Goal: Task Accomplishment & Management: Use online tool/utility

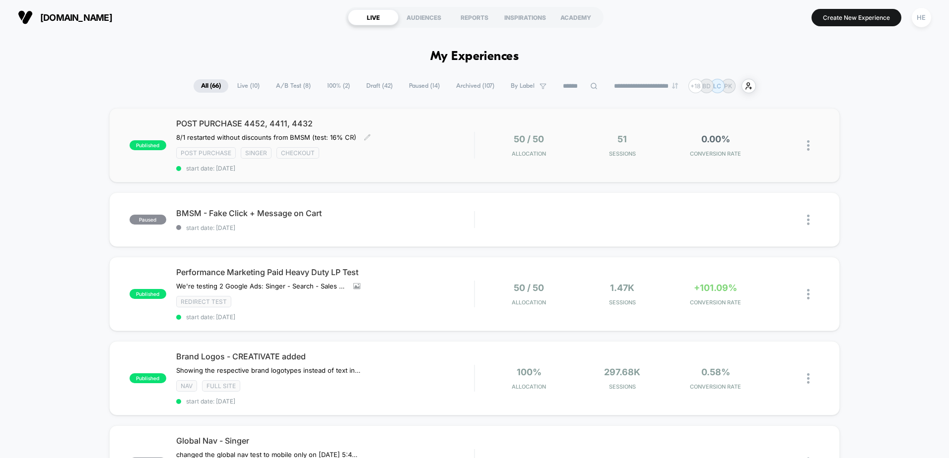
click at [400, 150] on div "Post Purchase Singer checkout" at bounding box center [325, 152] width 298 height 11
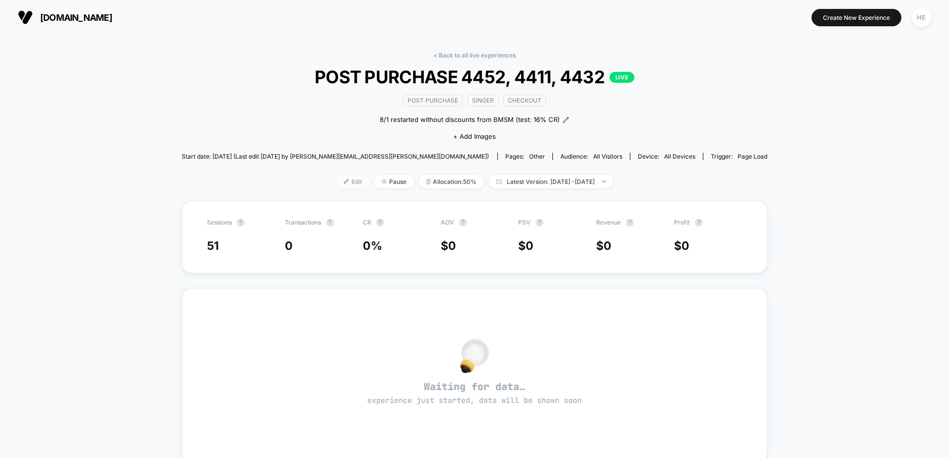
click at [341, 184] on span "Edit" at bounding box center [352, 181] width 33 height 13
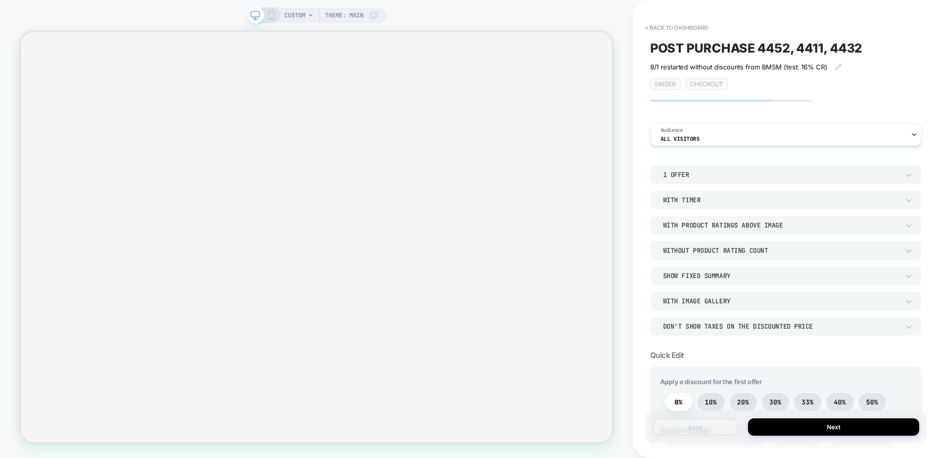
click at [651, 48] on span "POST PURCHASE 4452, 4411, 4432" at bounding box center [756, 48] width 212 height 15
click at [717, 42] on textarea "**********" at bounding box center [769, 48] width 239 height 15
click at [866, 44] on textarea "**********" at bounding box center [769, 48] width 239 height 15
click at [828, 50] on textarea "**********" at bounding box center [769, 48] width 239 height 15
click at [854, 47] on textarea "**********" at bounding box center [769, 48] width 239 height 15
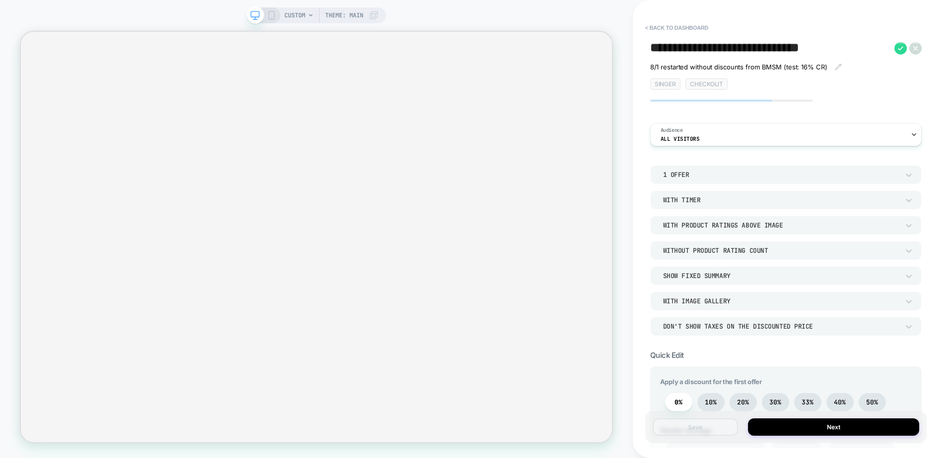
drag, startPoint x: 864, startPoint y: 48, endPoint x: 657, endPoint y: 51, distance: 206.4
click at [657, 51] on textarea "**********" at bounding box center [769, 48] width 239 height 15
click at [684, 49] on textarea "**********" at bounding box center [769, 48] width 239 height 15
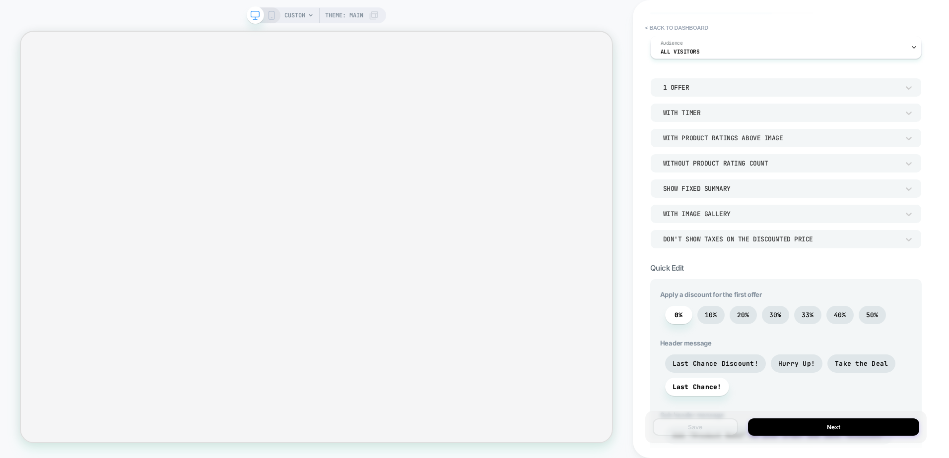
scroll to position [99, 0]
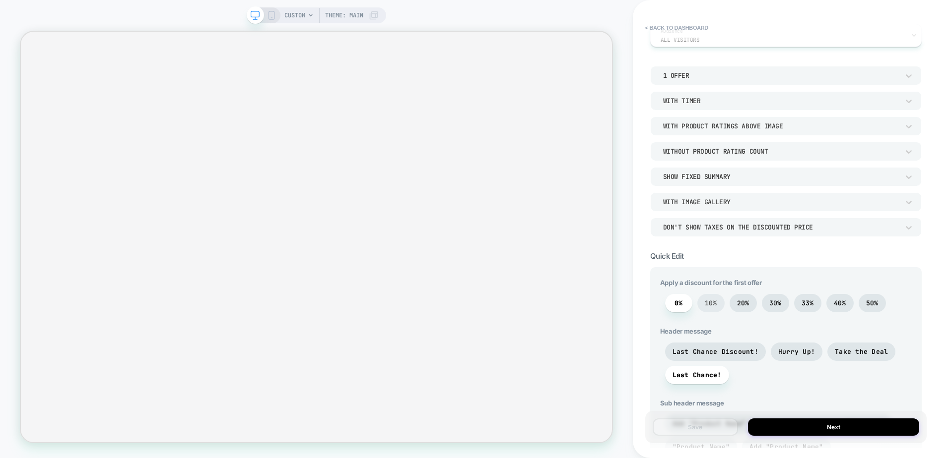
click at [707, 305] on span "10%" at bounding box center [710, 303] width 12 height 8
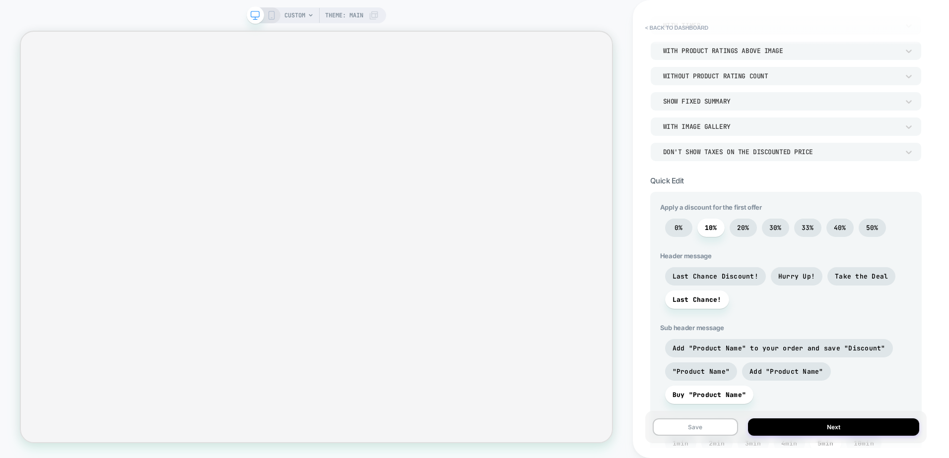
scroll to position [198, 0]
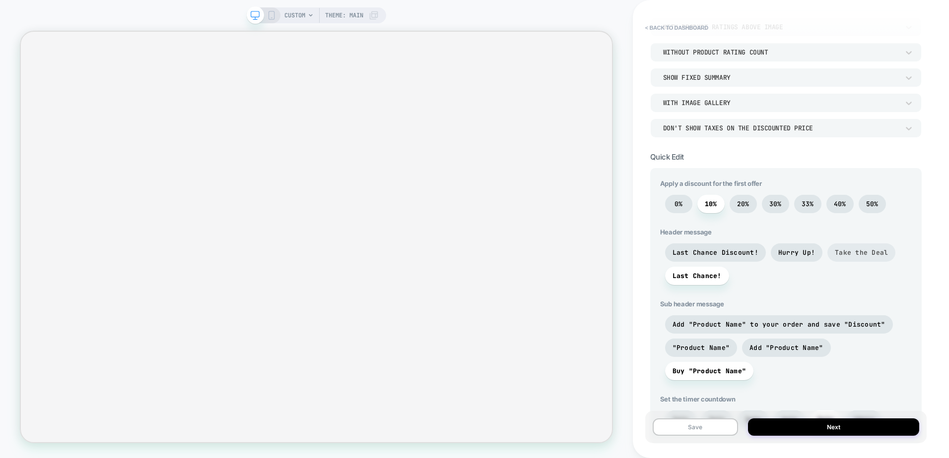
click at [853, 253] on span "Take the Deal" at bounding box center [860, 253] width 53 height 8
click at [693, 273] on span "Last Chance!" at bounding box center [696, 276] width 49 height 8
click at [833, 322] on span "Add "Product Name" to your order and save "Discount"" at bounding box center [778, 324] width 213 height 8
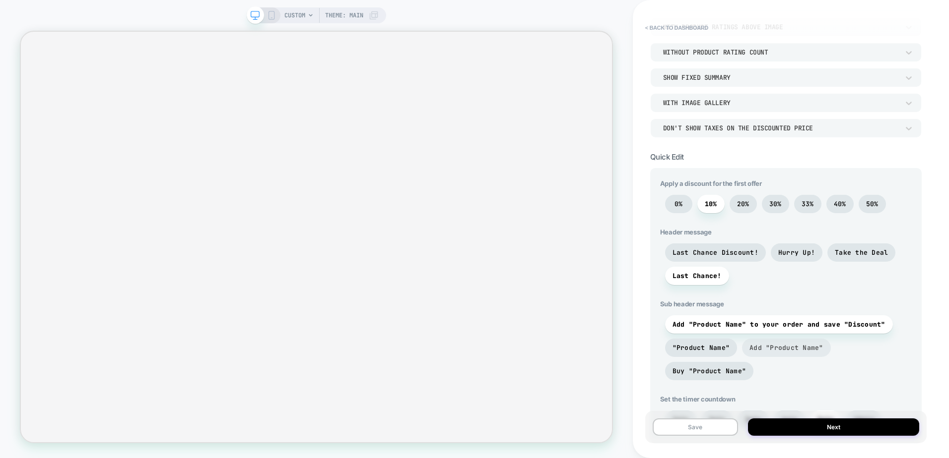
click at [782, 348] on span "Add "Product Name"" at bounding box center [786, 348] width 74 height 8
click at [857, 325] on span "Add "Product Name" to your order and save "Discount"" at bounding box center [778, 324] width 213 height 8
click at [854, 254] on span "Take the Deal" at bounding box center [860, 253] width 53 height 8
click at [808, 256] on span "Hurry Up!" at bounding box center [796, 253] width 37 height 8
click at [717, 256] on span "Last Chance Discount!" at bounding box center [715, 253] width 86 height 8
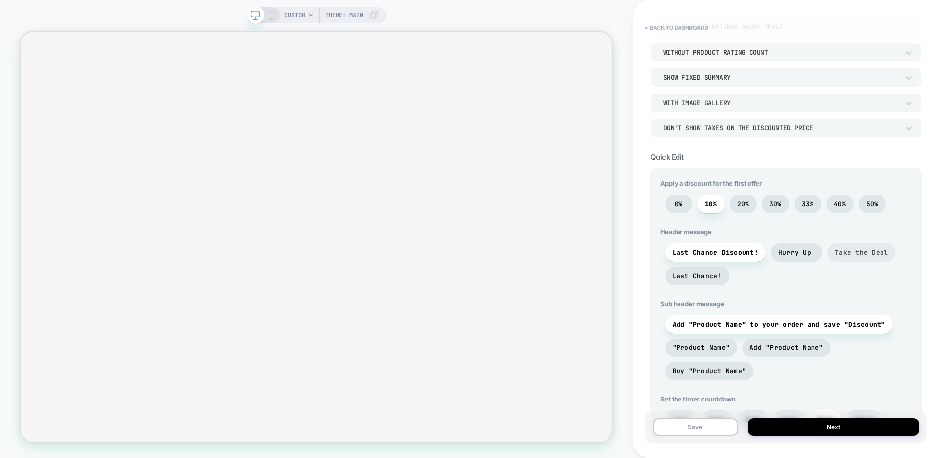
click at [852, 258] on span "Take the Deal" at bounding box center [861, 253] width 68 height 18
click at [695, 276] on span "Last Chance!" at bounding box center [696, 276] width 49 height 8
click at [699, 257] on span "Last Chance Discount!" at bounding box center [715, 253] width 101 height 18
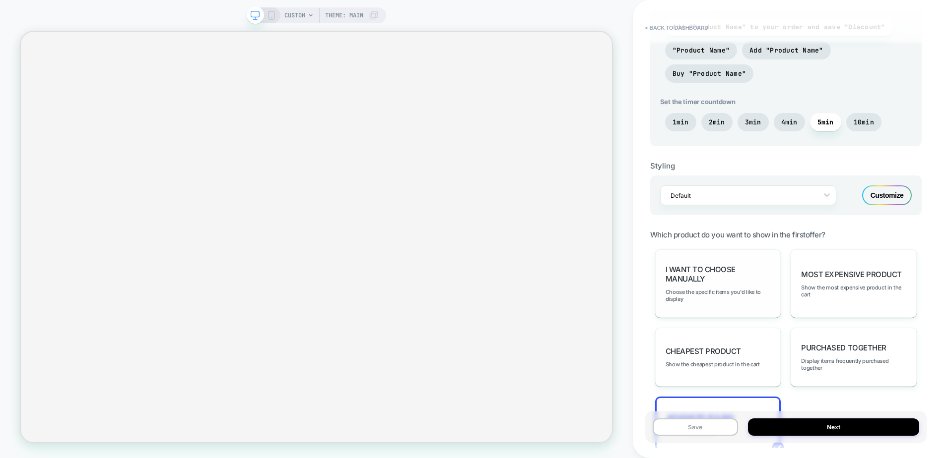
scroll to position [588, 0]
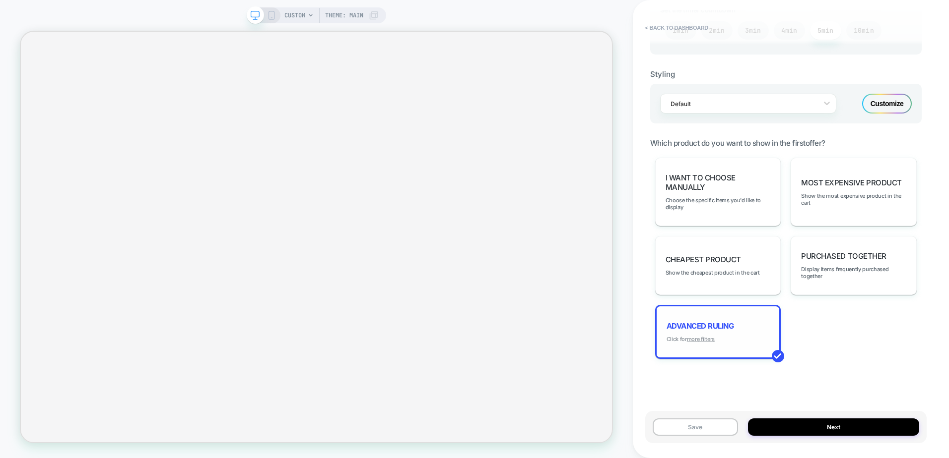
click at [705, 340] on u "more filters" at bounding box center [701, 339] width 28 height 7
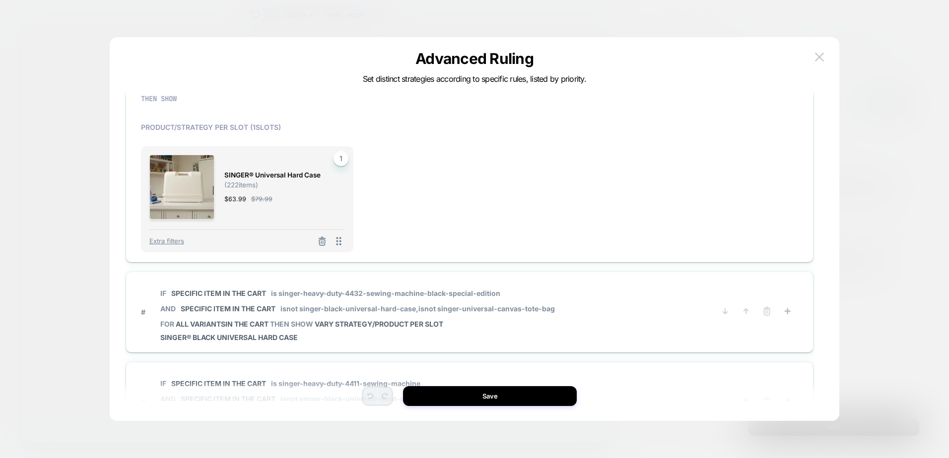
scroll to position [248, 0]
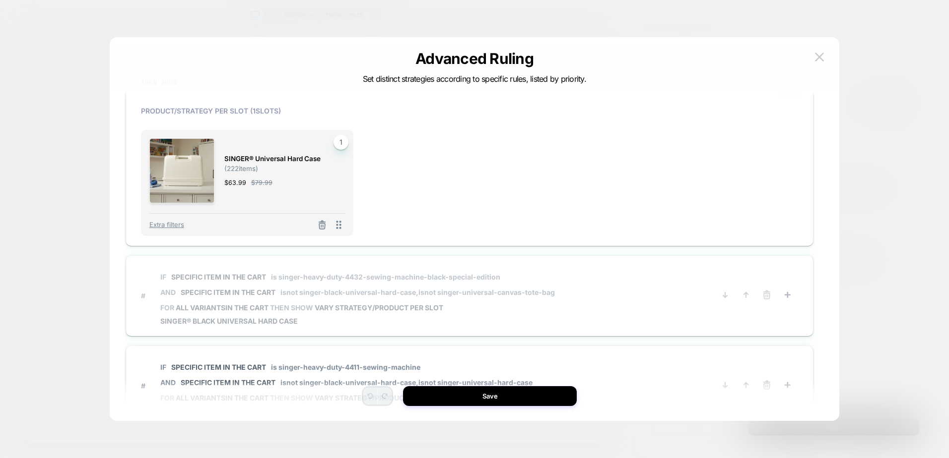
click at [553, 282] on span "IF Specific item in the cart is singer-heavy-duty-4432-sewing-machine-black-spe…" at bounding box center [357, 285] width 394 height 38
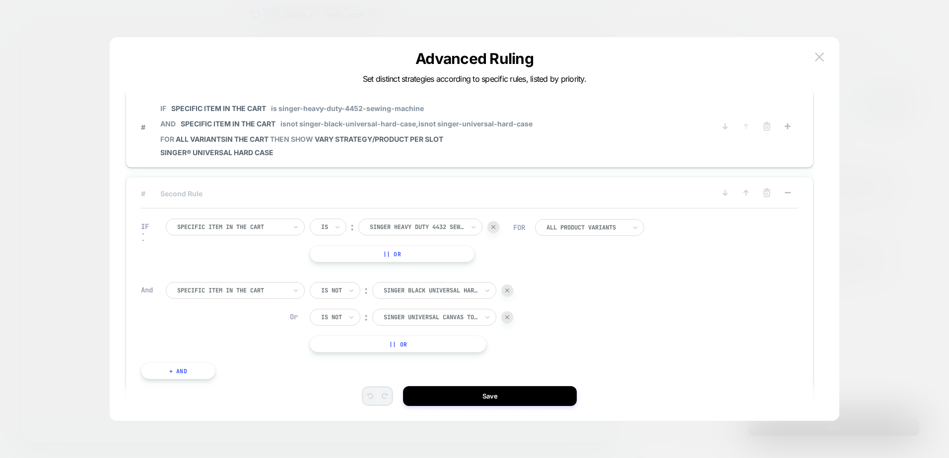
scroll to position [0, 0]
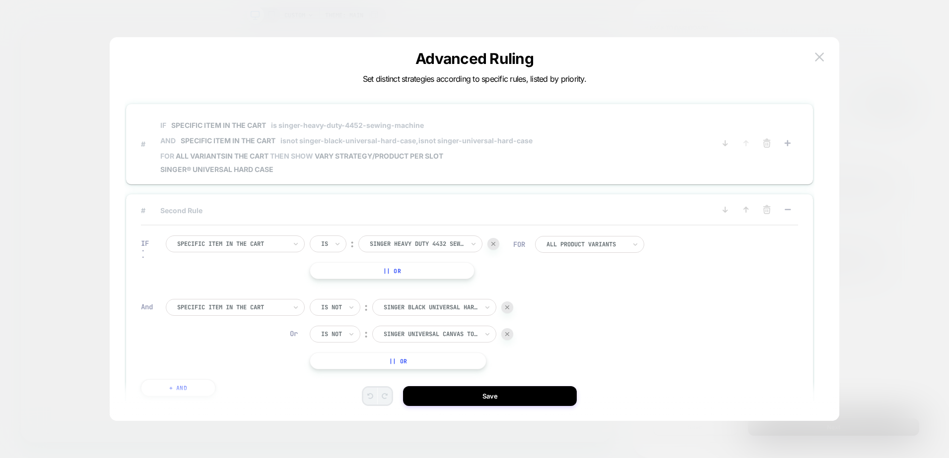
click at [479, 157] on span "FOR all variants IN THE CART THEN SHOW VARY STRATEGY/PRODUCT PER SLOT" at bounding box center [346, 156] width 372 height 8
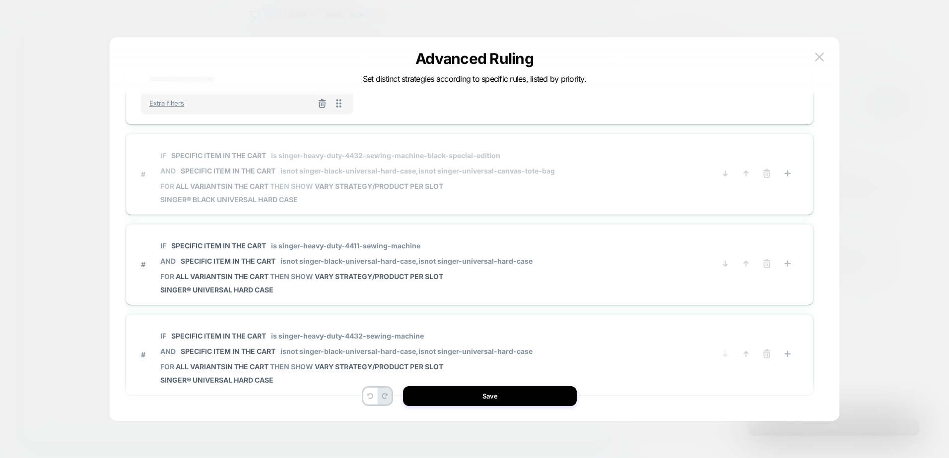
scroll to position [397, 0]
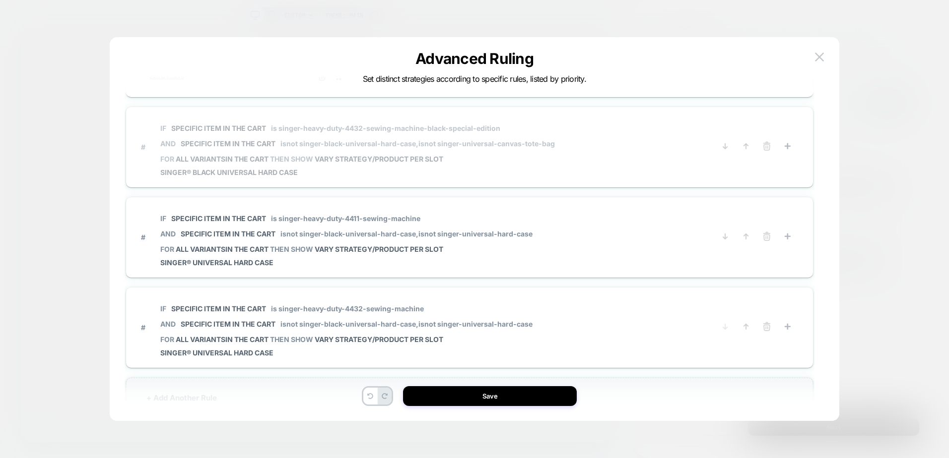
click at [513, 170] on span "SINGER® Black Universal Hard Case" at bounding box center [357, 172] width 394 height 8
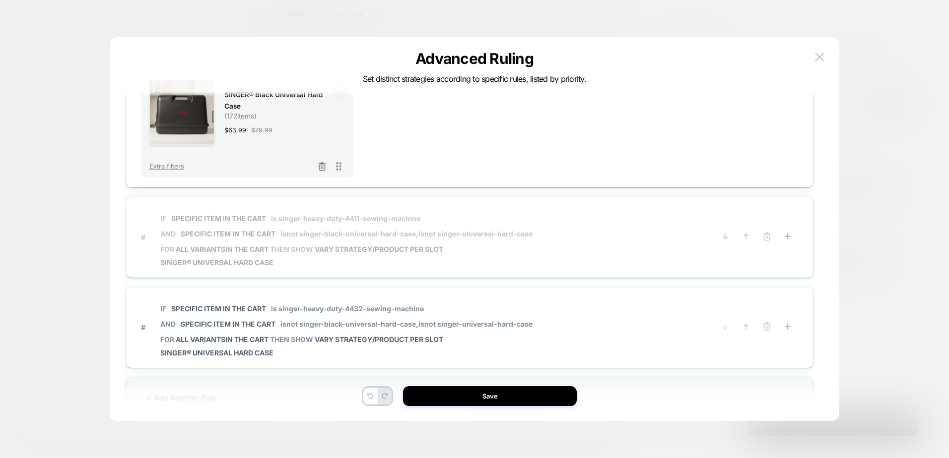
click at [539, 213] on span "# IF Specific item in the cart is singer-heavy-duty-4411-sewing-machine AND Spe…" at bounding box center [428, 237] width 574 height 60
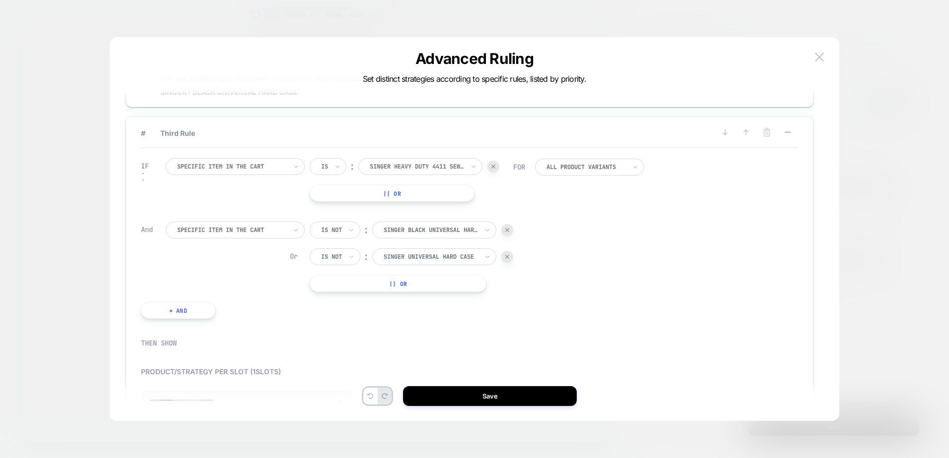
scroll to position [176, 0]
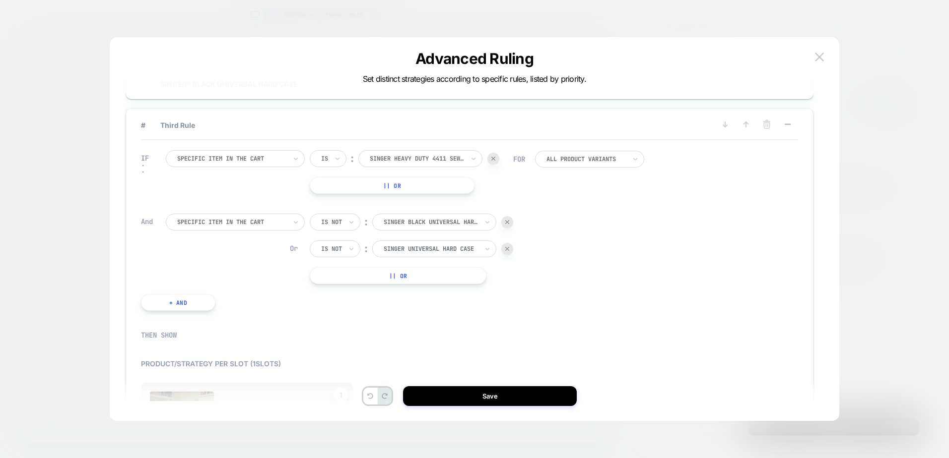
drag, startPoint x: 740, startPoint y: 286, endPoint x: 727, endPoint y: 289, distance: 13.4
click at [740, 286] on div "IF Specific item in the cart Is ︰ singer heavy duty 4411 sewing machine SINGER …" at bounding box center [469, 230] width 657 height 181
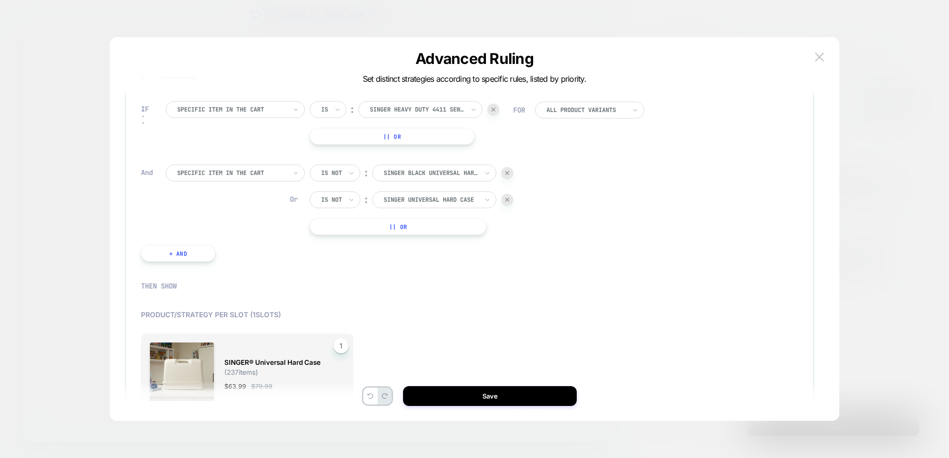
scroll to position [424, 0]
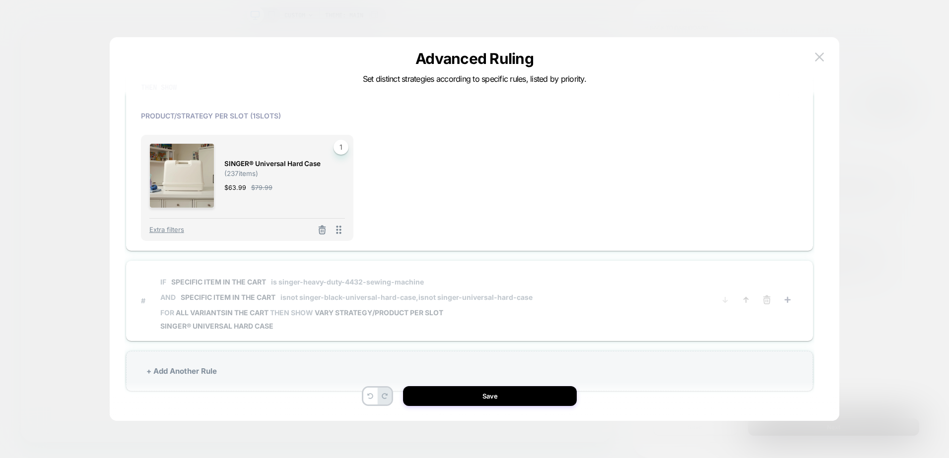
click at [534, 274] on span "# IF Specific item in the cart is singer-heavy-duty-4432-sewing-machine AND Spe…" at bounding box center [428, 301] width 574 height 60
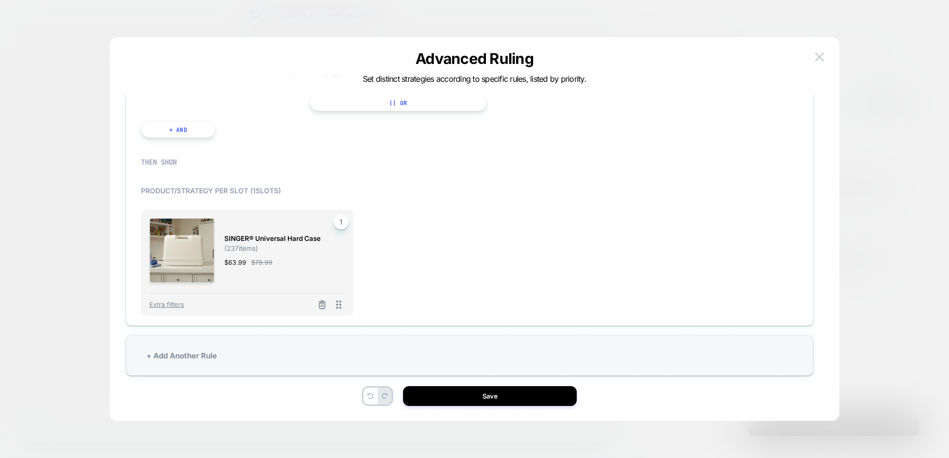
scroll to position [30, 0]
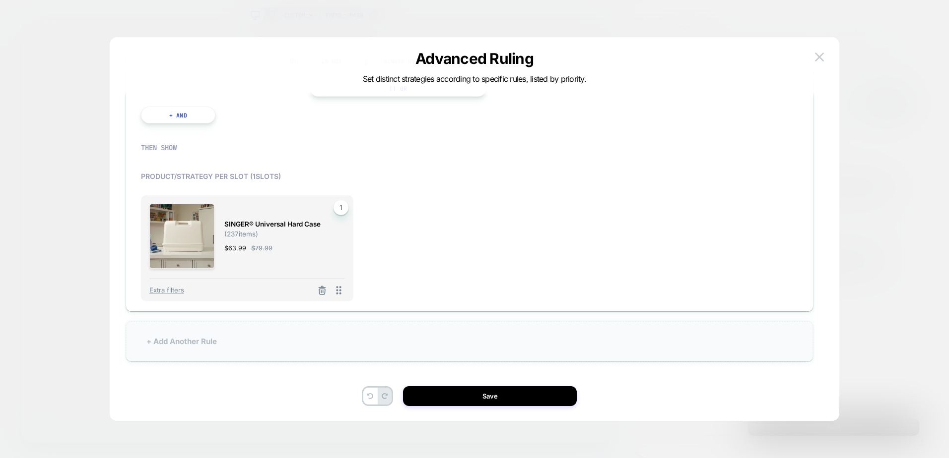
click at [218, 351] on div "+ Add Another Rule" at bounding box center [469, 341] width 687 height 40
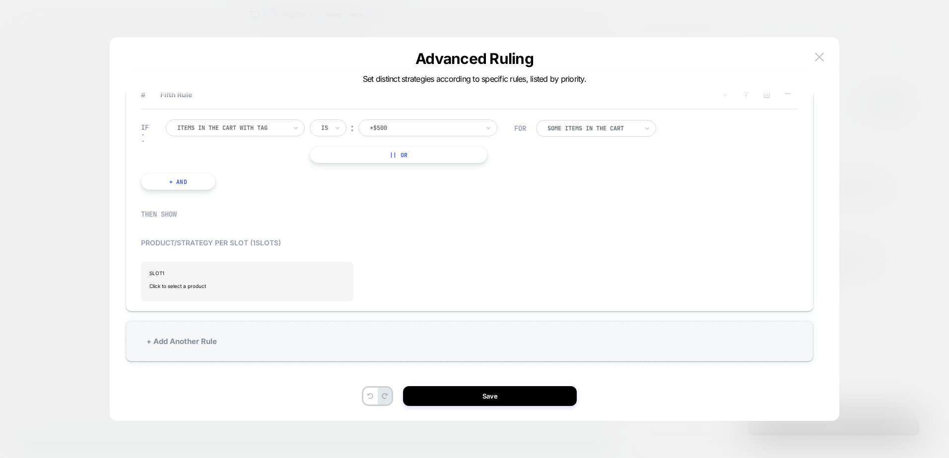
scroll to position [159, 0]
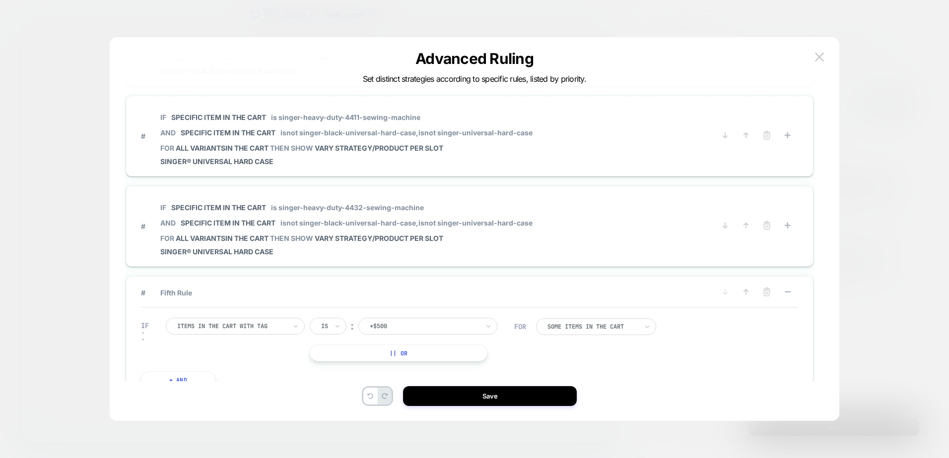
click at [278, 330] on div at bounding box center [231, 326] width 109 height 9
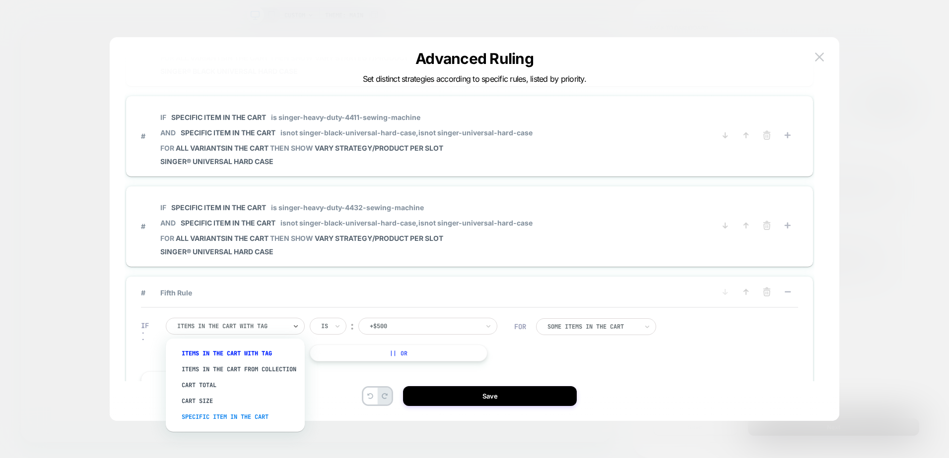
click at [251, 425] on div "Specific item in the cart" at bounding box center [240, 417] width 129 height 16
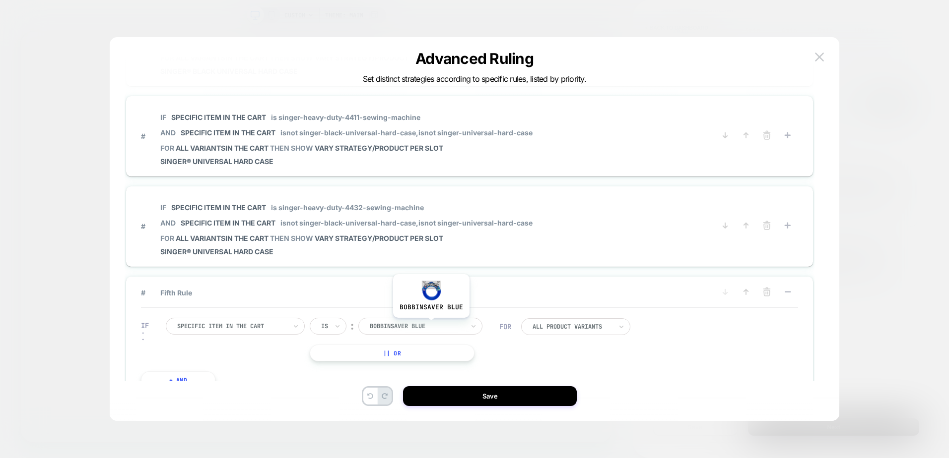
click at [430, 325] on div at bounding box center [417, 326] width 94 height 9
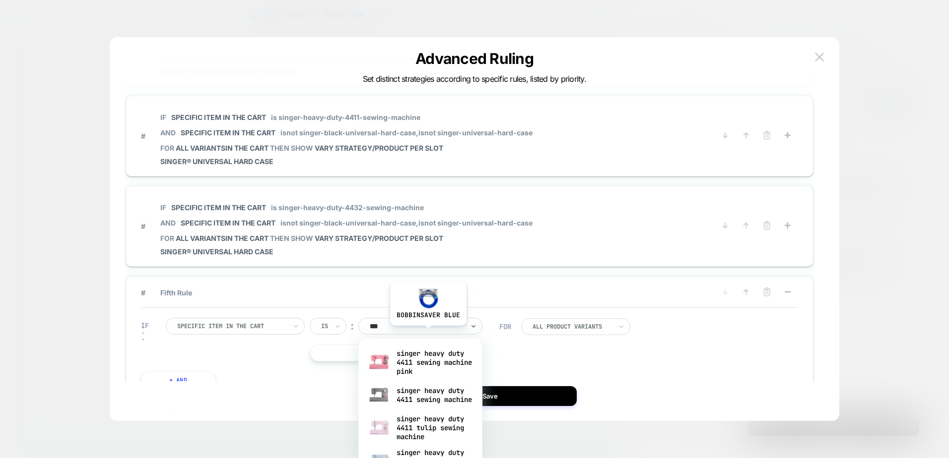
type input "****"
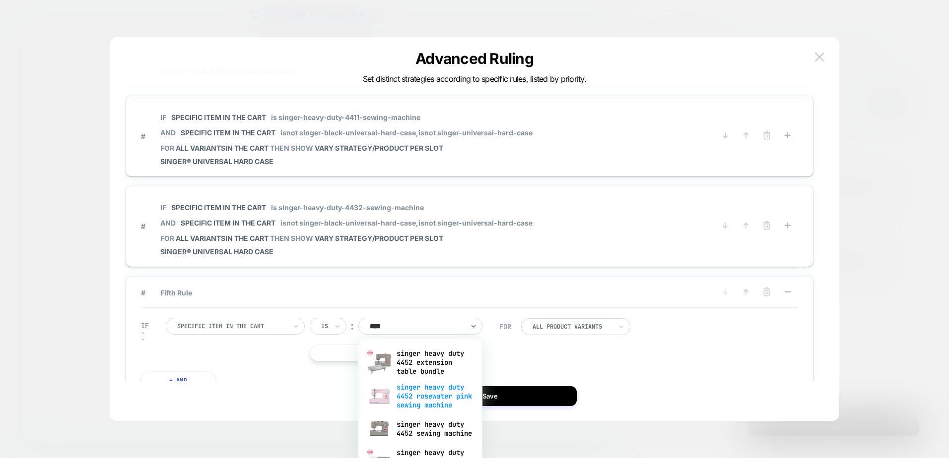
click at [422, 394] on div "singer heavy duty 4452 rosewater pink sewing machine" at bounding box center [420, 397] width 114 height 34
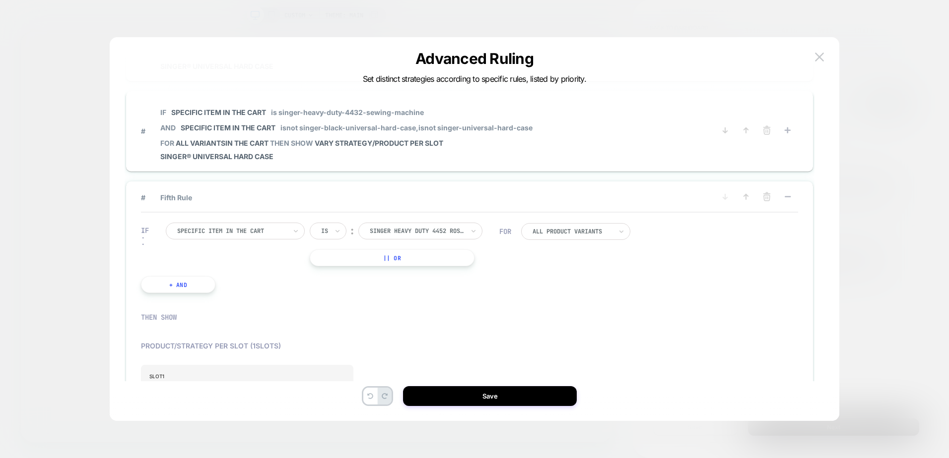
scroll to position [258, 0]
click at [177, 285] on button "+ And" at bounding box center [178, 280] width 74 height 17
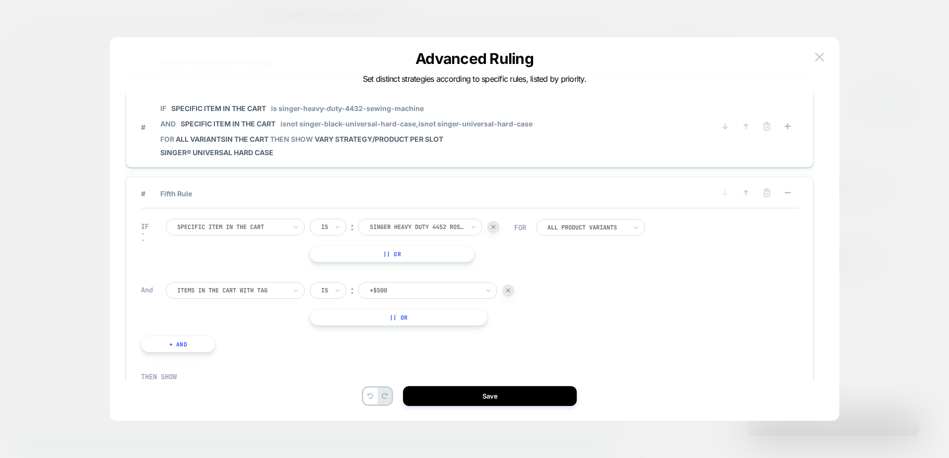
click at [261, 293] on div at bounding box center [231, 290] width 109 height 9
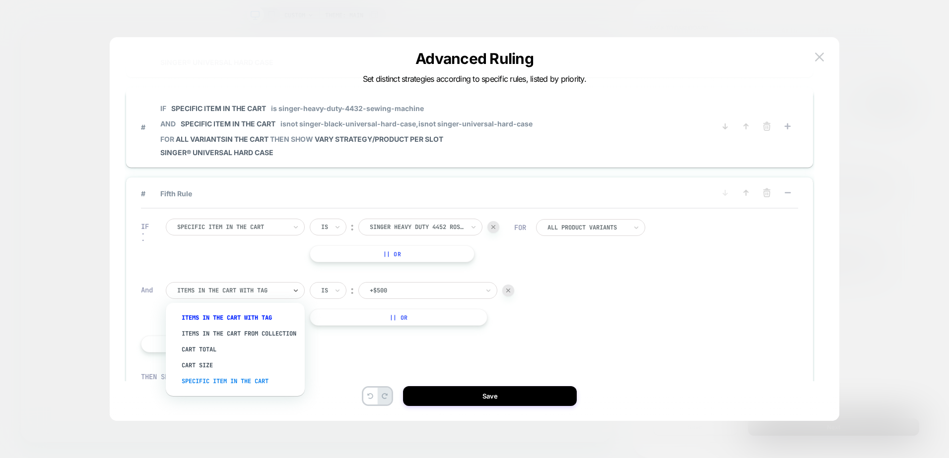
click at [208, 389] on div "Specific item in the cart" at bounding box center [240, 382] width 129 height 16
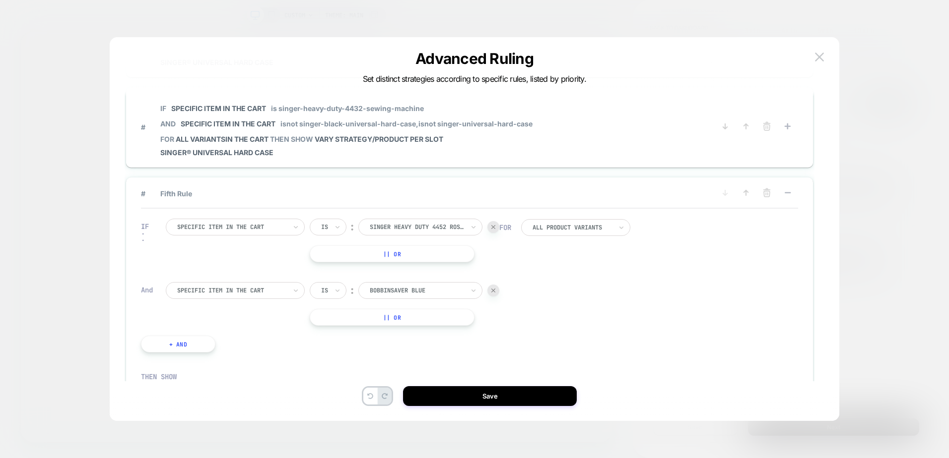
click at [320, 295] on div "Is" at bounding box center [324, 290] width 9 height 11
click at [327, 336] on div "Is not" at bounding box center [351, 334] width 64 height 16
click at [395, 292] on div at bounding box center [430, 290] width 94 height 9
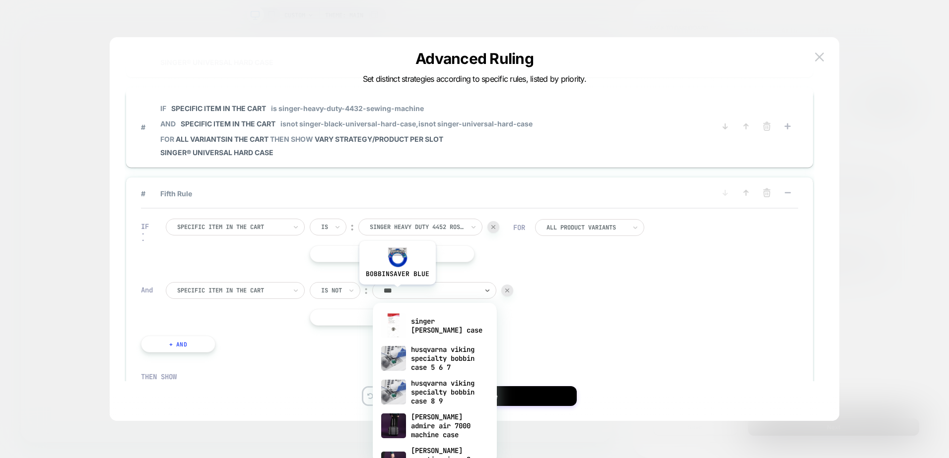
type input "****"
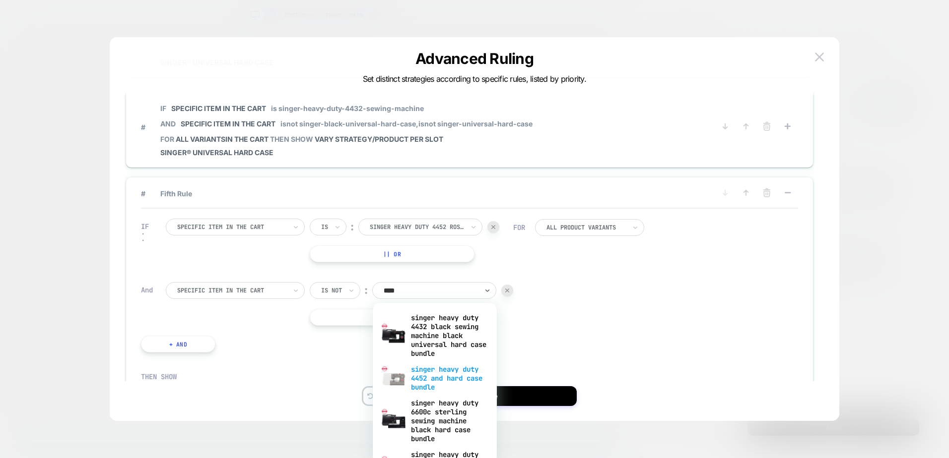
scroll to position [466, 0]
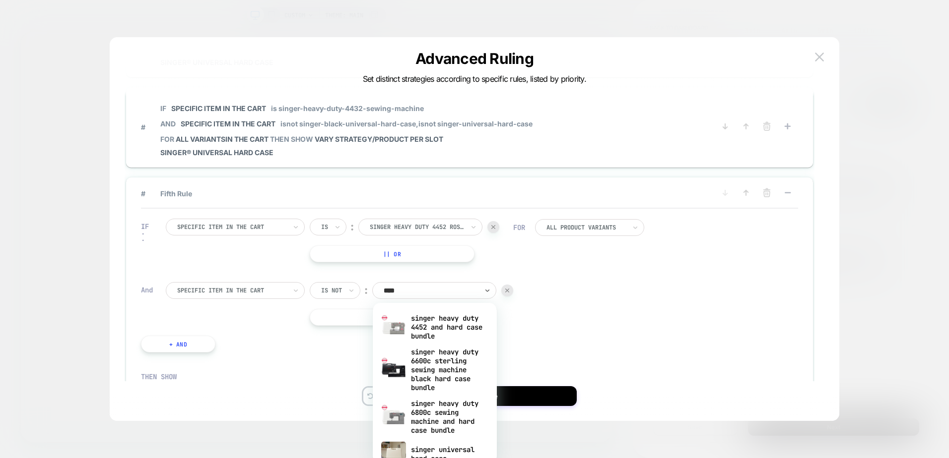
click at [434, 440] on div "singer universal hard case" at bounding box center [435, 455] width 114 height 32
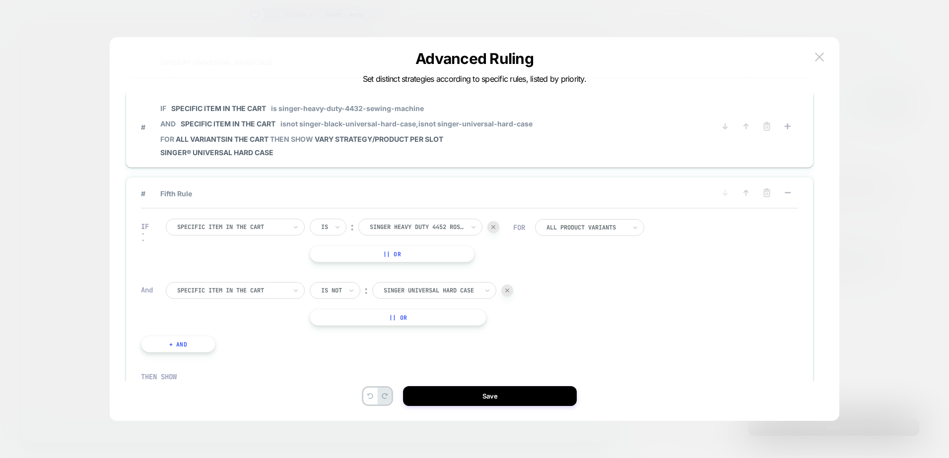
click at [409, 316] on button "|| Or" at bounding box center [398, 317] width 177 height 17
click at [332, 321] on div "Is" at bounding box center [328, 317] width 37 height 17
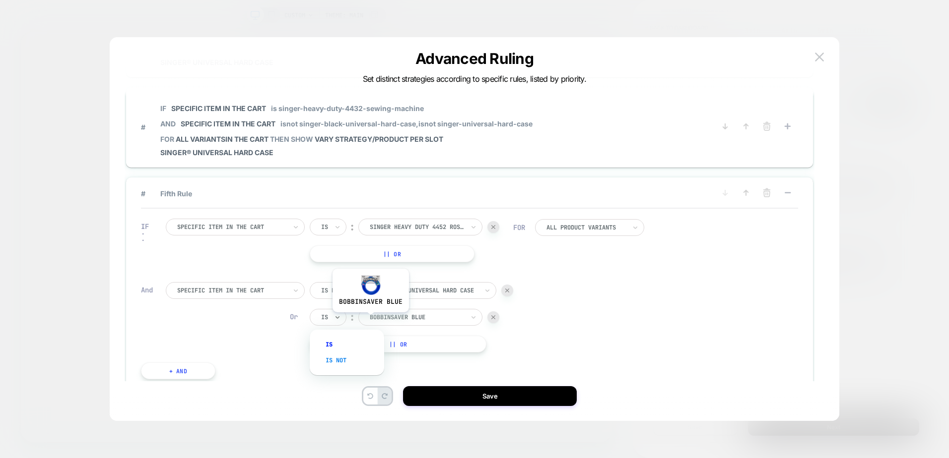
click at [338, 364] on div "Is not" at bounding box center [351, 361] width 64 height 16
click at [424, 320] on div at bounding box center [430, 317] width 94 height 9
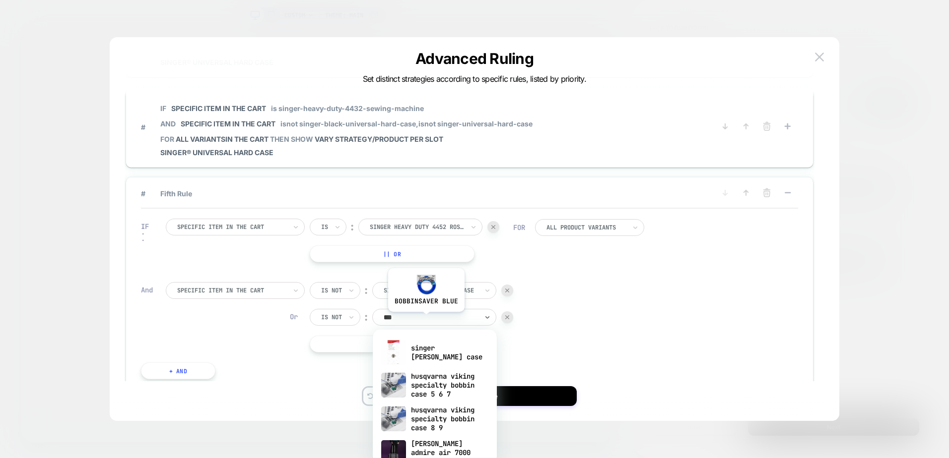
type input "****"
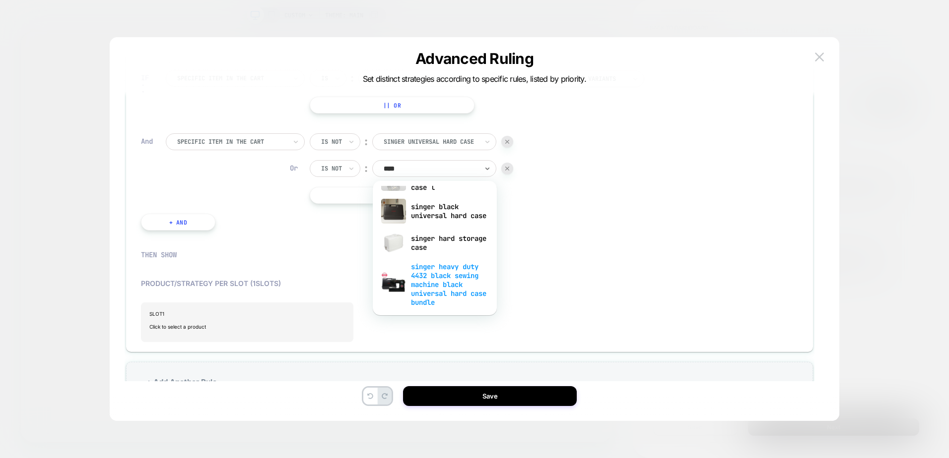
scroll to position [294, 0]
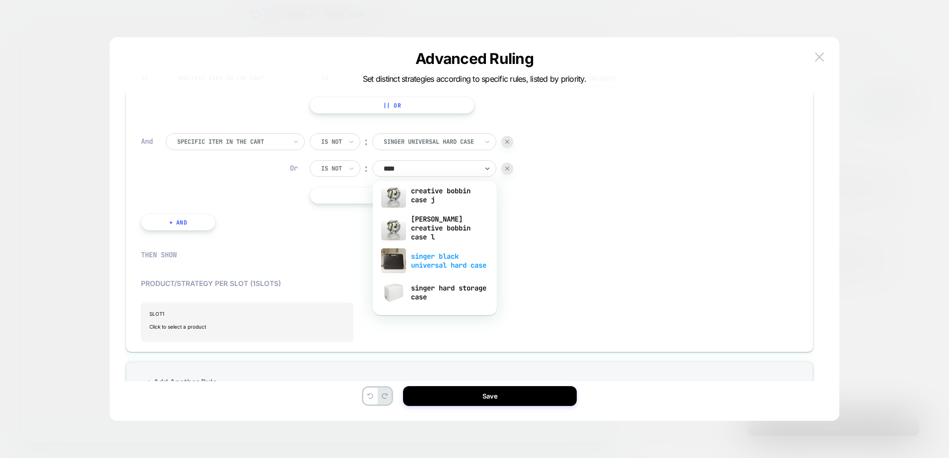
click at [440, 251] on div "singer black universal hard case" at bounding box center [435, 261] width 114 height 32
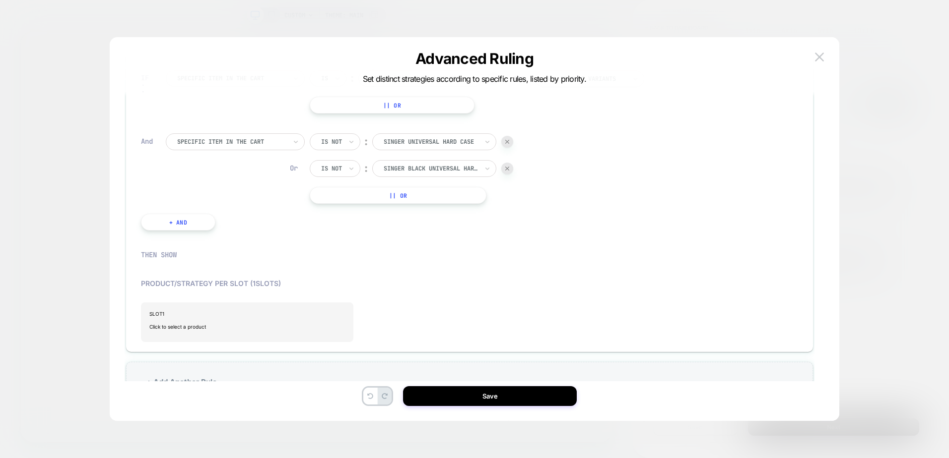
click at [561, 242] on div "THEN SHOW" at bounding box center [469, 255] width 657 height 29
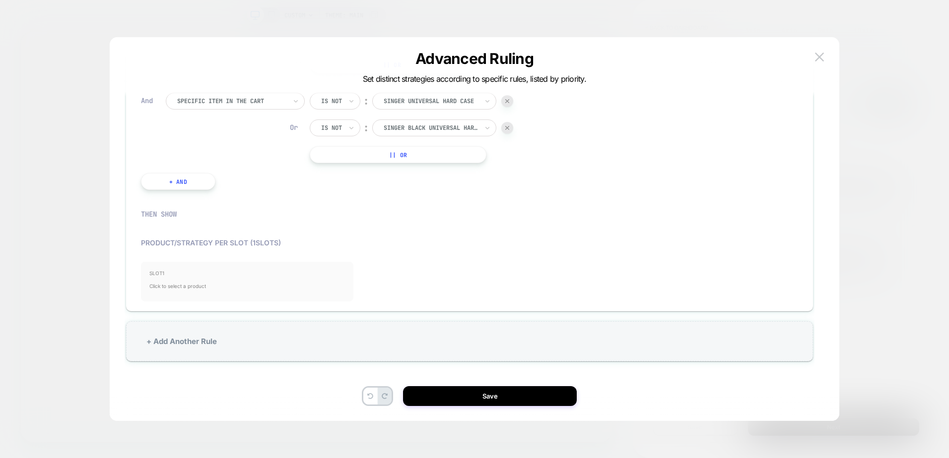
click at [180, 281] on span "Click to select a product" at bounding box center [246, 286] width 195 height 20
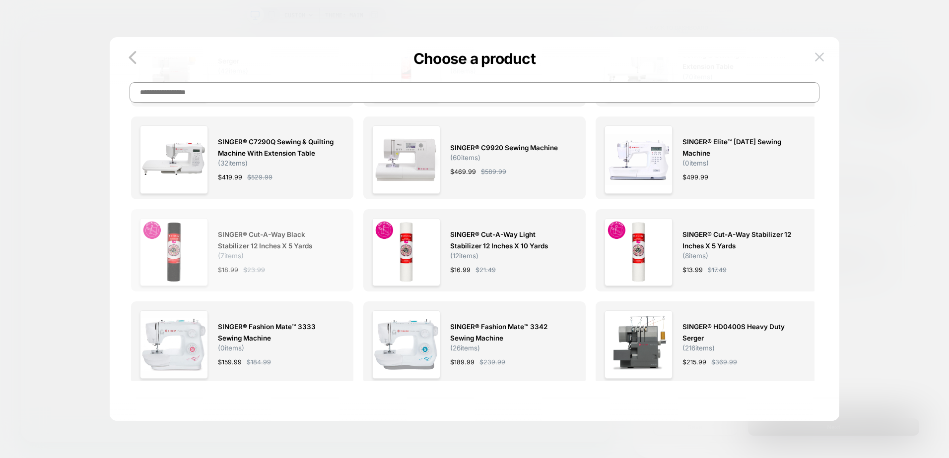
scroll to position [0, 0]
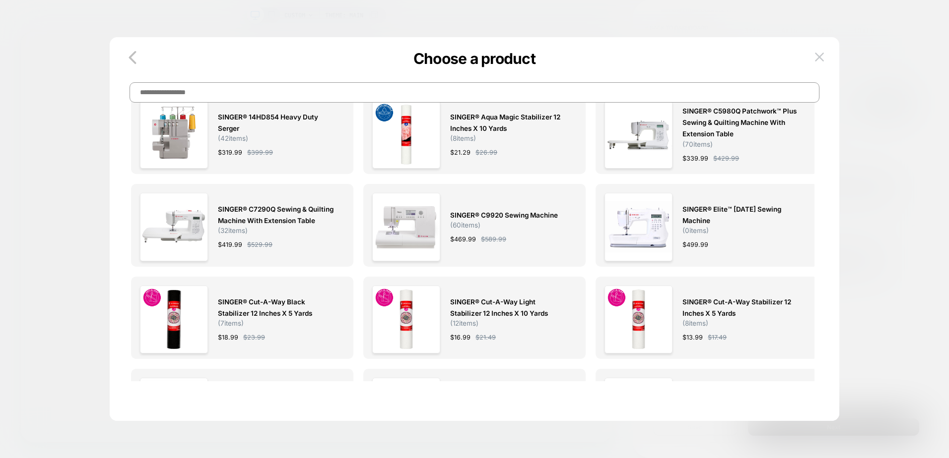
click at [335, 92] on input at bounding box center [474, 92] width 690 height 20
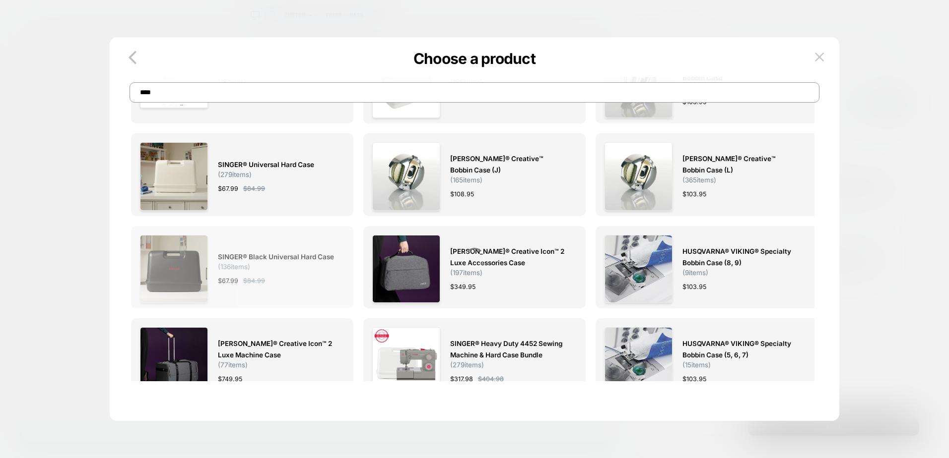
scroll to position [50, 0]
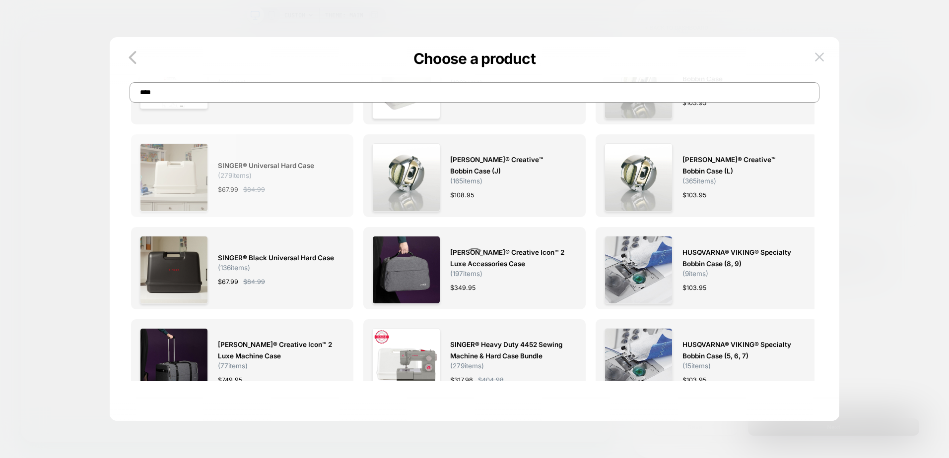
type input "****"
click at [288, 197] on div "SINGER® Universal Hard Case ( 279 items) $ 67.99 $ 84.99" at bounding box center [276, 177] width 117 height 68
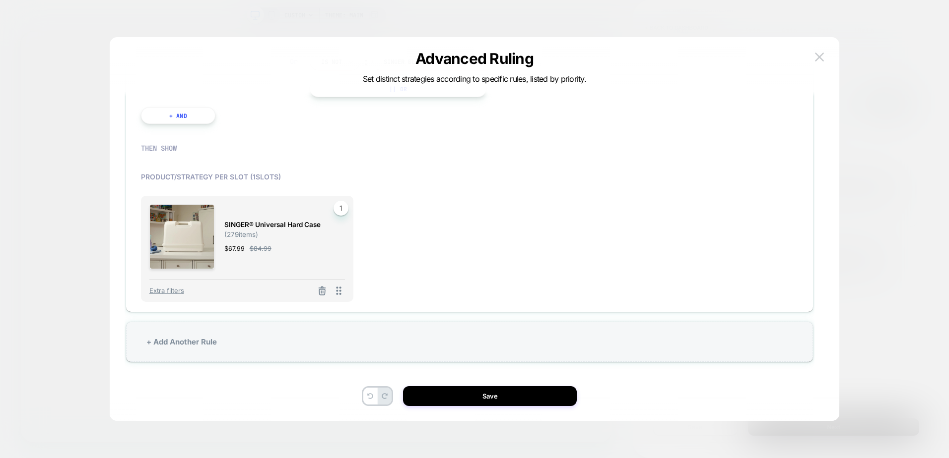
scroll to position [514, 0]
click at [371, 347] on div "+ Add Another Rule" at bounding box center [469, 341] width 687 height 40
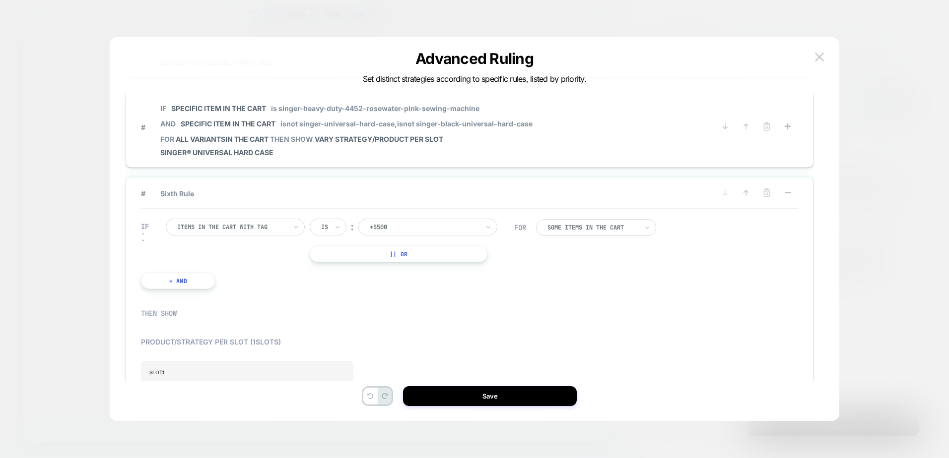
scroll to position [299, 0]
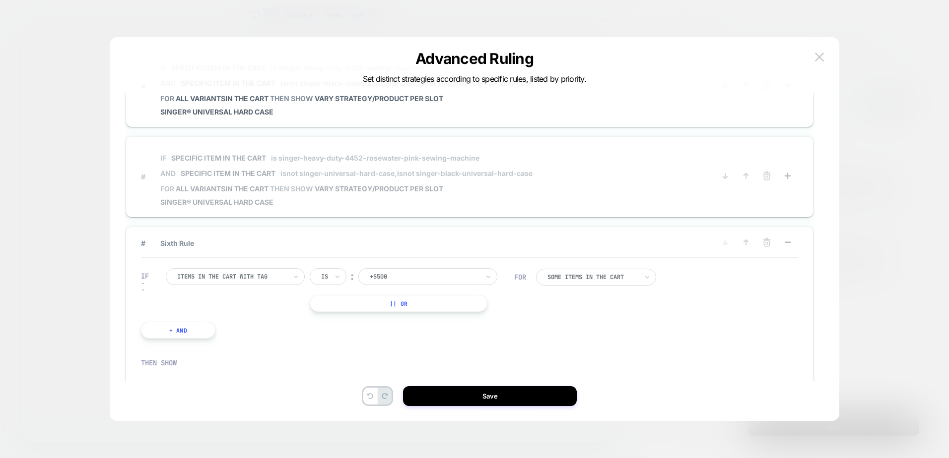
click at [552, 155] on span "# IF Specific item in the cart is singer-heavy-duty-4452-rosewater-pink-sewing-…" at bounding box center [428, 177] width 574 height 60
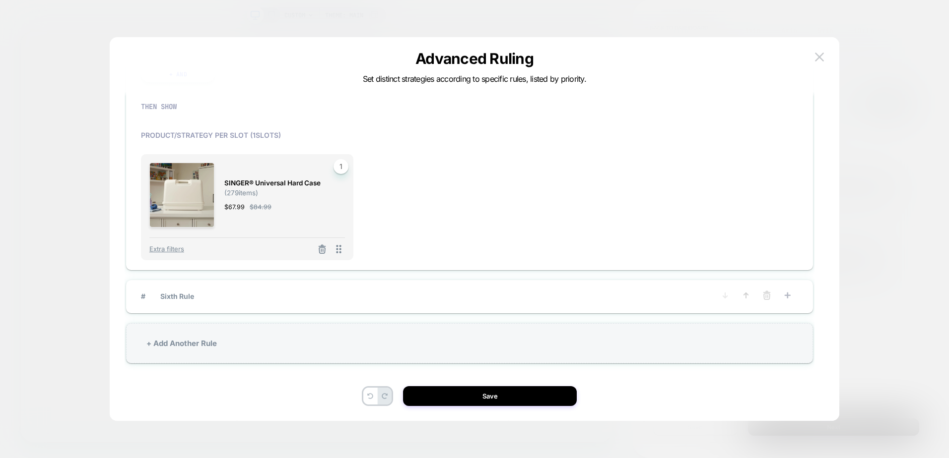
scroll to position [557, 0]
click at [770, 294] on icon at bounding box center [767, 294] width 10 height 10
click at [562, 303] on div "# Sixth Rule" at bounding box center [469, 294] width 687 height 33
click at [610, 297] on span "# Sixth Rule" at bounding box center [428, 294] width 574 height 8
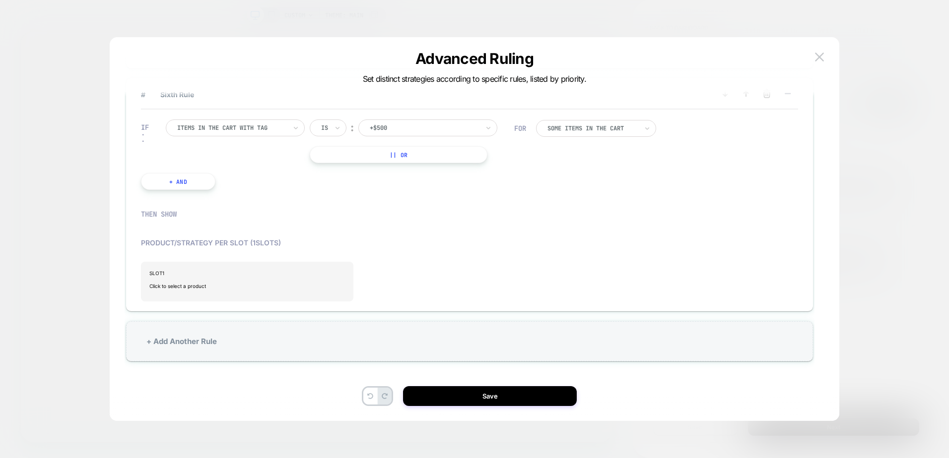
scroll to position [299, 0]
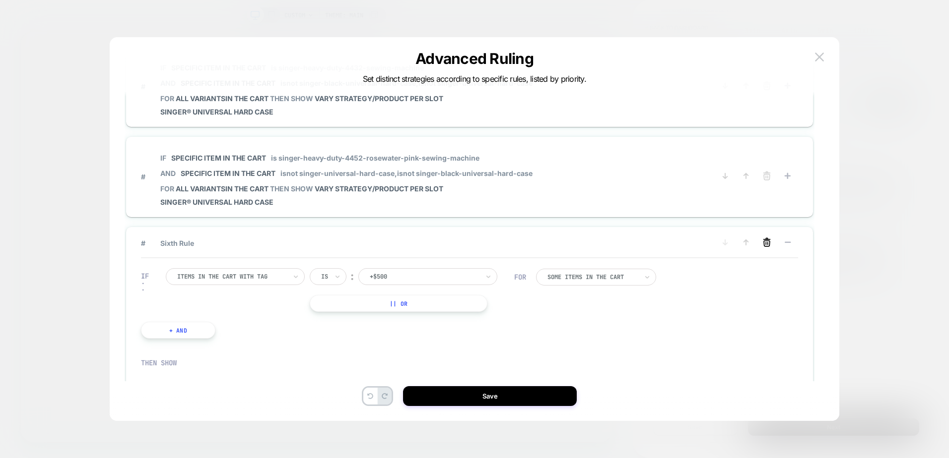
click at [766, 247] on icon at bounding box center [767, 243] width 6 height 5
click at [664, 262] on button "YES" at bounding box center [666, 258] width 51 height 16
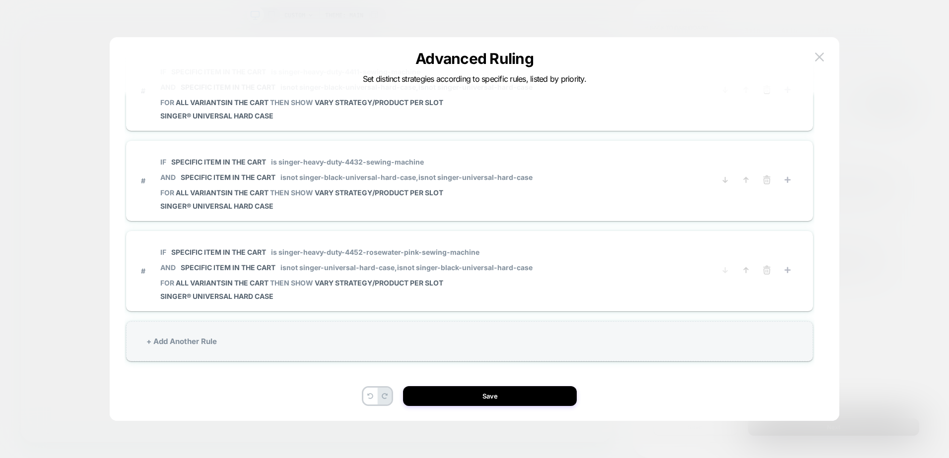
scroll to position [204, 0]
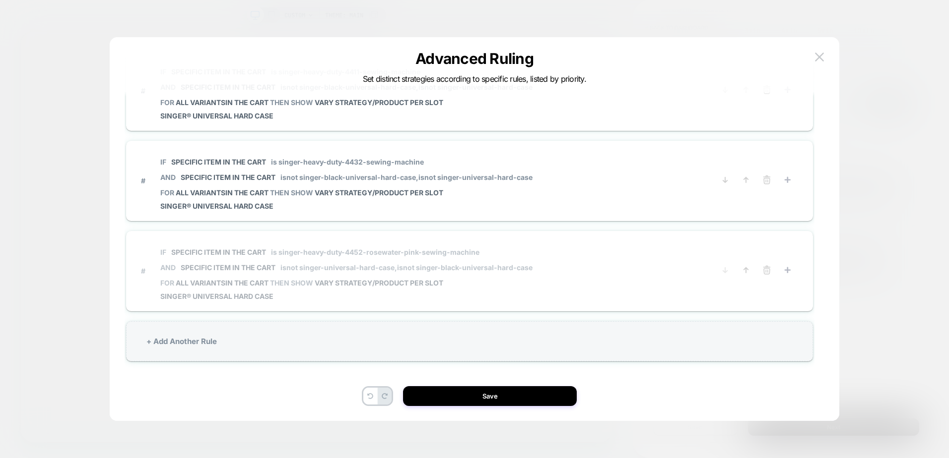
click at [609, 284] on span "# IF Specific item in the cart is singer-heavy-duty-4452-rosewater-pink-sewing-…" at bounding box center [428, 271] width 574 height 60
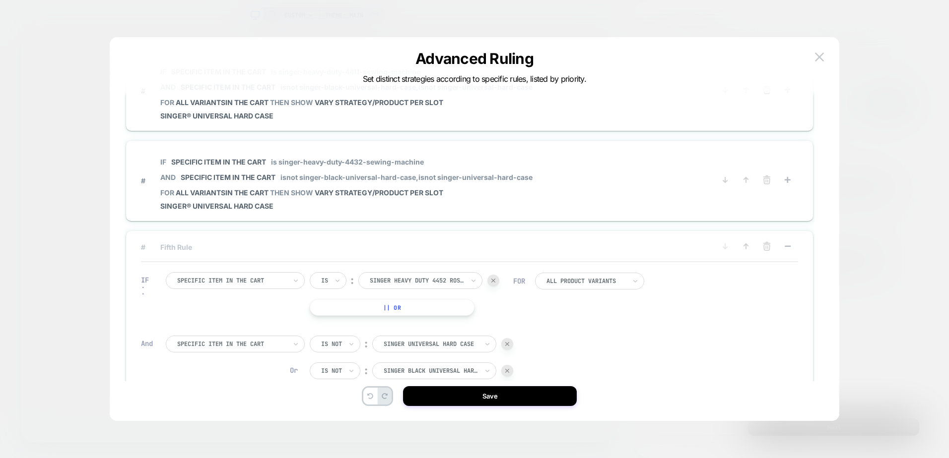
scroll to position [299, 0]
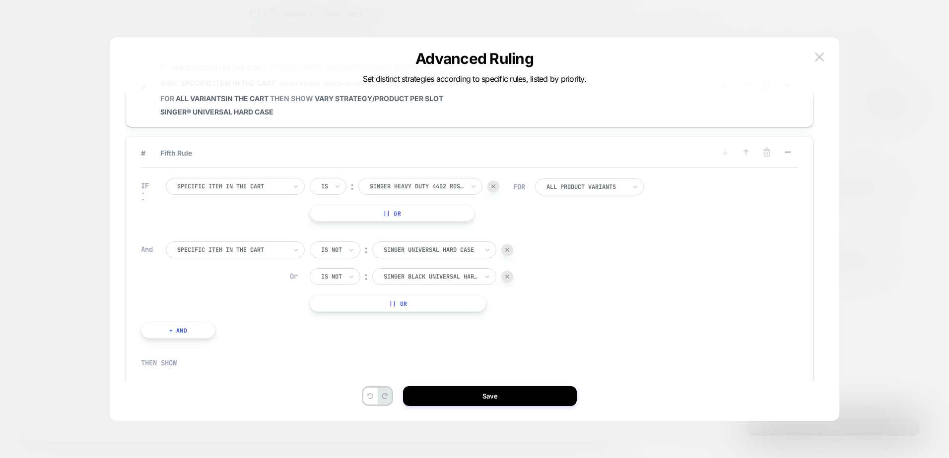
click at [433, 219] on button "|| Or" at bounding box center [392, 213] width 165 height 17
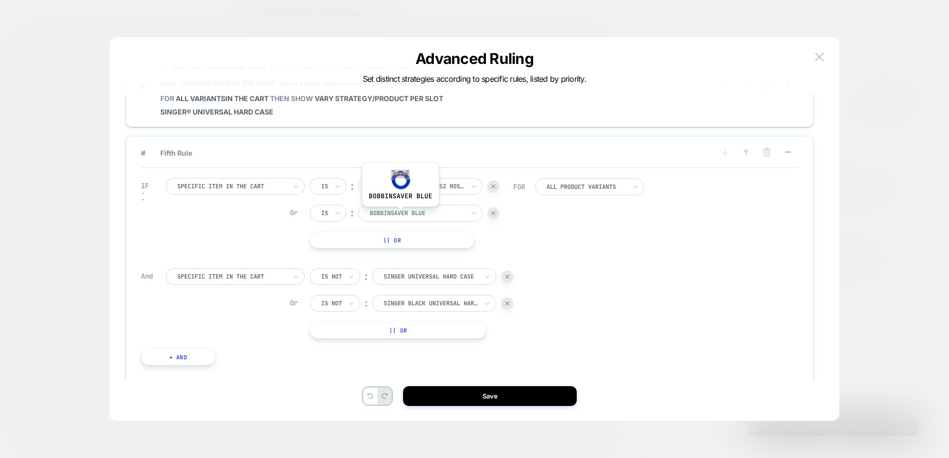
click at [400, 214] on div at bounding box center [417, 213] width 94 height 9
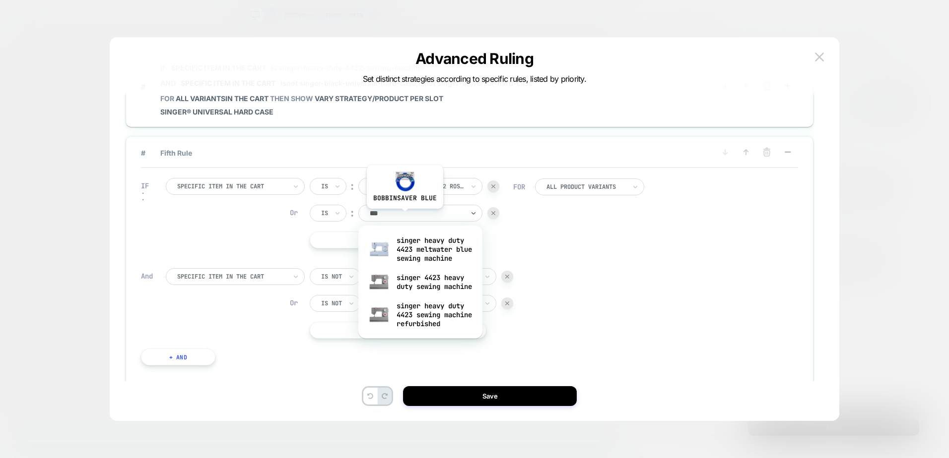
type input "****"
click at [405, 252] on div "singer heavy duty 4423 meltwater blue sewing machine" at bounding box center [420, 250] width 114 height 34
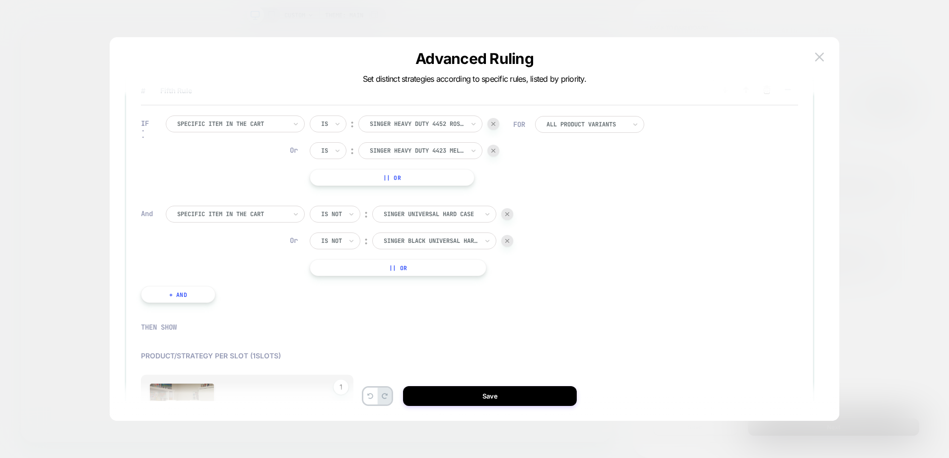
scroll to position [397, 0]
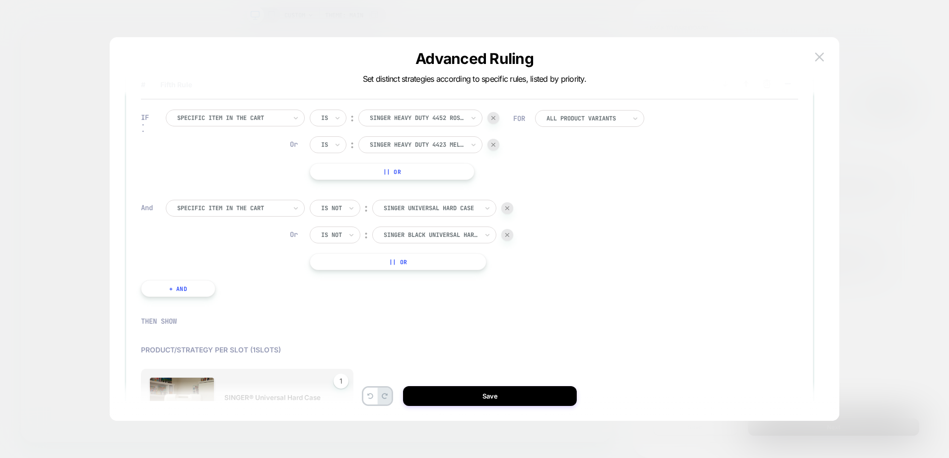
click at [428, 174] on button "|| Or" at bounding box center [392, 171] width 165 height 17
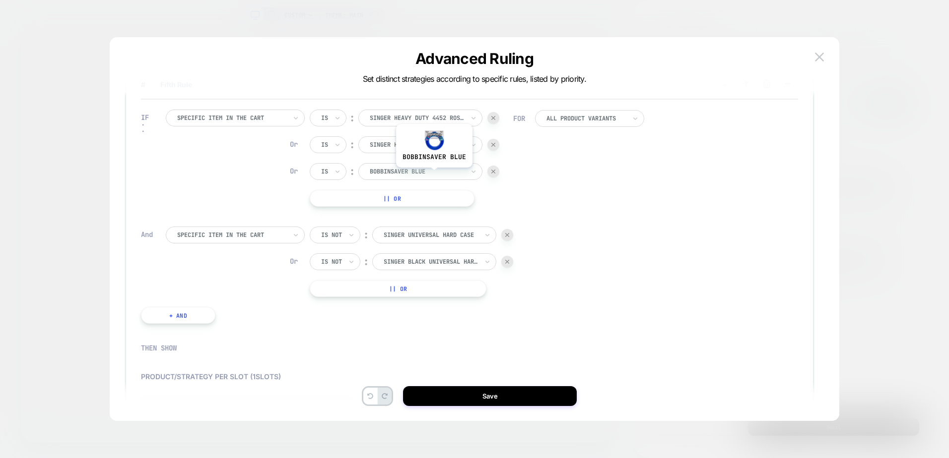
click at [433, 175] on div at bounding box center [417, 171] width 94 height 9
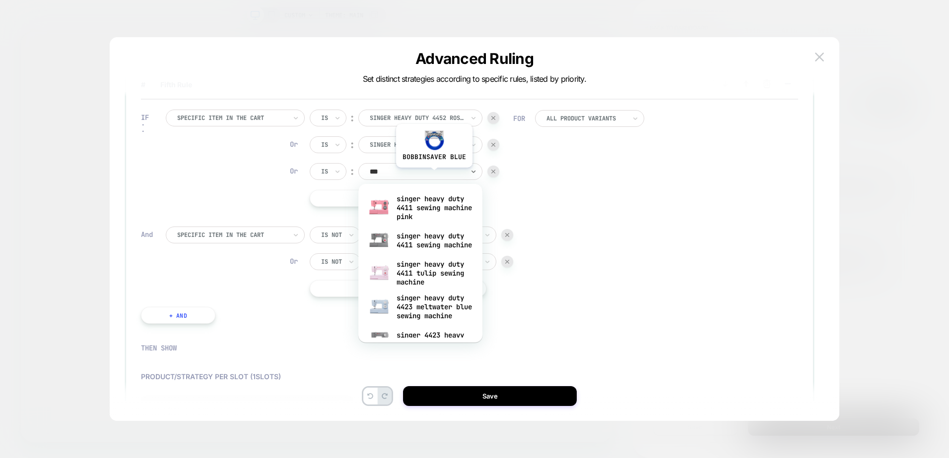
type input "****"
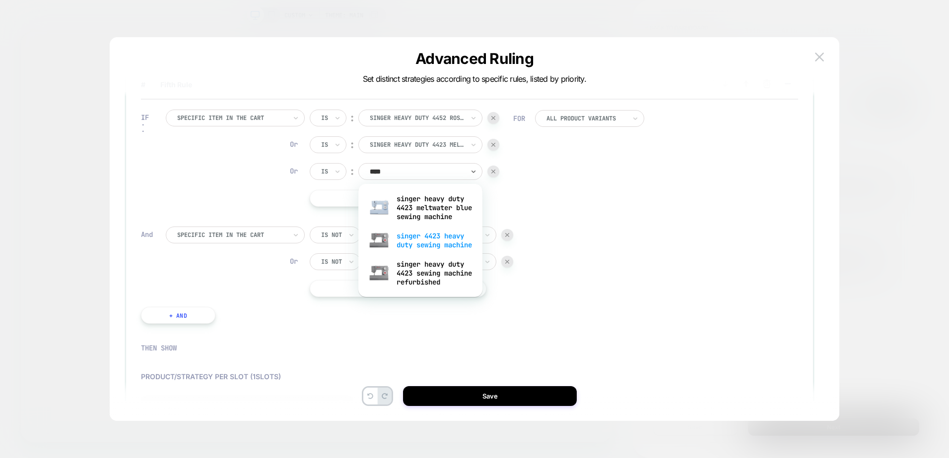
click at [425, 256] on div "singer 4423 heavy duty sewing machine" at bounding box center [420, 241] width 114 height 32
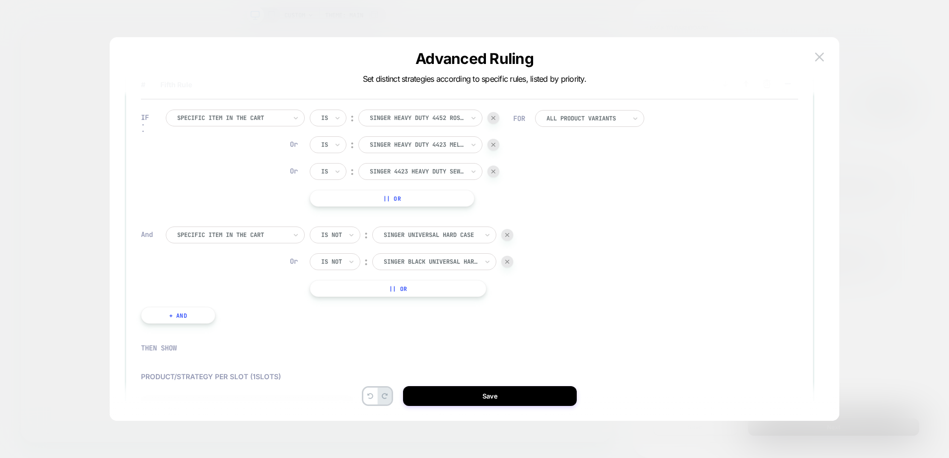
click at [661, 273] on div "IF Specific item in the cart Is ︰ singer heavy duty 4452 rosewater pink sewing …" at bounding box center [469, 217] width 657 height 234
click at [501, 396] on button "Save" at bounding box center [490, 396] width 174 height 20
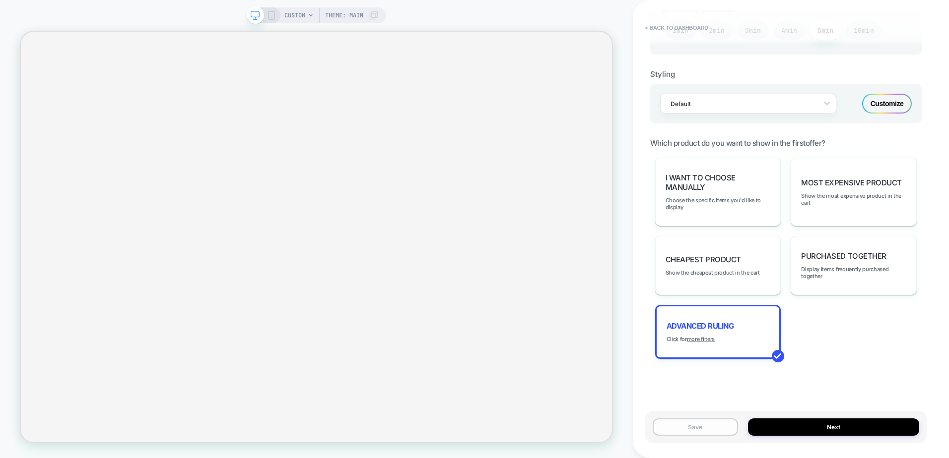
click at [710, 425] on button "Save" at bounding box center [694, 427] width 85 height 17
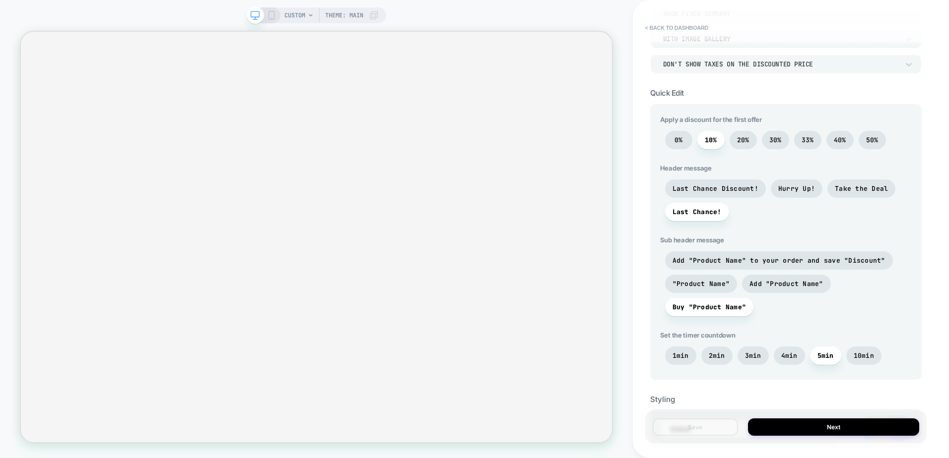
scroll to position [241, 0]
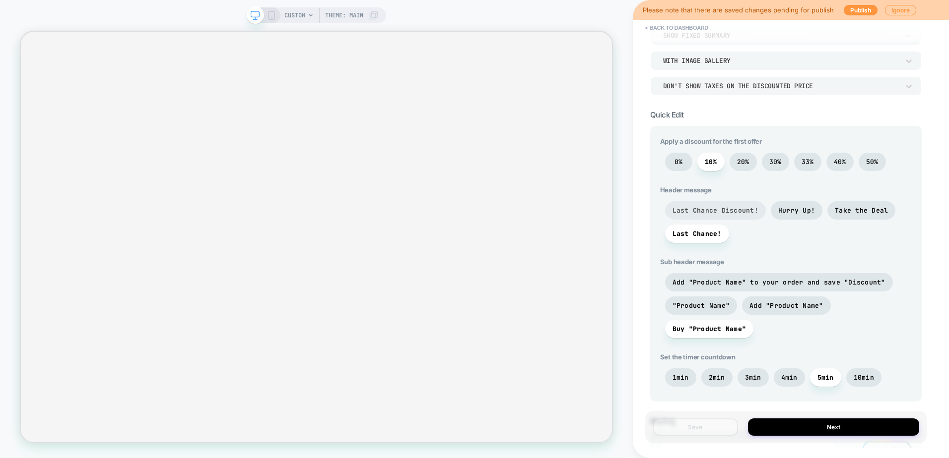
click at [747, 213] on span "Last Chance Discount!" at bounding box center [715, 210] width 86 height 8
click at [720, 281] on span "Add "Product Name" to your order and save "Discount"" at bounding box center [778, 282] width 213 height 8
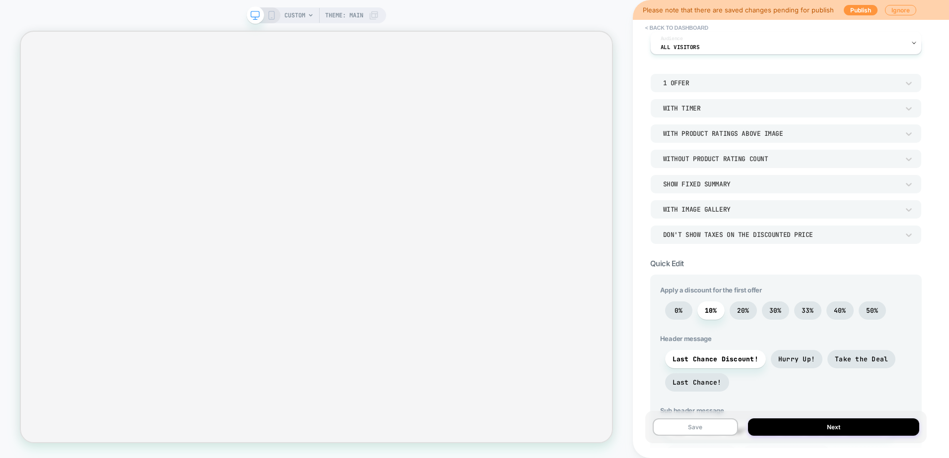
scroll to position [0, 0]
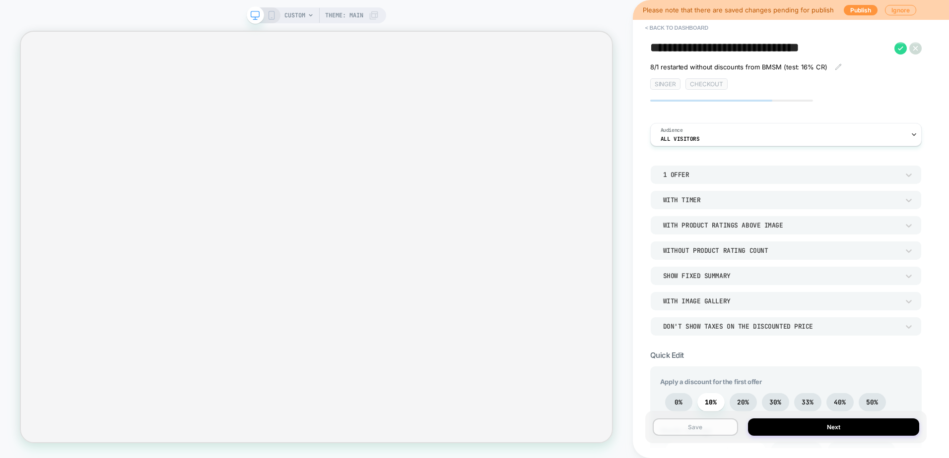
click at [700, 424] on button "Save" at bounding box center [694, 427] width 85 height 17
click at [773, 51] on textarea "**********" at bounding box center [769, 48] width 239 height 15
click at [866, 46] on textarea "**********" at bounding box center [769, 48] width 239 height 15
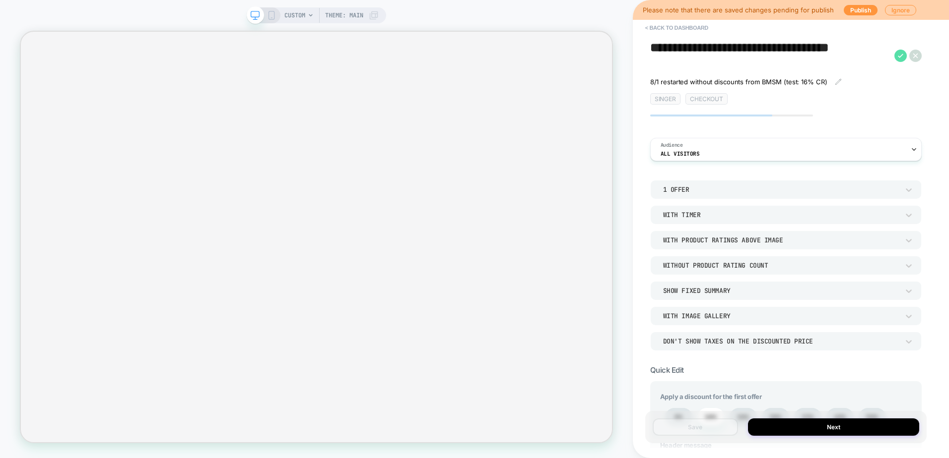
type textarea "**********"
click at [901, 54] on icon at bounding box center [900, 56] width 12 height 12
click at [893, 120] on button "Yes" at bounding box center [908, 121] width 49 height 15
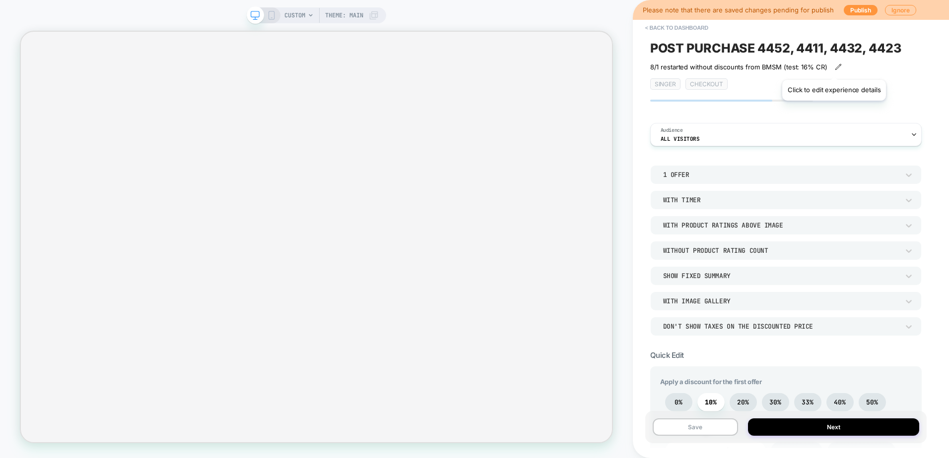
click at [835, 67] on icon at bounding box center [837, 66] width 5 height 5
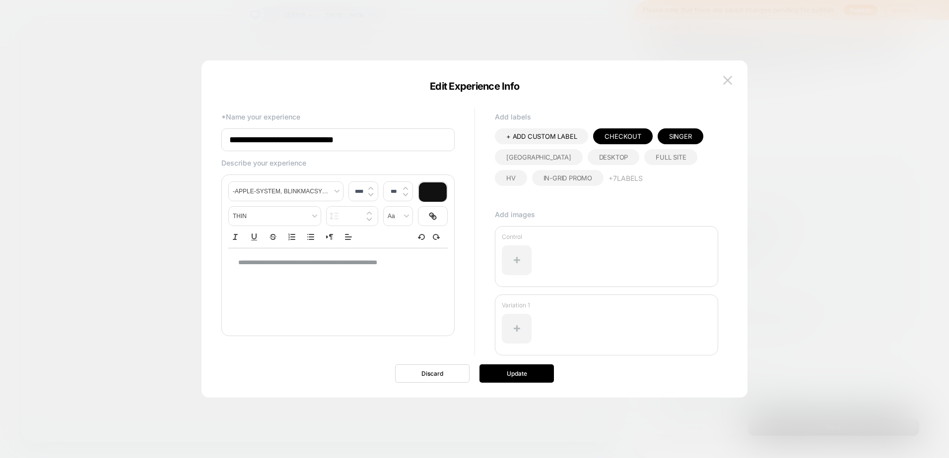
type input "****"
click at [239, 262] on p "**********" at bounding box center [334, 262] width 192 height 9
click at [417, 262] on p "**********" at bounding box center [334, 262] width 192 height 9
click at [512, 374] on button "Update" at bounding box center [516, 374] width 74 height 18
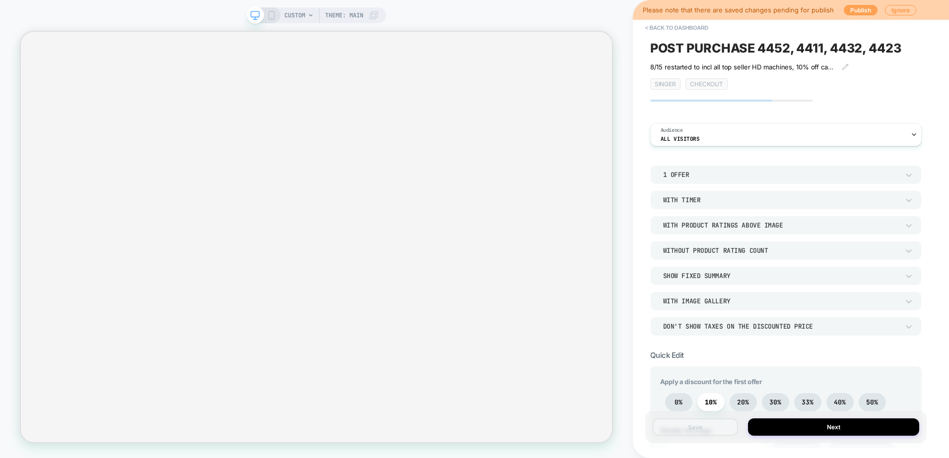
click at [862, 10] on button "Publish" at bounding box center [860, 10] width 34 height 10
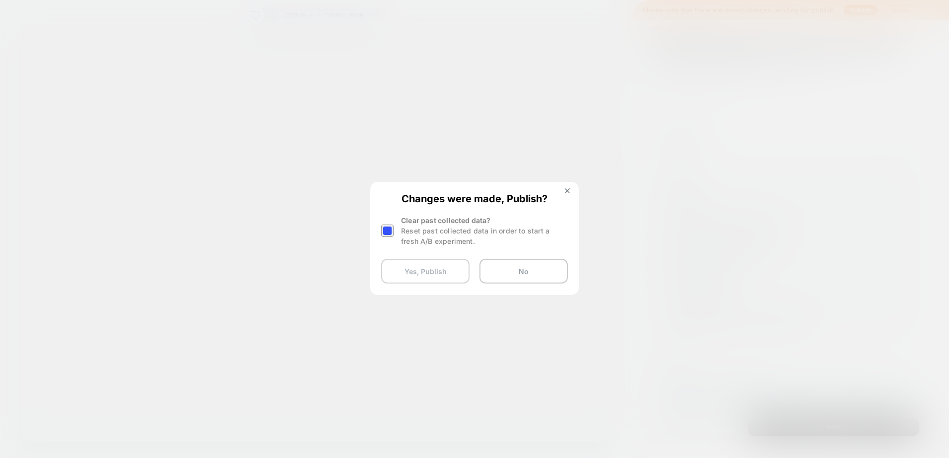
click at [415, 269] on button "Yes, Publish" at bounding box center [425, 271] width 88 height 25
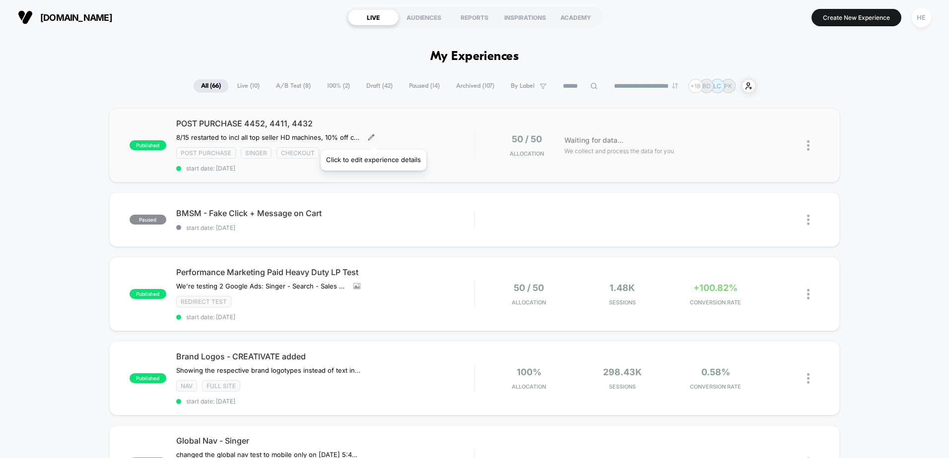
click at [373, 137] on icon at bounding box center [371, 137] width 7 height 7
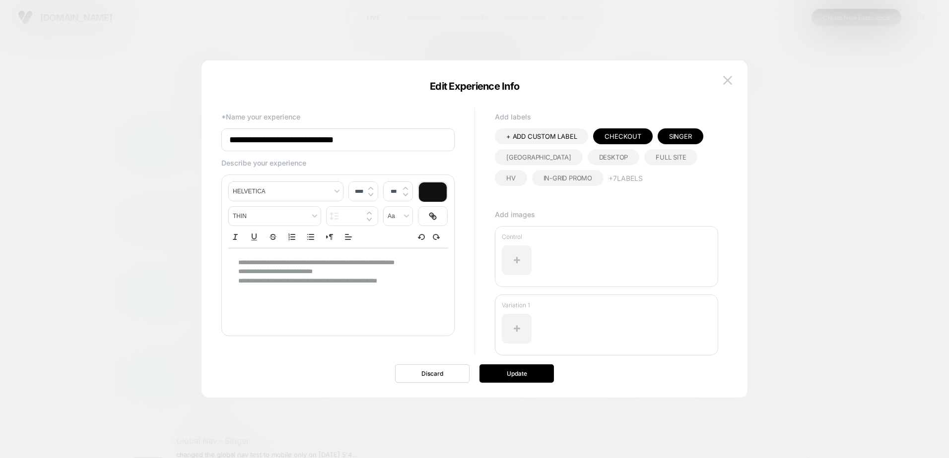
click at [388, 139] on input "**********" at bounding box center [337, 139] width 233 height 23
type input "**********"
click at [510, 374] on button "Update" at bounding box center [516, 374] width 74 height 18
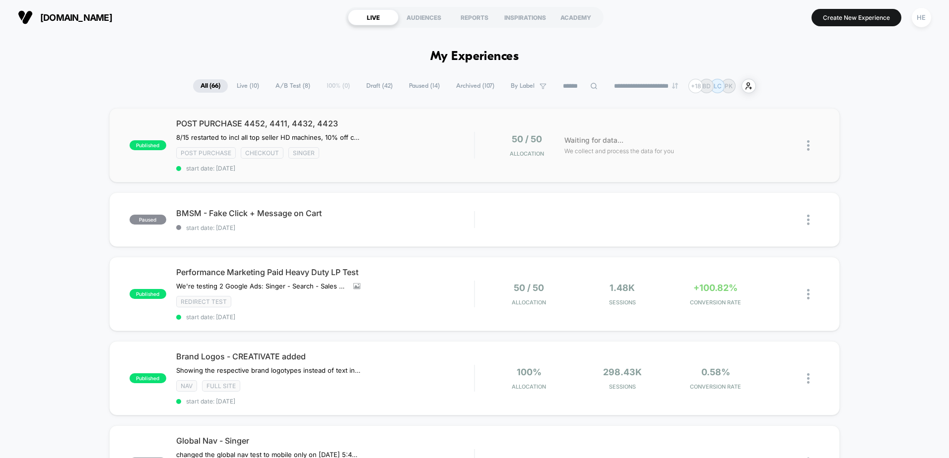
click at [221, 118] on div "published POST PURCHASE 4452, 4411, 4432, 4423 8/15 restarted to incl all top s…" at bounding box center [474, 145] width 730 height 74
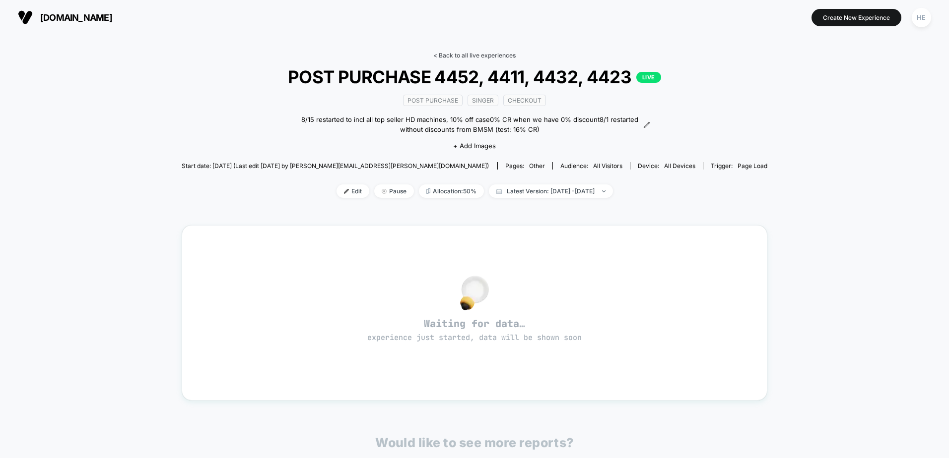
click at [464, 59] on link "< Back to all live experiences" at bounding box center [474, 55] width 82 height 7
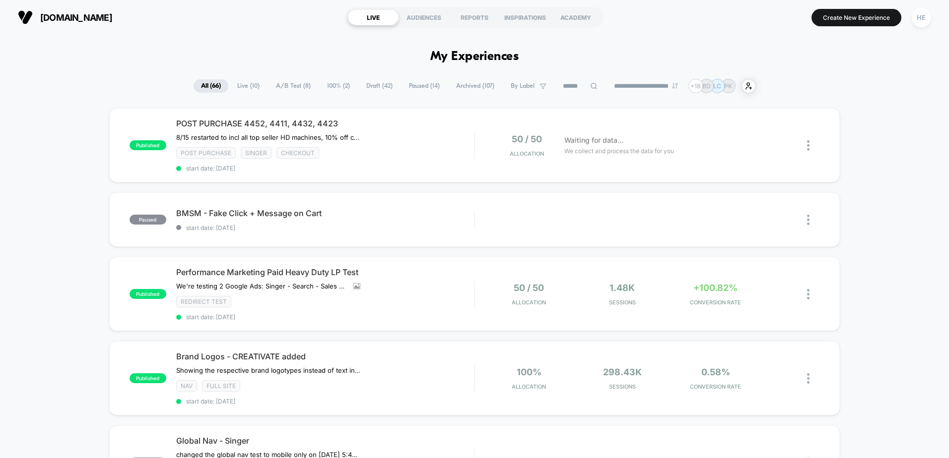
click at [241, 88] on span "Live ( 10 )" at bounding box center [248, 85] width 37 height 13
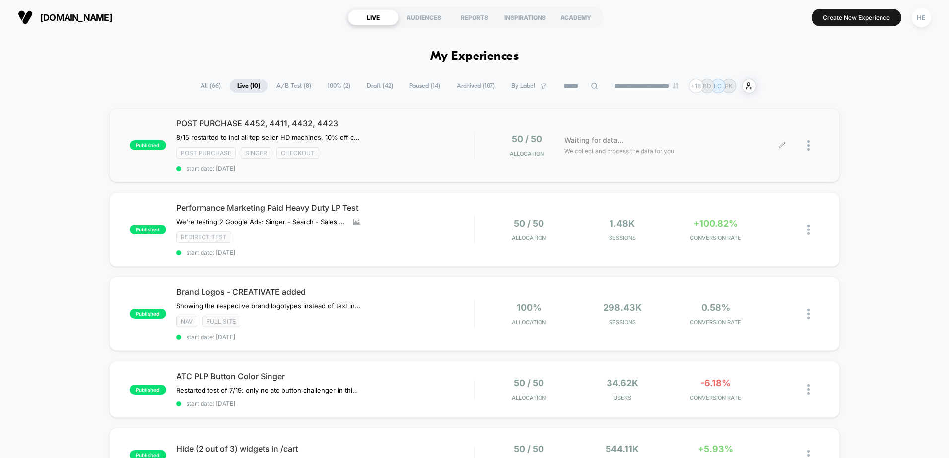
click at [783, 143] on icon at bounding box center [782, 145] width 6 height 6
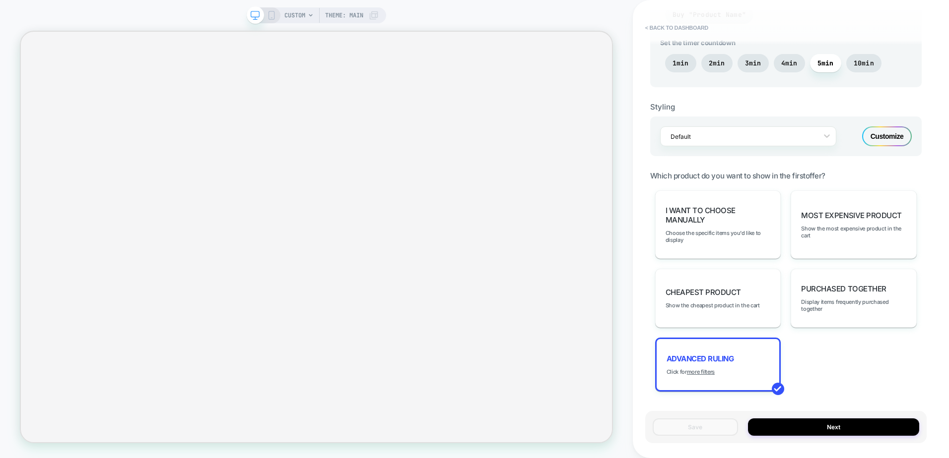
scroll to position [588, 0]
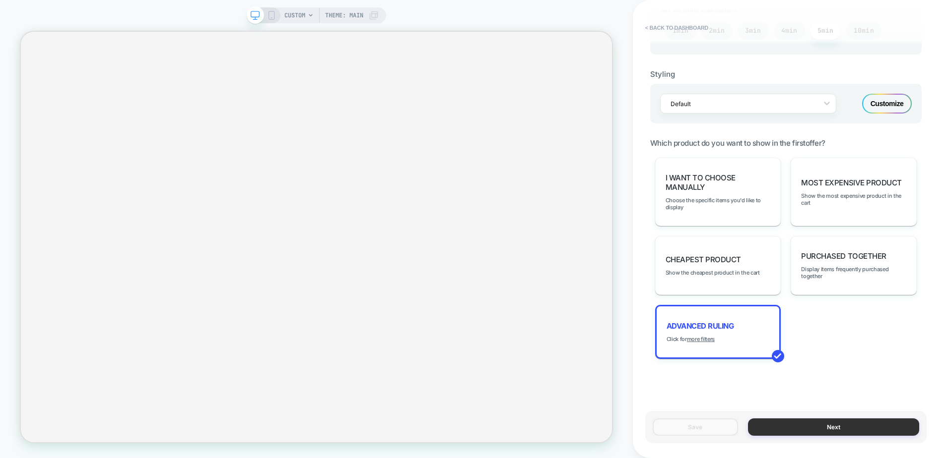
click at [855, 427] on button "Next" at bounding box center [833, 427] width 171 height 17
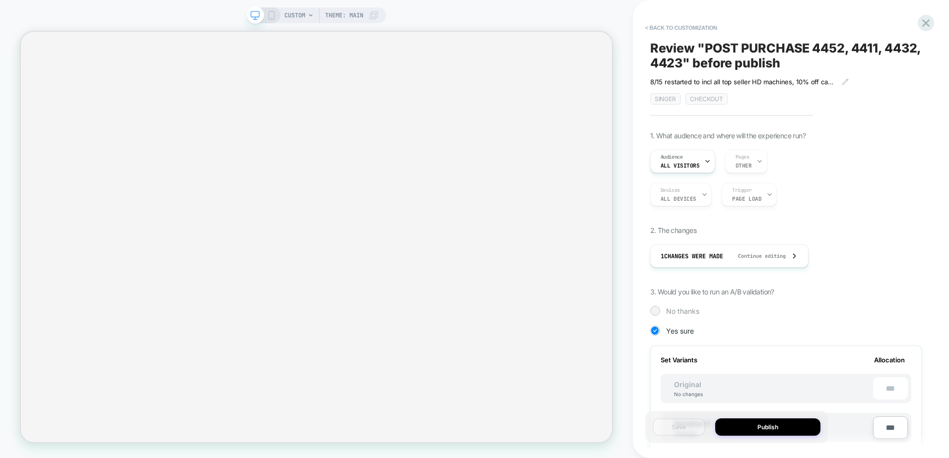
click at [661, 313] on div "No thanks" at bounding box center [785, 311] width 271 height 10
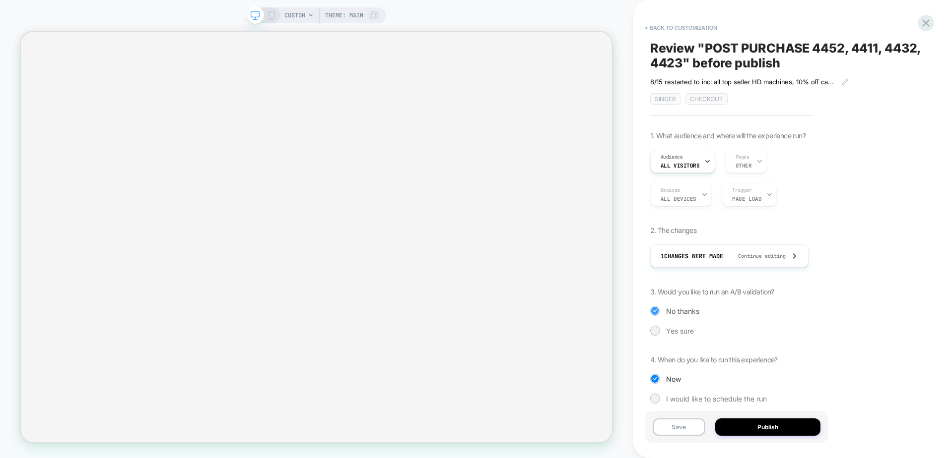
scroll to position [10, 0]
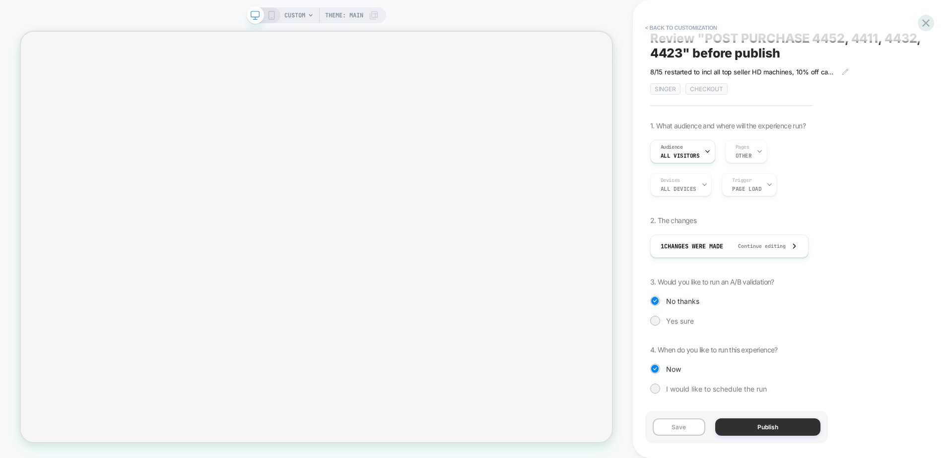
click at [774, 428] on button "Publish" at bounding box center [768, 427] width 106 height 17
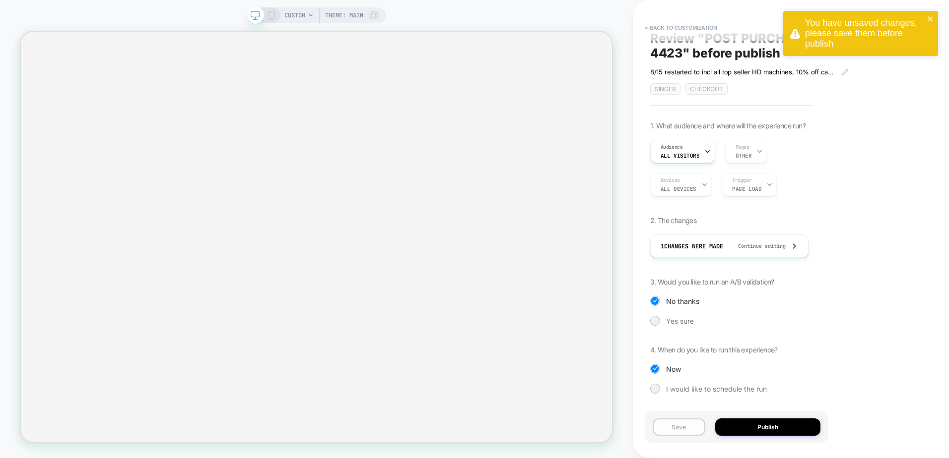
click at [694, 433] on button "Save" at bounding box center [678, 427] width 53 height 17
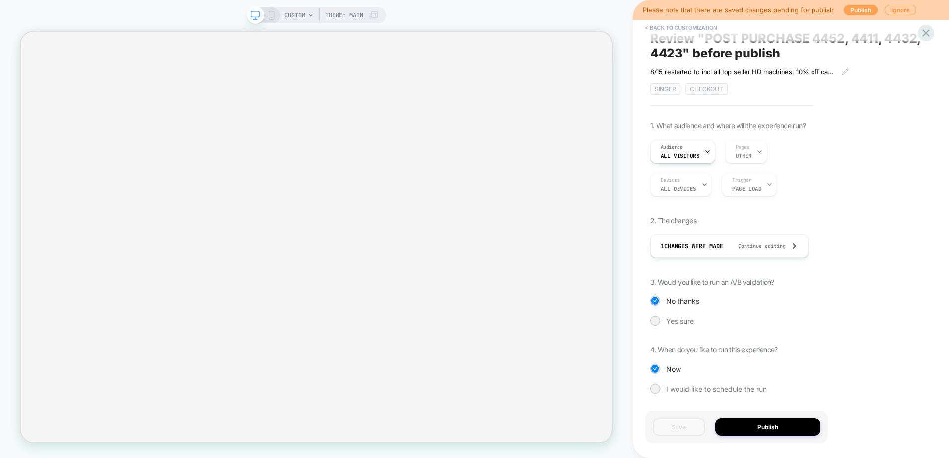
click at [852, 11] on button "Publish" at bounding box center [860, 10] width 34 height 10
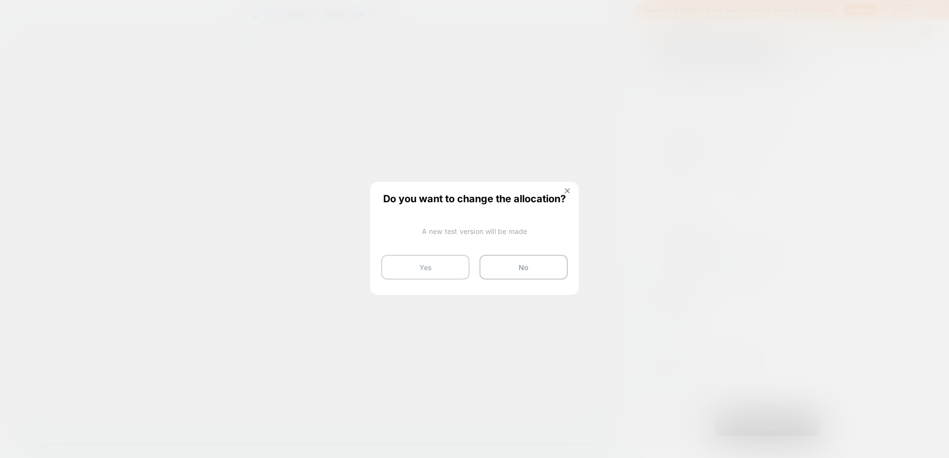
click at [424, 272] on button "Yes" at bounding box center [425, 267] width 88 height 25
click at [421, 268] on button "Yes" at bounding box center [425, 267] width 88 height 25
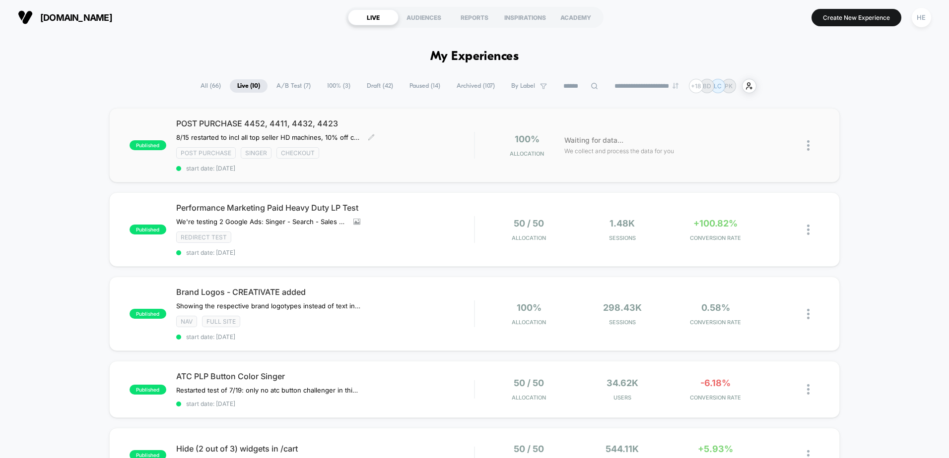
click at [394, 122] on span "POST PURCHASE 4452, 4411, 4432, 4423" at bounding box center [325, 124] width 298 height 10
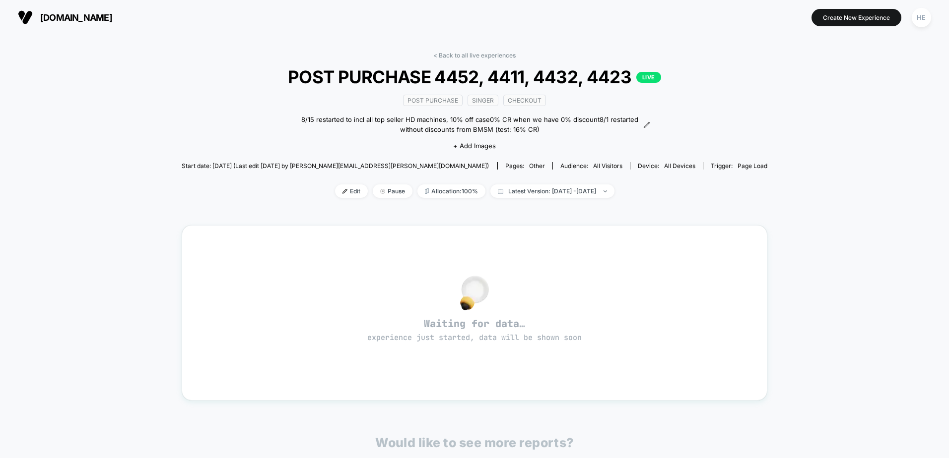
click at [893, 277] on div "< Back to all live experiences POST PURCHASE 4452, 4411, 4432, 4423 LIVE Post P…" at bounding box center [474, 320] width 949 height 571
click at [456, 53] on link "< Back to all live experiences" at bounding box center [474, 55] width 82 height 7
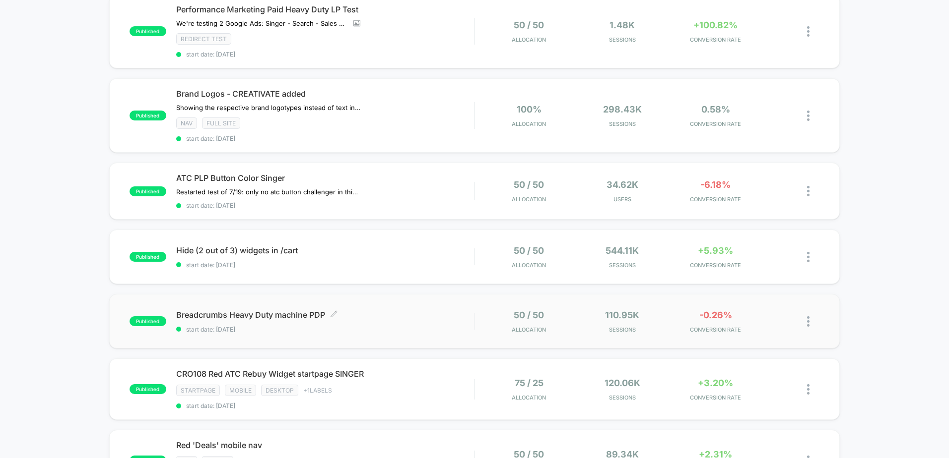
click at [395, 315] on span "Breadcrumbs Heavy Duty machine PDP Click to edit experience details" at bounding box center [325, 315] width 298 height 10
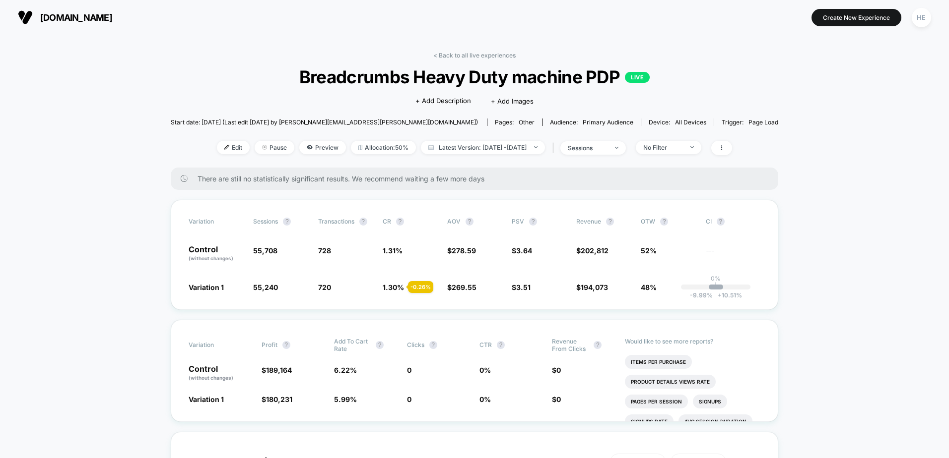
drag, startPoint x: 462, startPoint y: 56, endPoint x: 494, endPoint y: 66, distance: 33.4
click at [462, 56] on link "< Back to all live experiences" at bounding box center [474, 55] width 82 height 7
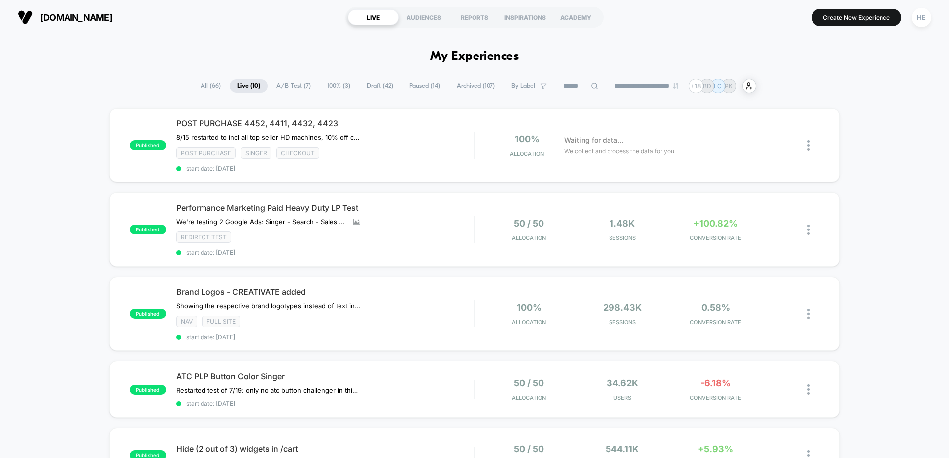
click at [400, 156] on div "Post Purchase Singer checkout" at bounding box center [325, 152] width 298 height 11
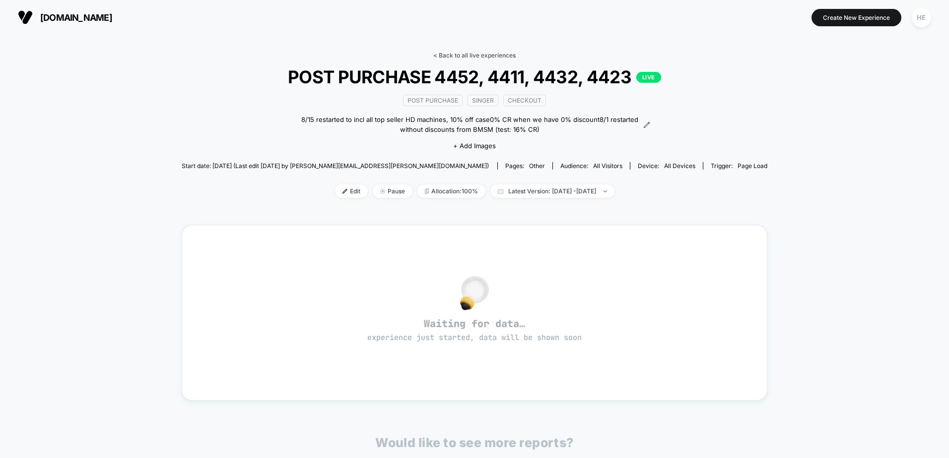
click at [470, 57] on link "< Back to all live experiences" at bounding box center [474, 55] width 82 height 7
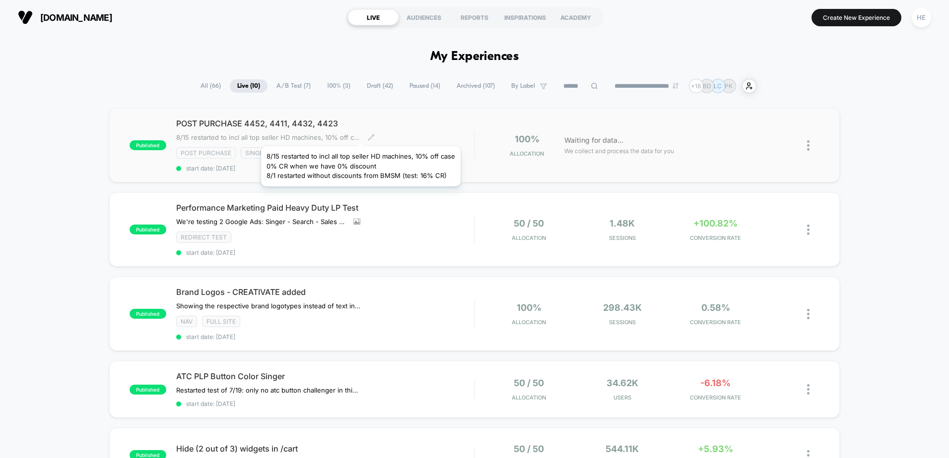
click at [360, 134] on span "8/15 restarted to incl all top seller HD machines, 10% off case0% CR when we ha…" at bounding box center [268, 137] width 184 height 8
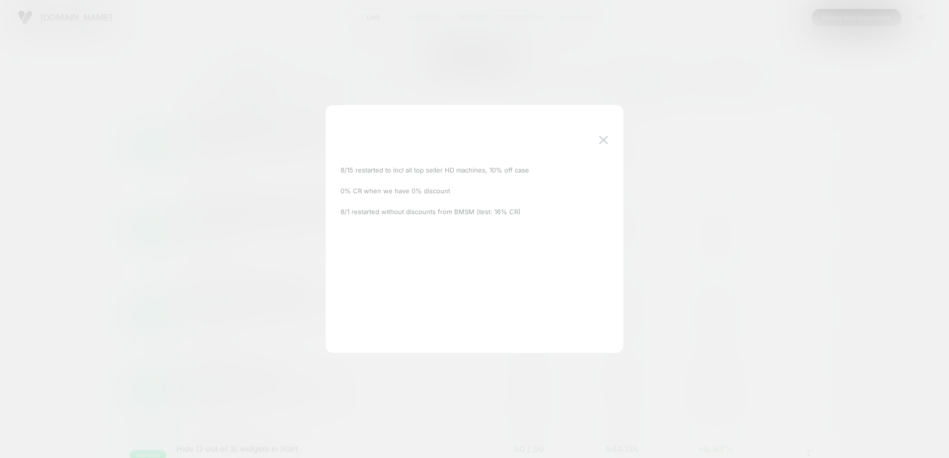
click at [520, 82] on div at bounding box center [474, 229] width 949 height 458
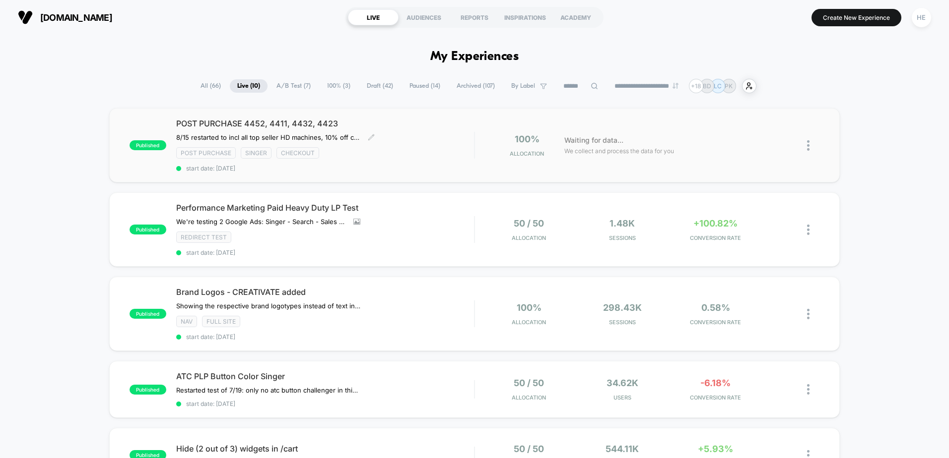
click at [348, 122] on span "POST PURCHASE 4452, 4411, 4432, 4423" at bounding box center [325, 124] width 298 height 10
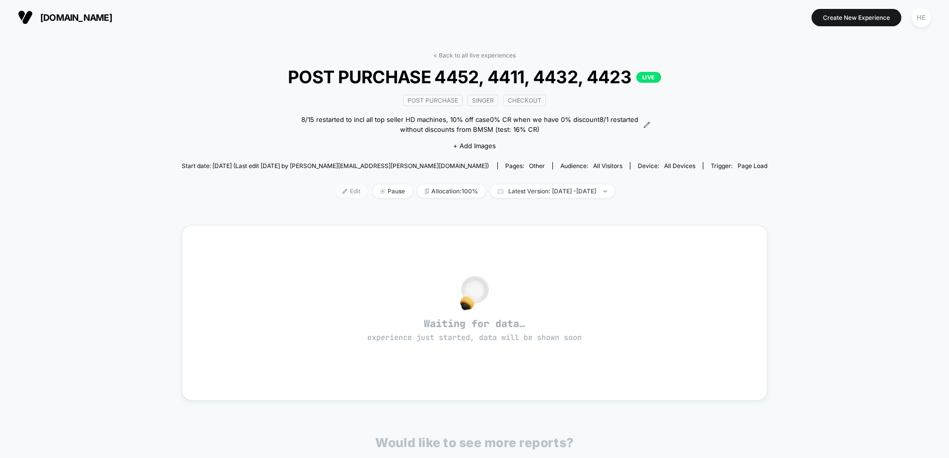
click at [335, 194] on span "Edit" at bounding box center [351, 191] width 33 height 13
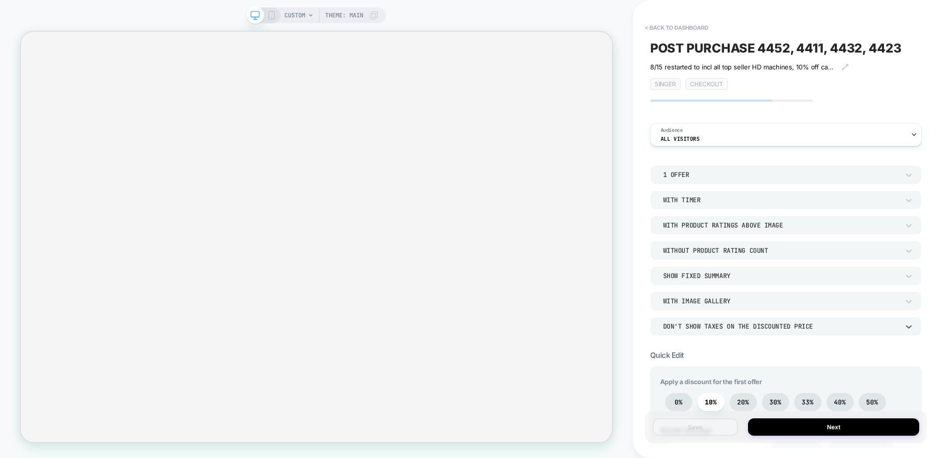
click at [728, 329] on div "Don't show taxes on the discounted price" at bounding box center [781, 326] width 236 height 8
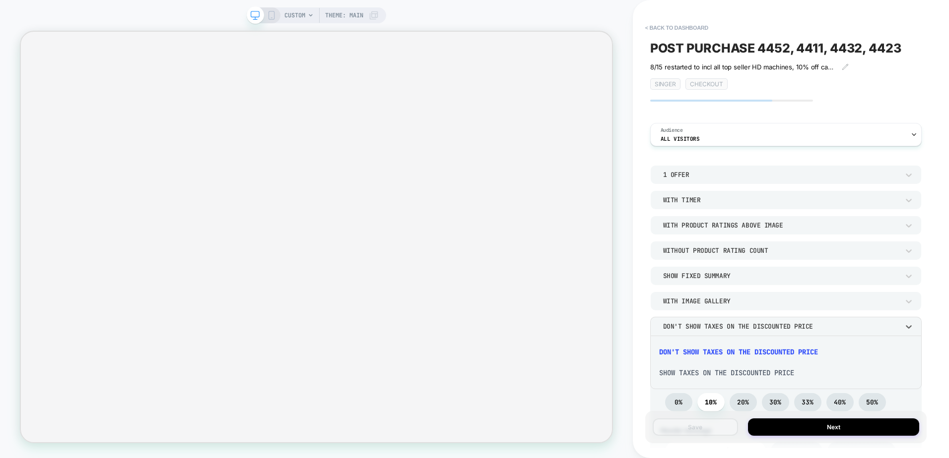
click at [728, 329] on div at bounding box center [474, 229] width 949 height 458
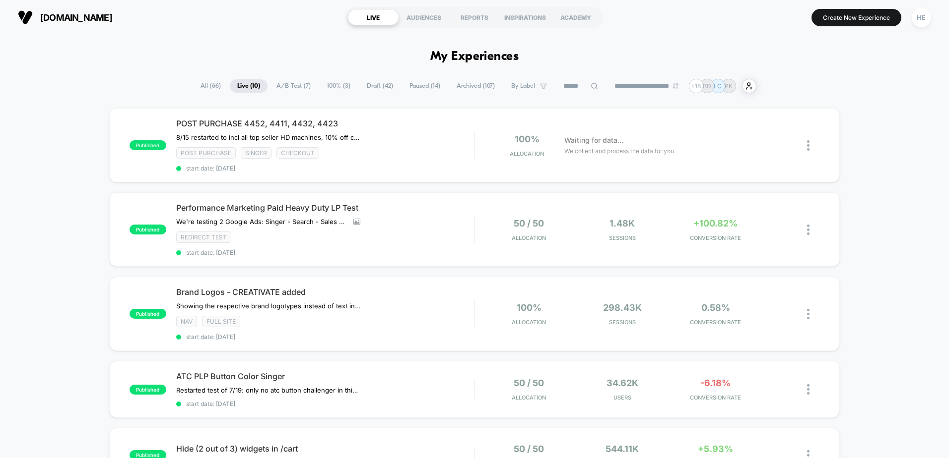
click at [394, 143] on div "POST PURCHASE 4452, 4411, 4432, 4423 8/15 restarted to incl all top seller HD m…" at bounding box center [325, 146] width 298 height 54
click at [377, 138] on div "8/15 restarted to incl all top seller HD machines, 10% off case 0% CR when we h…" at bounding box center [280, 137] width 208 height 8
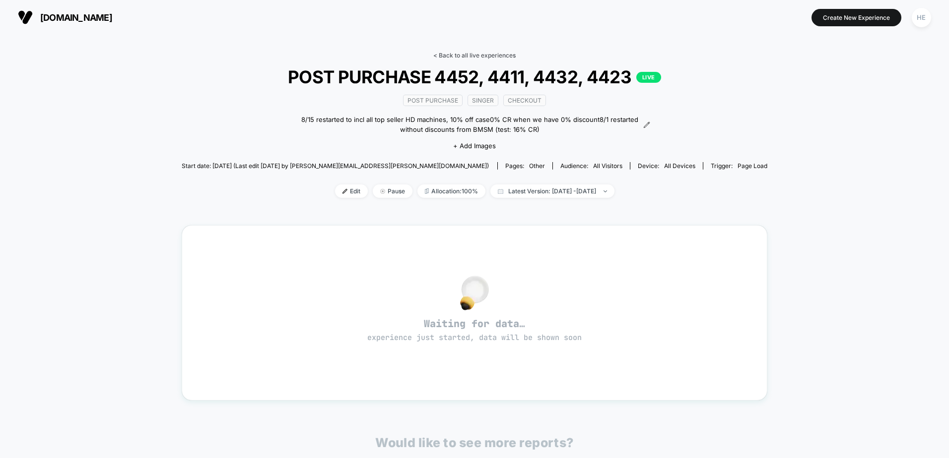
click at [467, 54] on link "< Back to all live experiences" at bounding box center [474, 55] width 82 height 7
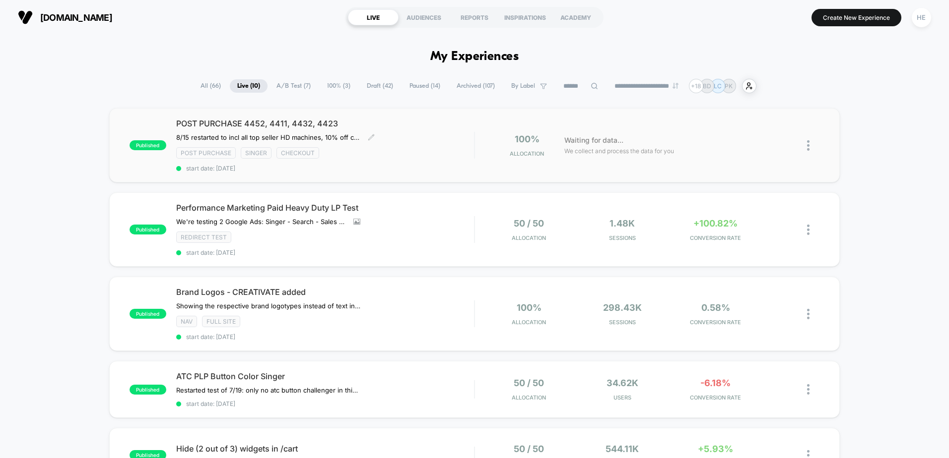
click at [470, 148] on div "Post Purchase Singer checkout" at bounding box center [325, 152] width 298 height 11
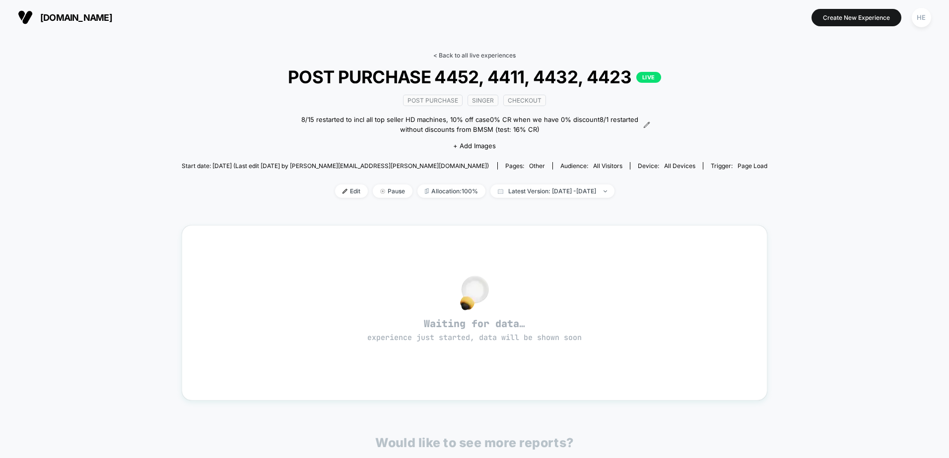
click at [488, 56] on link "< Back to all live experiences" at bounding box center [474, 55] width 82 height 7
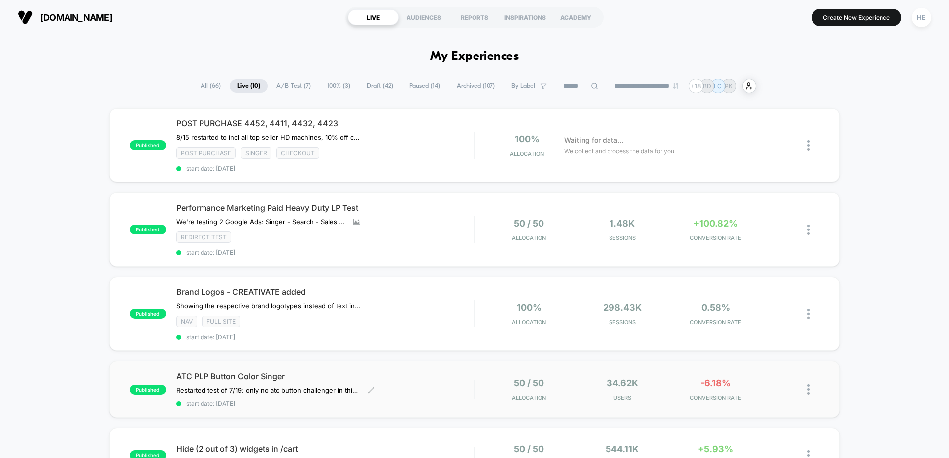
click at [427, 390] on div "ATC PLP Button Color Singer Restarted test of 7/19: only no atc button challeng…" at bounding box center [325, 390] width 298 height 36
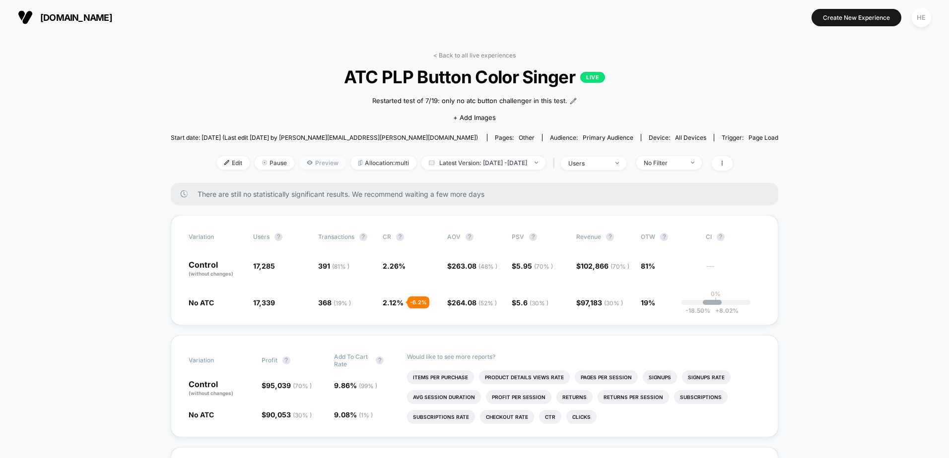
click at [307, 166] on span "Preview" at bounding box center [322, 162] width 47 height 13
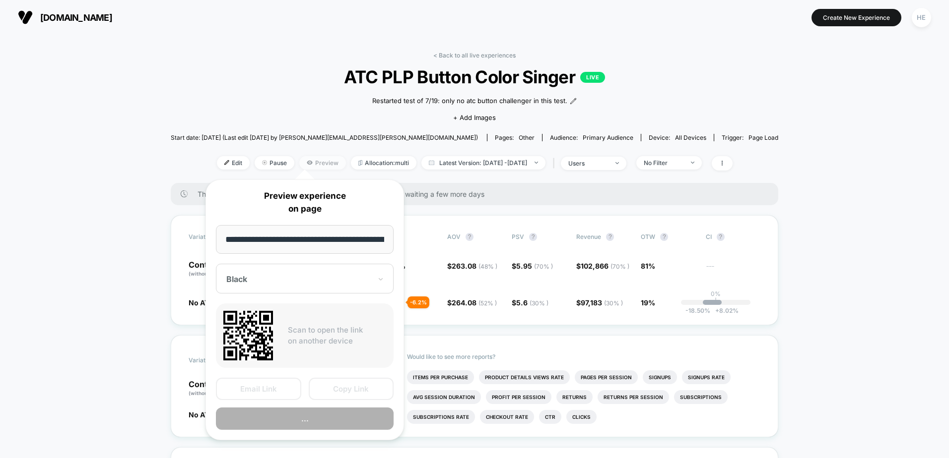
scroll to position [0, 75]
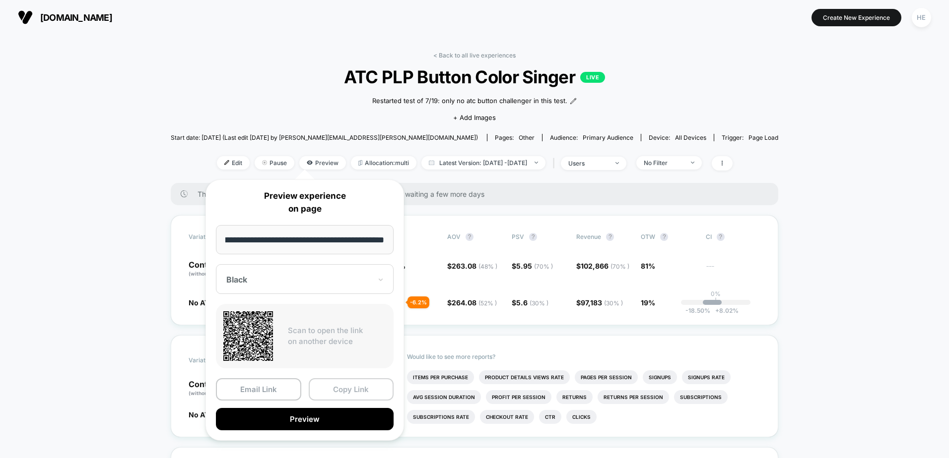
click at [348, 389] on button "Copy Link" at bounding box center [351, 390] width 85 height 22
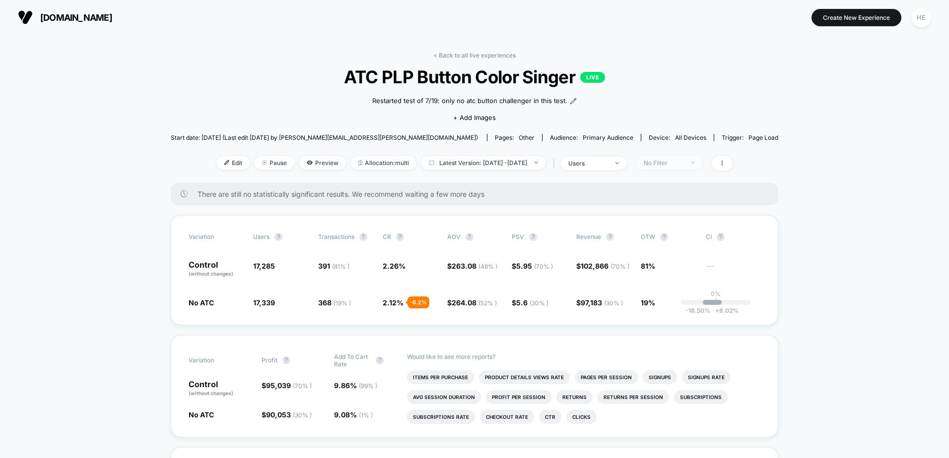
click at [695, 167] on span "No Filter" at bounding box center [668, 162] width 65 height 13
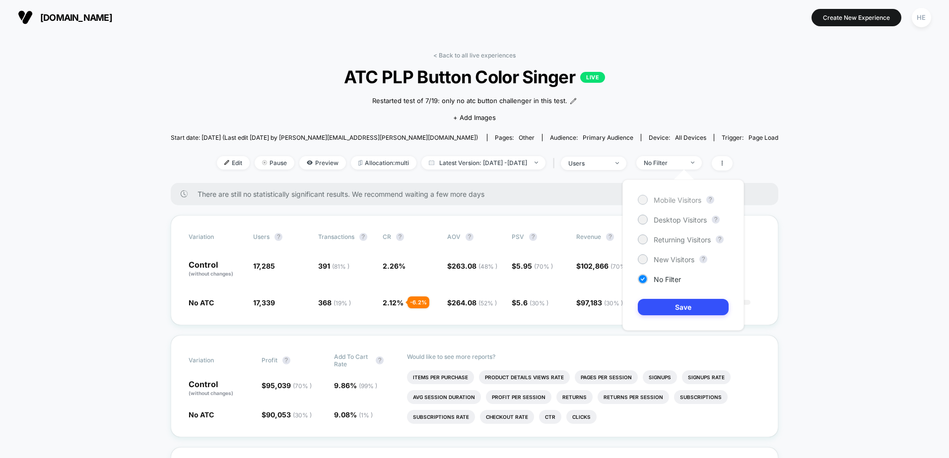
click at [665, 198] on span "Mobile Visitors" at bounding box center [677, 200] width 48 height 8
click at [680, 311] on button "Save" at bounding box center [682, 307] width 91 height 16
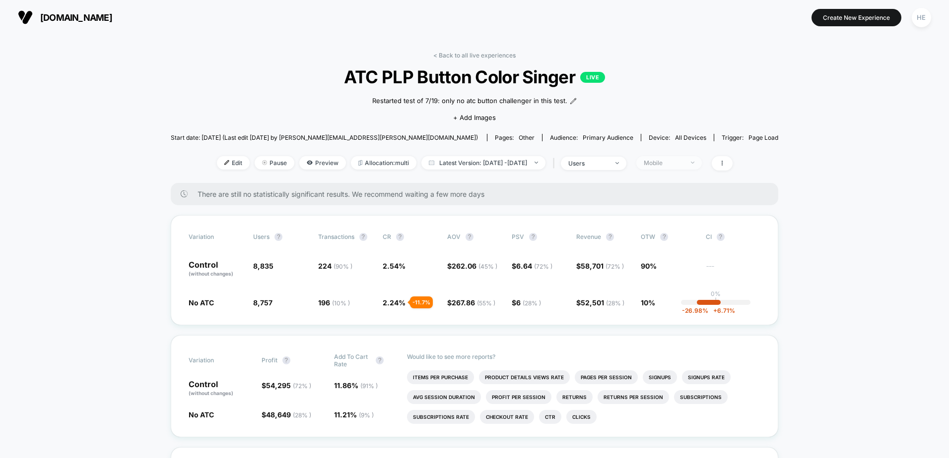
click at [677, 167] on span "Mobile" at bounding box center [668, 162] width 65 height 13
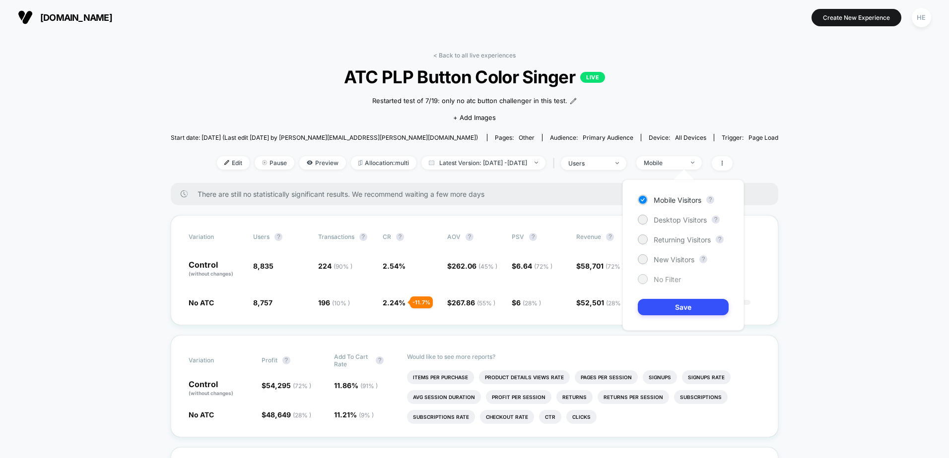
click at [644, 280] on div at bounding box center [641, 278] width 7 height 7
click at [661, 309] on button "Save" at bounding box center [682, 307] width 91 height 16
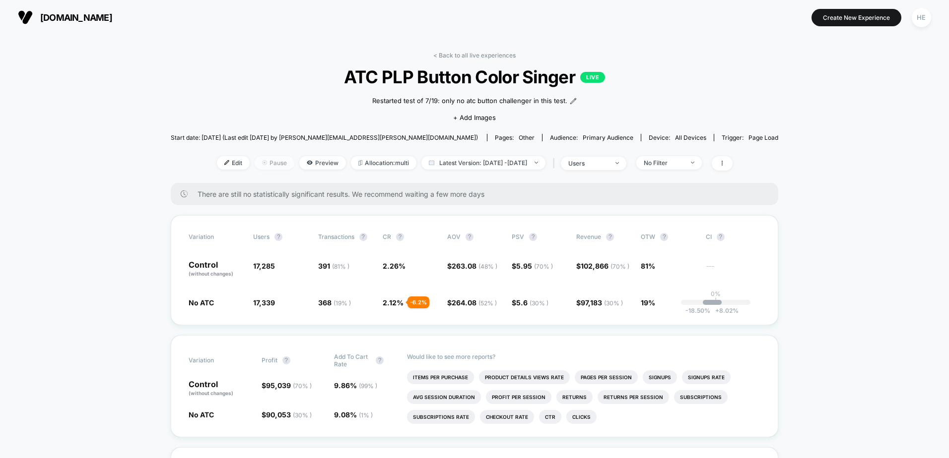
click at [270, 162] on span "Pause" at bounding box center [275, 162] width 40 height 13
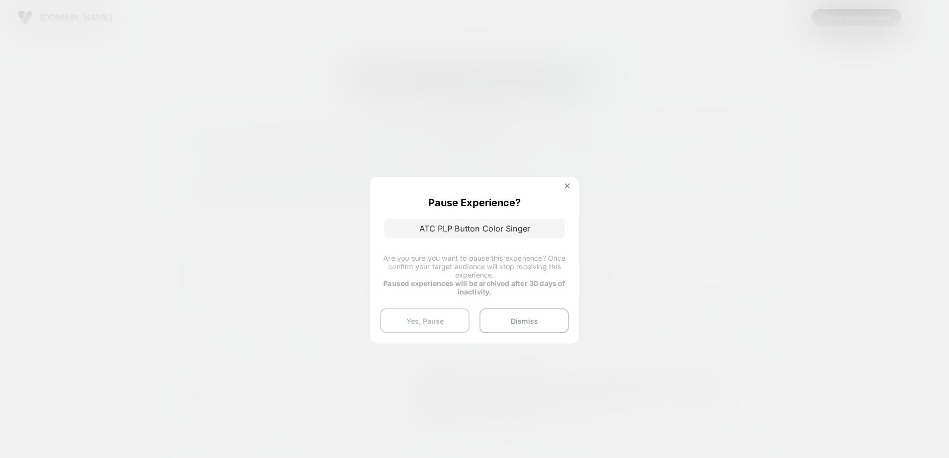
drag, startPoint x: 430, startPoint y: 322, endPoint x: 457, endPoint y: 328, distance: 27.9
click at [429, 322] on button "Yes, Pause" at bounding box center [424, 321] width 89 height 25
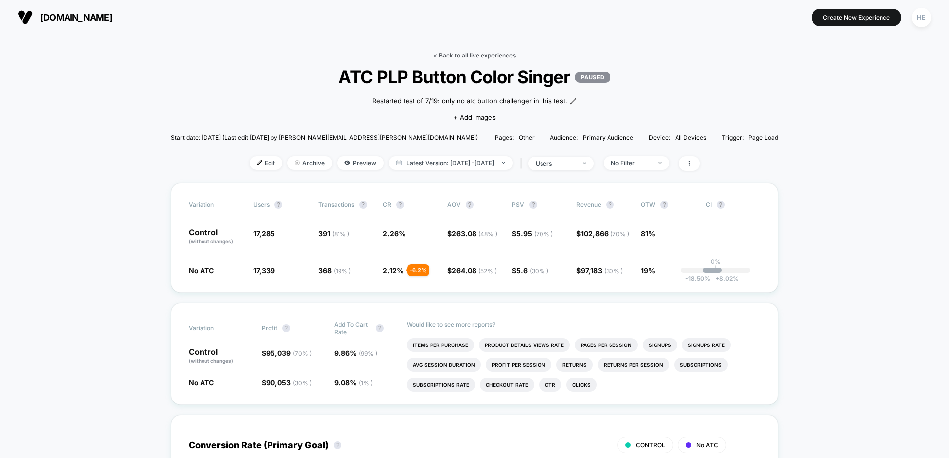
click at [447, 57] on link "< Back to all live experiences" at bounding box center [474, 55] width 82 height 7
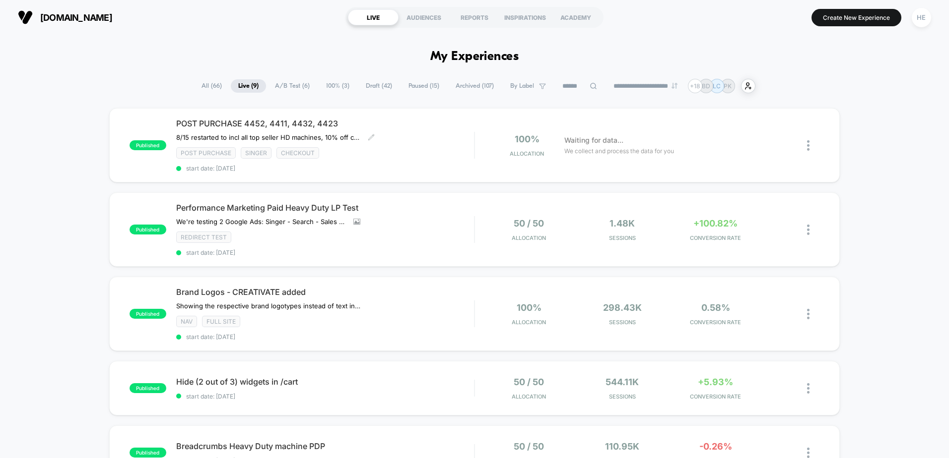
click at [430, 125] on span "POST PURCHASE 4452, 4411, 4432, 4423" at bounding box center [325, 124] width 298 height 10
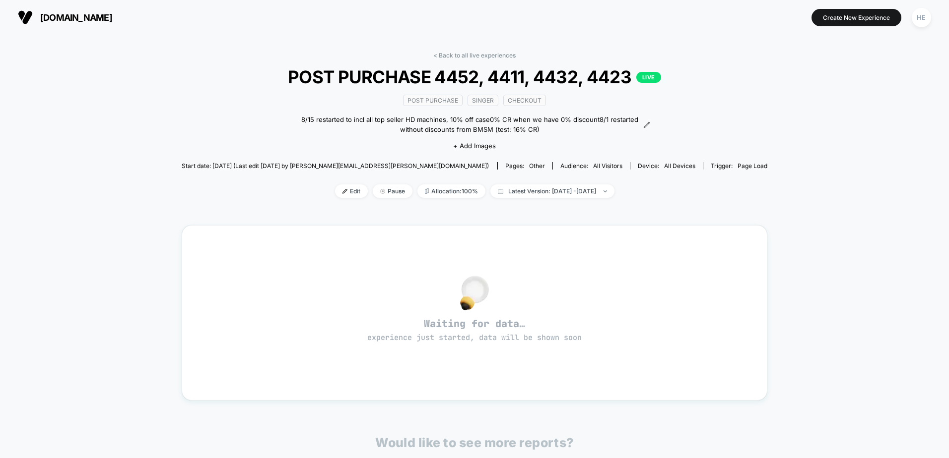
click at [857, 278] on div "< Back to all live experiences POST PURCHASE 4452, 4411, 4432, 4423 LIVE Post P…" at bounding box center [474, 320] width 949 height 571
click at [753, 76] on div "< Back to all live experiences POST PURCHASE 4452, 4411, 4432, 4423 LIVE Post P…" at bounding box center [474, 320] width 949 height 571
click at [437, 56] on link "< Back to all live experiences" at bounding box center [474, 55] width 82 height 7
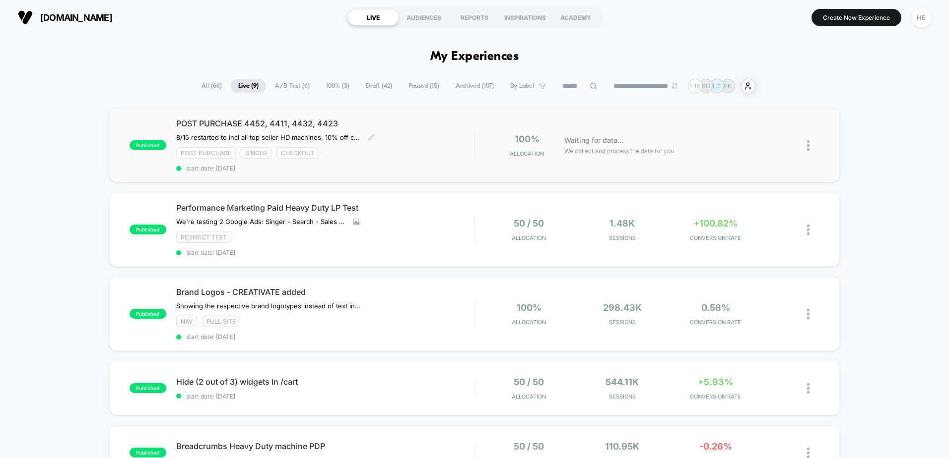
click at [325, 125] on span "POST PURCHASE 4452, 4411, 4432, 4423" at bounding box center [325, 124] width 298 height 10
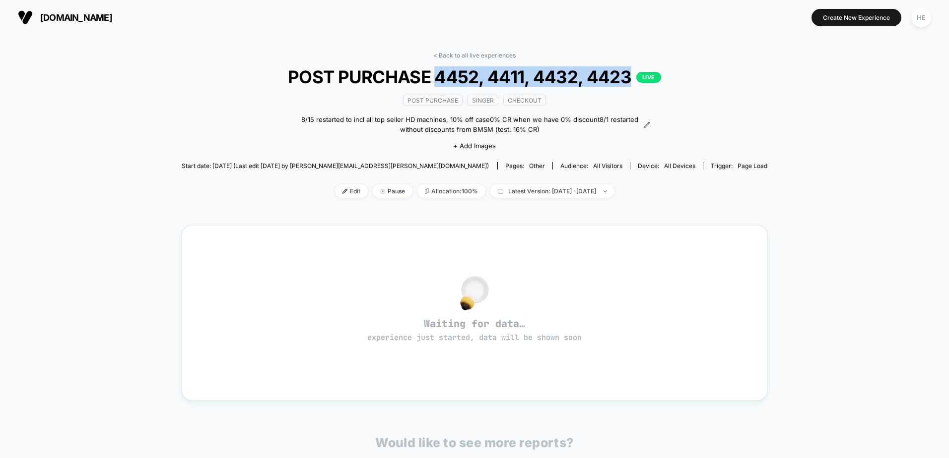
drag, startPoint x: 630, startPoint y: 81, endPoint x: 440, endPoint y: 69, distance: 190.4
click at [440, 69] on span "POST PURCHASE 4452, 4411, 4432, 4423 LIVE" at bounding box center [474, 76] width 527 height 21
copy span "4452, 4411, 4432, 4423"
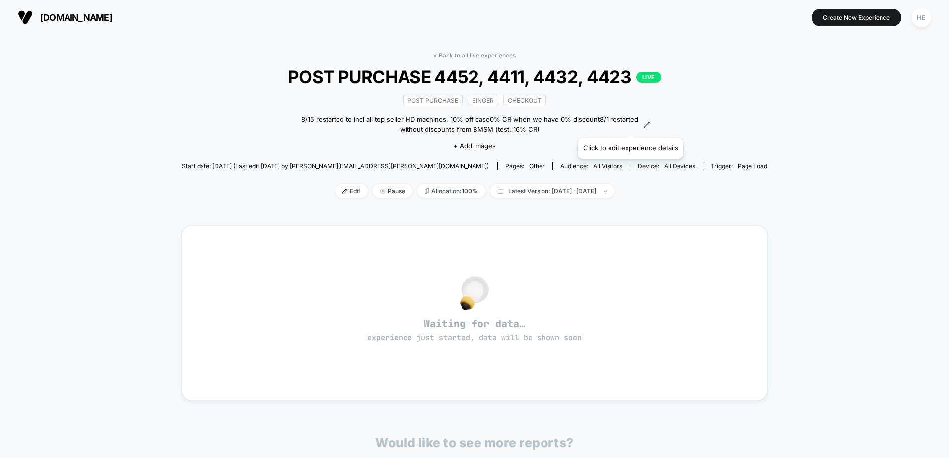
click at [643, 125] on icon at bounding box center [646, 125] width 7 height 7
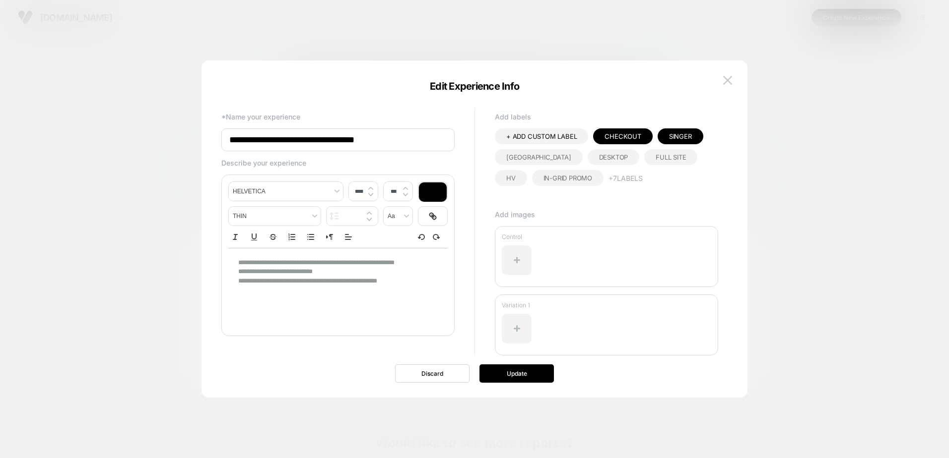
click at [233, 259] on div "**********" at bounding box center [337, 272] width 219 height 47
click at [240, 285] on p "**********" at bounding box center [334, 281] width 192 height 9
click at [424, 284] on p "**********" at bounding box center [334, 281] width 192 height 9
type input "****"
type input "******"
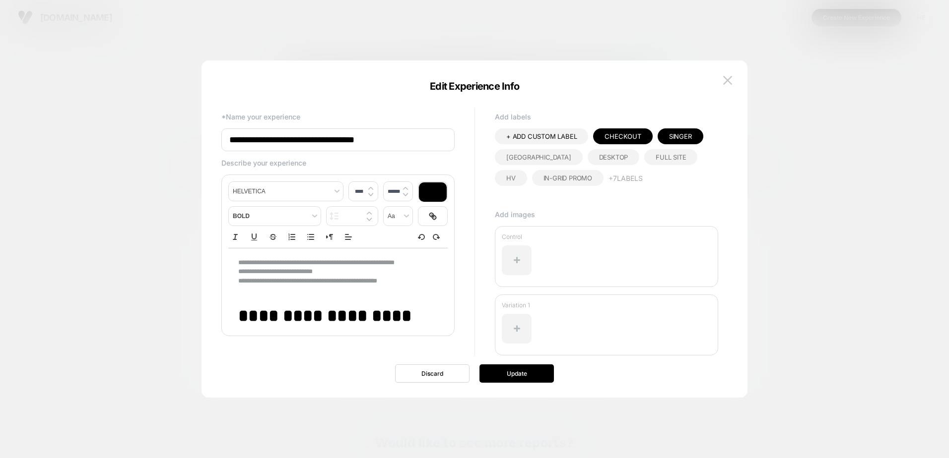
drag, startPoint x: 307, startPoint y: 141, endPoint x: 418, endPoint y: 143, distance: 111.6
click at [418, 143] on input "**********" at bounding box center [337, 139] width 233 height 23
type input "**********"
click at [485, 372] on button "Update" at bounding box center [516, 374] width 74 height 18
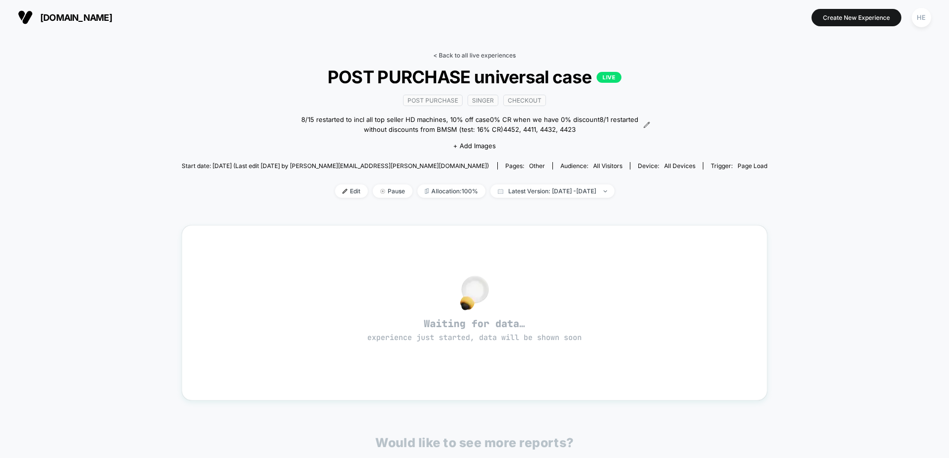
click at [441, 55] on link "< Back to all live experiences" at bounding box center [474, 55] width 82 height 7
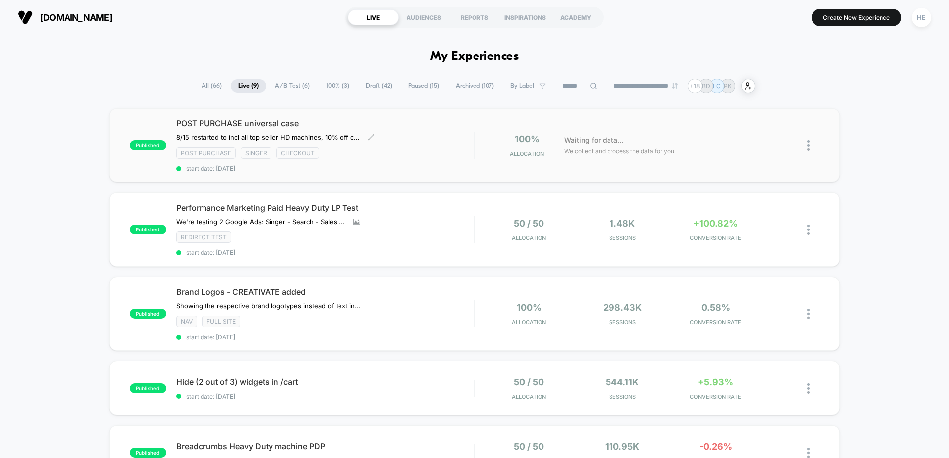
click at [445, 140] on div "POST PURCHASE universal case 8/15 restarted to incl all top seller HD machines,…" at bounding box center [325, 146] width 298 height 54
click at [403, 129] on div "POST PURCHASE universal case 8/15 restarted to incl all top seller HD machines,…" at bounding box center [325, 146] width 298 height 54
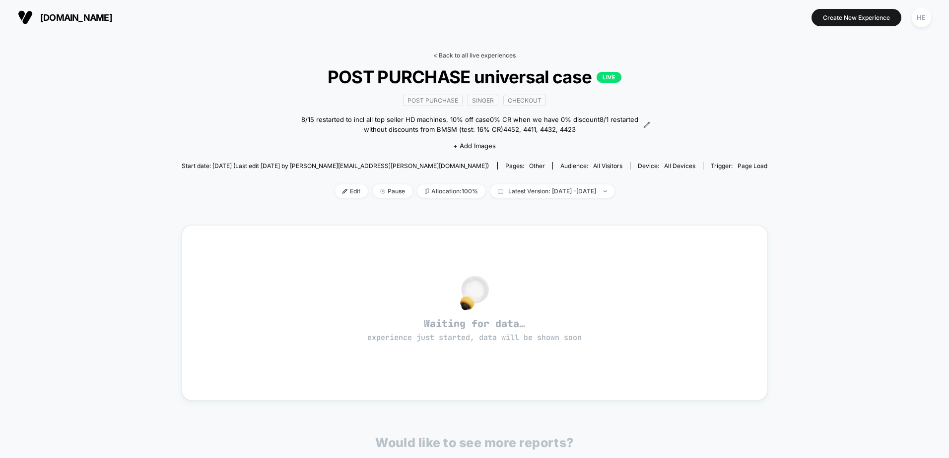
click at [470, 52] on link "< Back to all live experiences" at bounding box center [474, 55] width 82 height 7
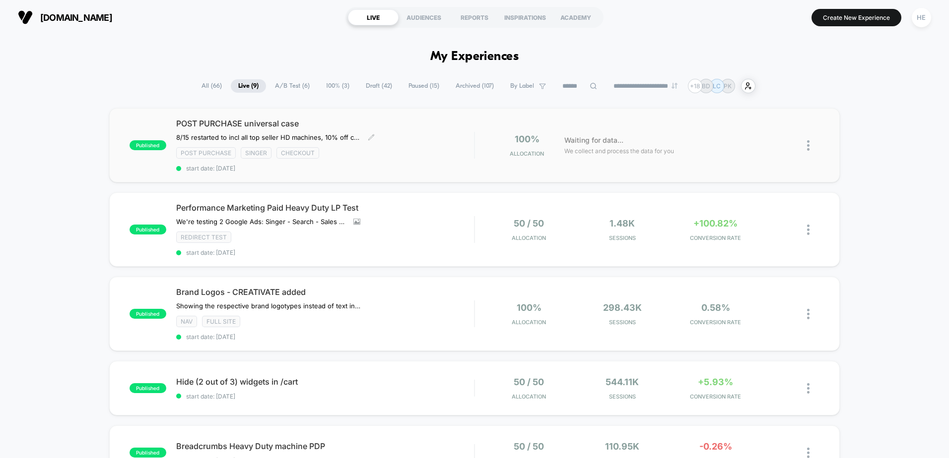
click at [428, 138] on div "POST PURCHASE universal case 8/15 restarted to incl all top seller HD machines,…" at bounding box center [325, 146] width 298 height 54
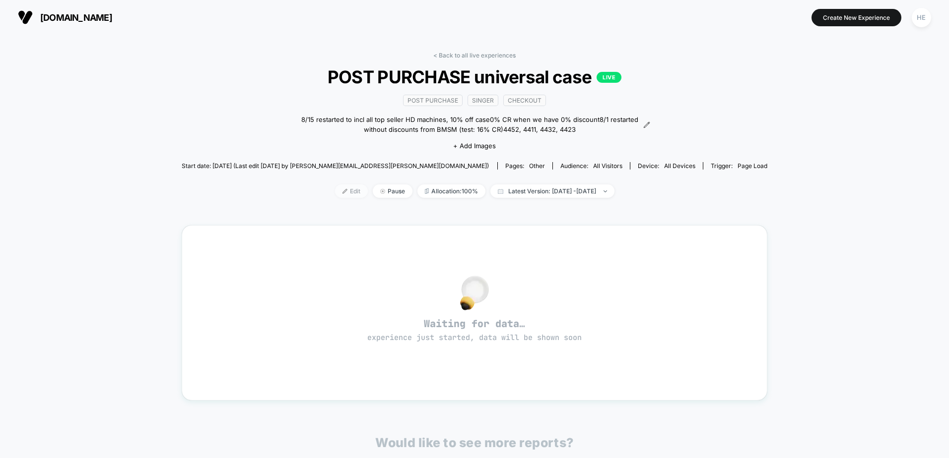
click at [335, 196] on span "Edit" at bounding box center [351, 191] width 33 height 13
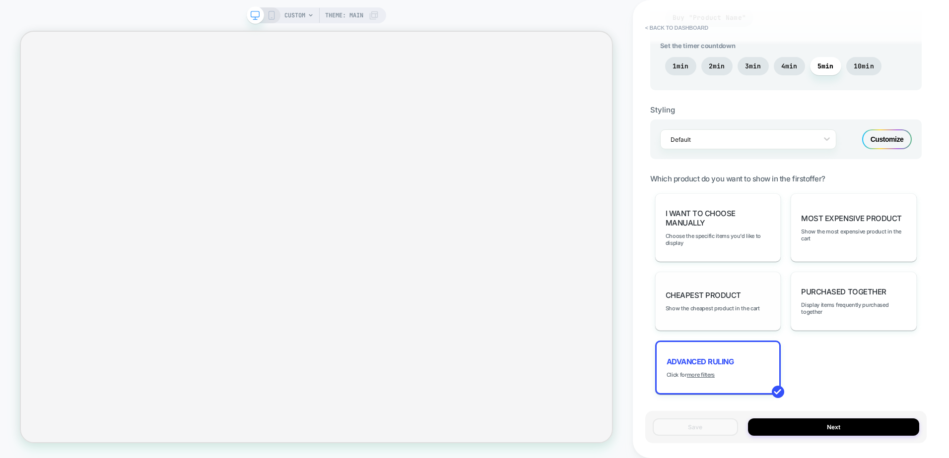
scroll to position [588, 0]
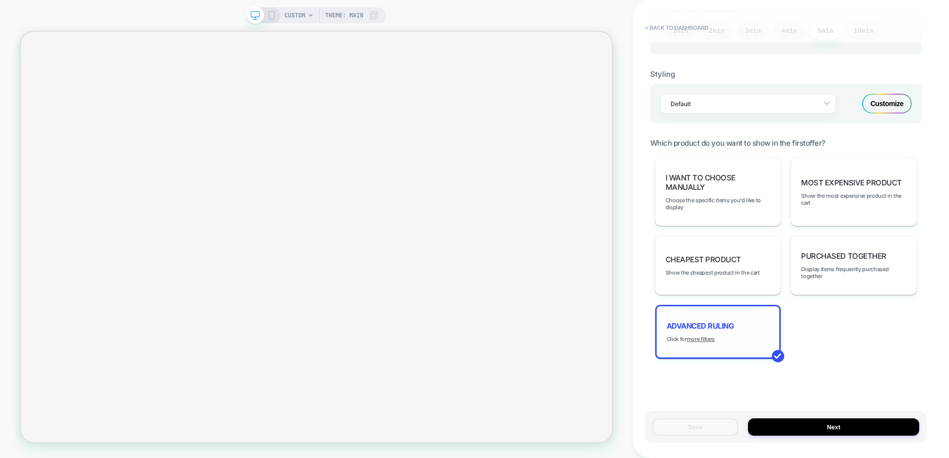
click at [691, 322] on span "Advanced Ruling" at bounding box center [699, 325] width 67 height 9
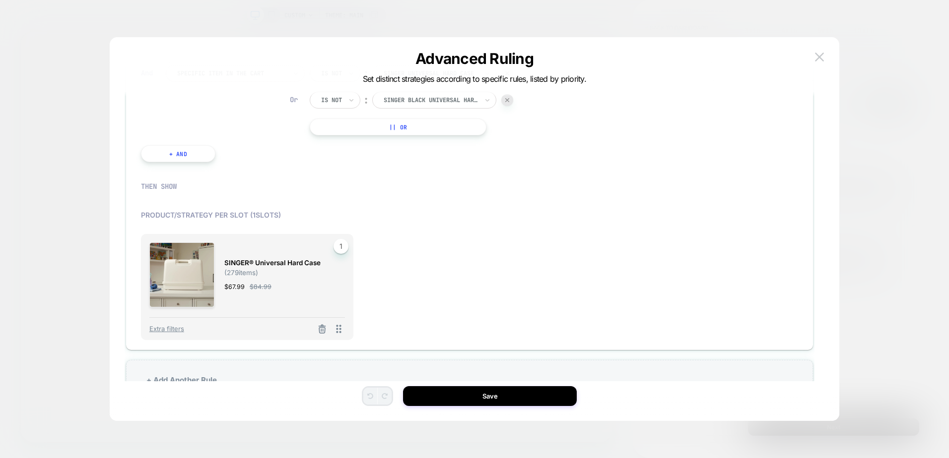
scroll to position [568, 0]
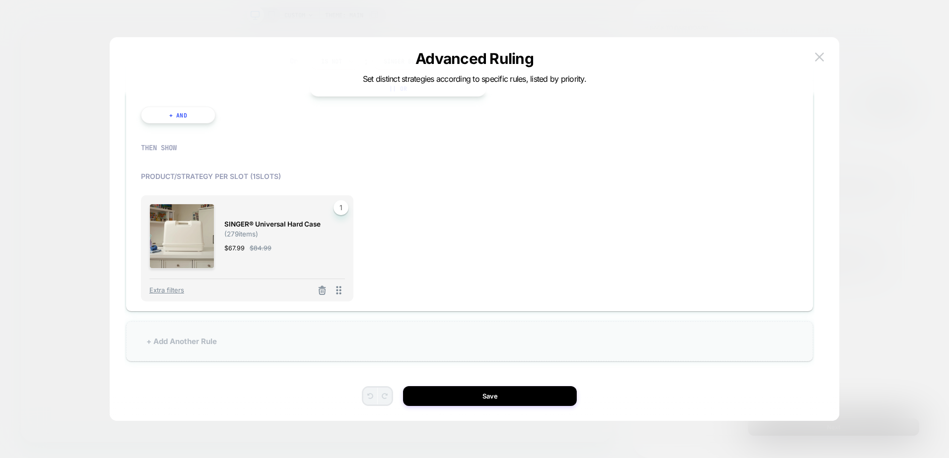
click at [401, 351] on div "+ Add Another Rule" at bounding box center [469, 341] width 687 height 40
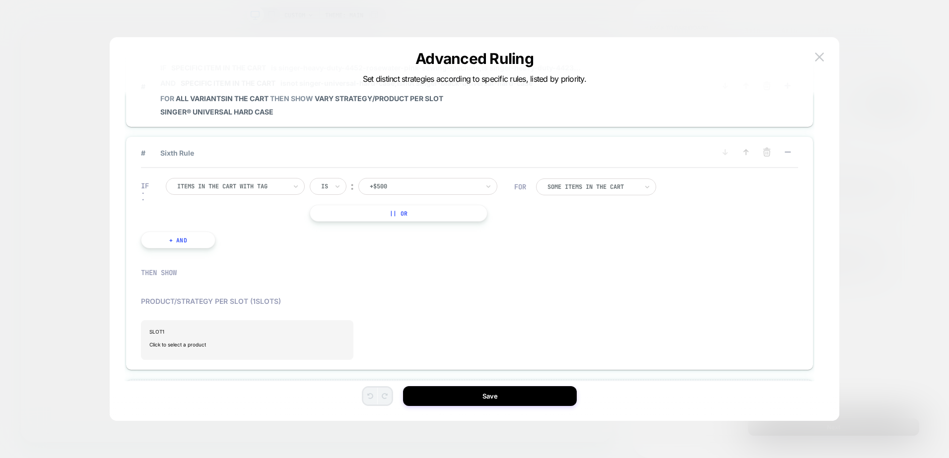
scroll to position [249, 0]
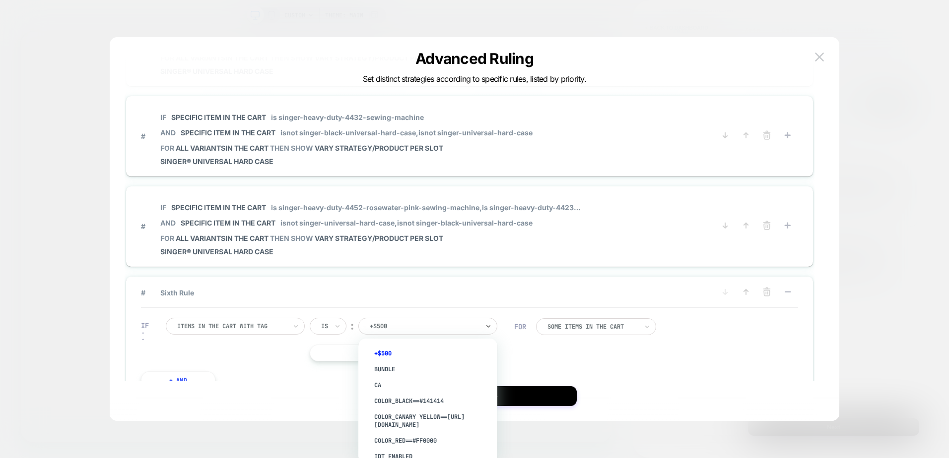
click at [453, 329] on div at bounding box center [424, 326] width 109 height 9
click at [269, 332] on div "Items in the cart with tag" at bounding box center [235, 326] width 139 height 17
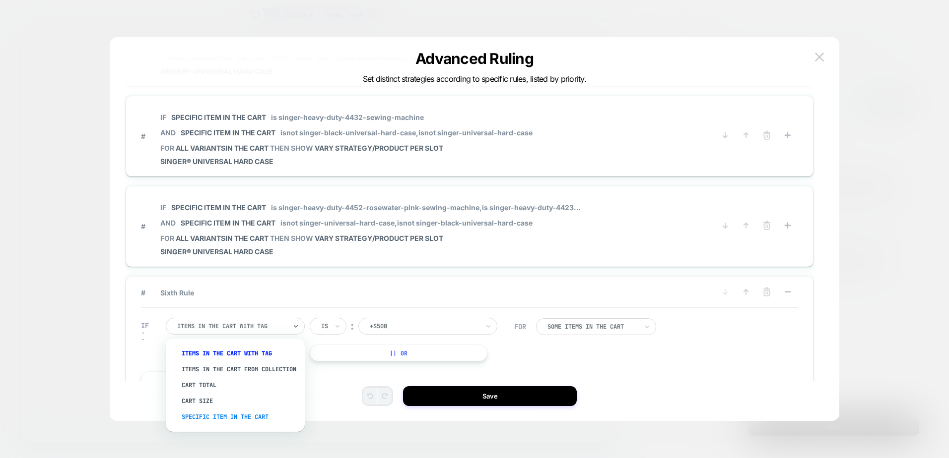
click at [236, 422] on div "Specific item in the cart" at bounding box center [240, 417] width 129 height 16
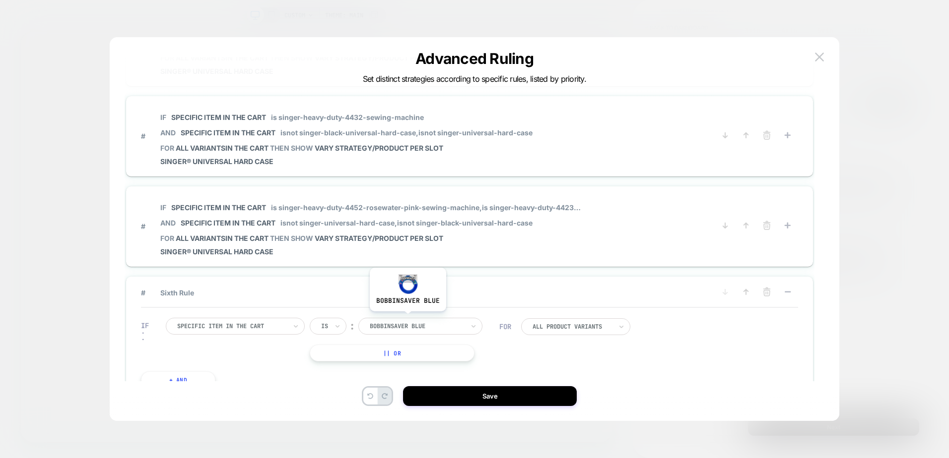
click at [399, 326] on div at bounding box center [417, 326] width 94 height 9
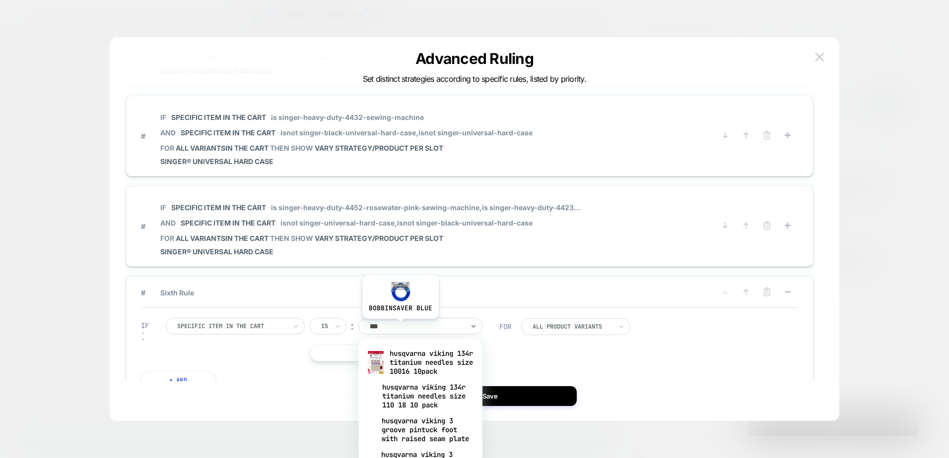
type input "****"
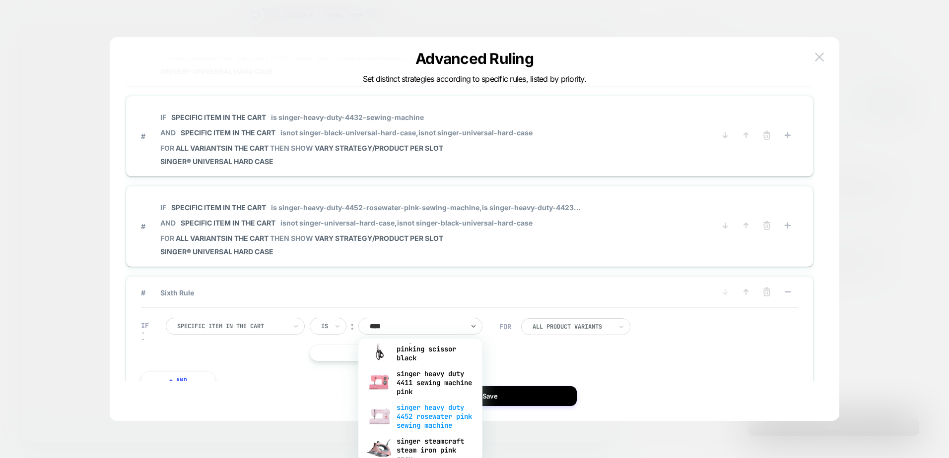
scroll to position [219, 0]
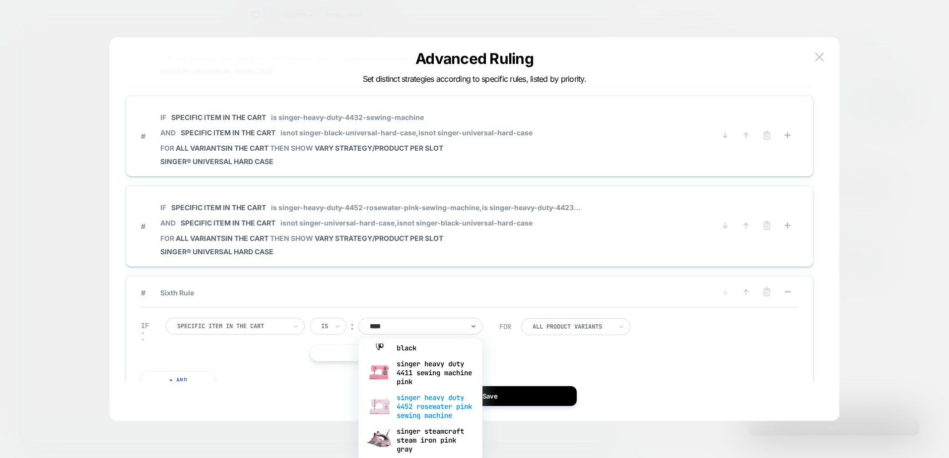
click at [436, 408] on div "singer heavy duty 4452 rosewater pink sewing machine" at bounding box center [420, 407] width 114 height 34
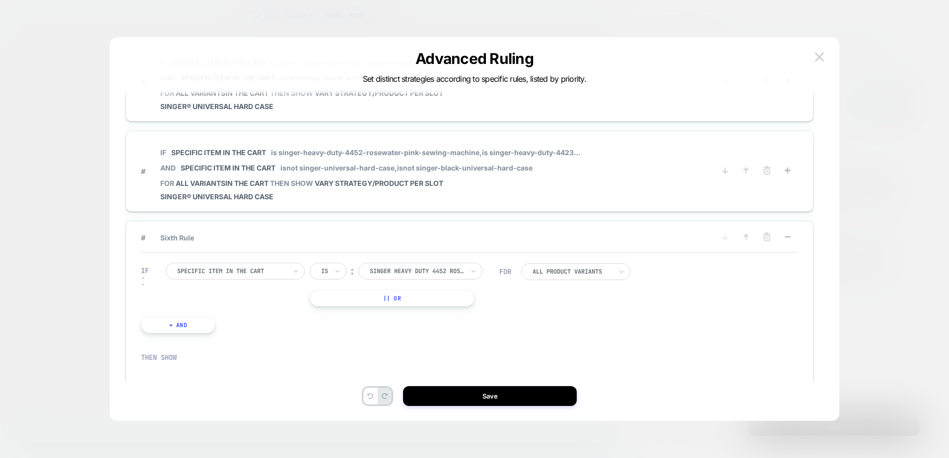
scroll to position [398, 0]
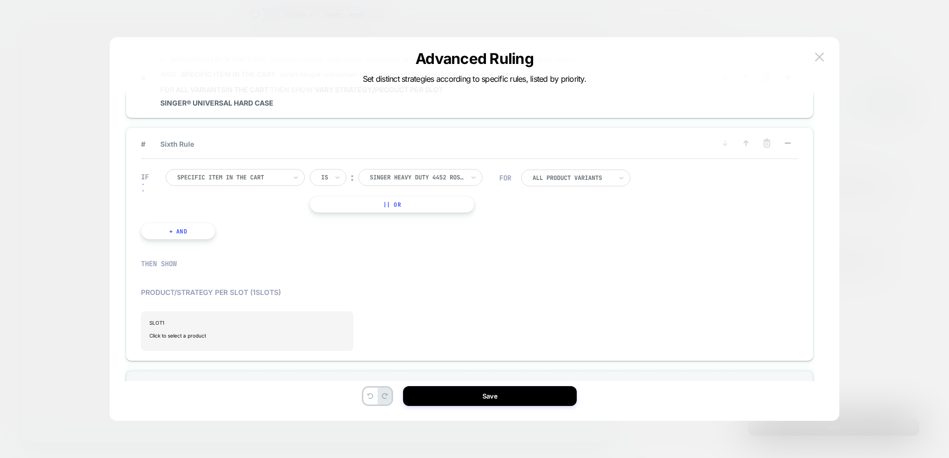
click at [179, 237] on button "+ And" at bounding box center [178, 231] width 74 height 17
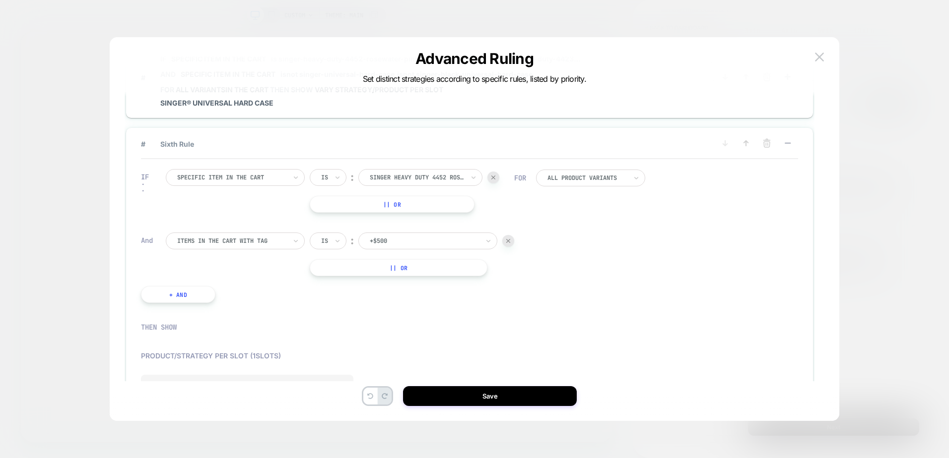
click at [235, 242] on div at bounding box center [231, 241] width 109 height 9
click at [230, 339] on div "Specific item in the cart" at bounding box center [240, 332] width 129 height 16
click at [334, 242] on icon at bounding box center [337, 241] width 7 height 10
click at [341, 282] on div "Is not" at bounding box center [351, 284] width 64 height 16
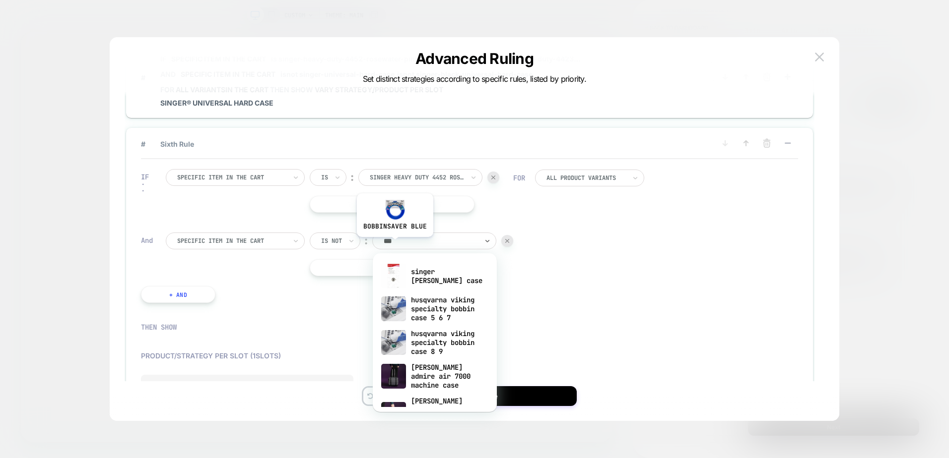
type input "****"
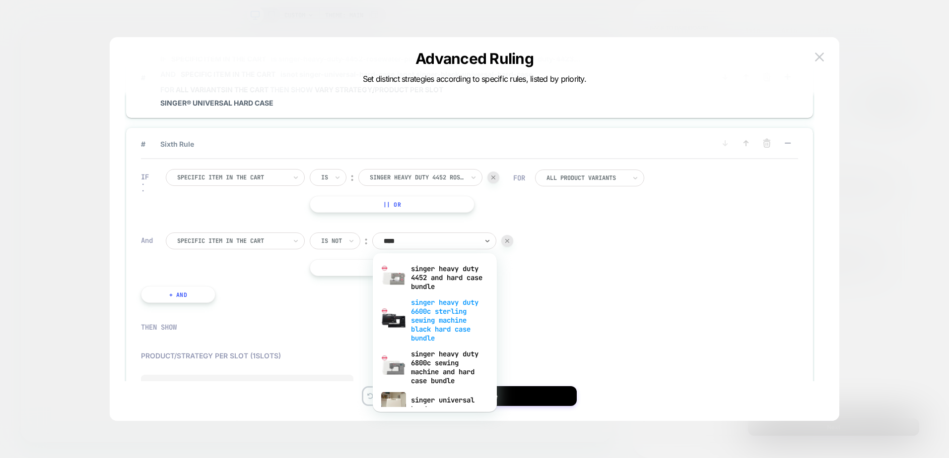
scroll to position [468, 0]
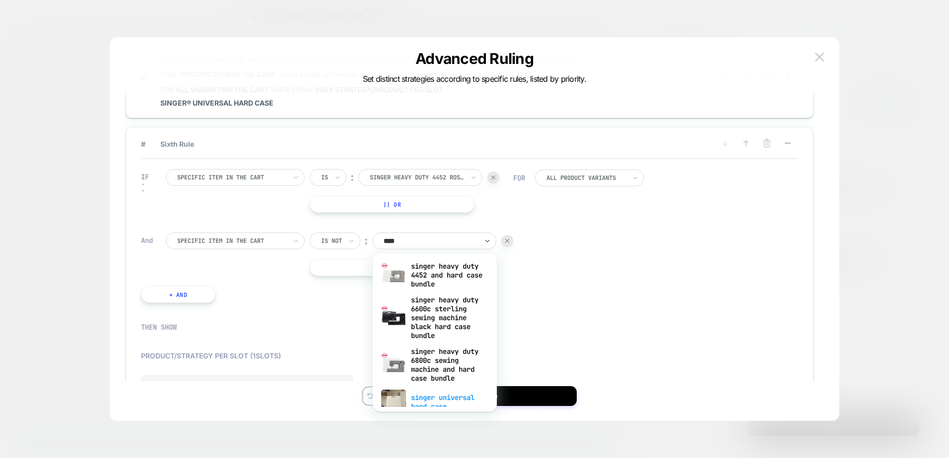
click at [433, 394] on div "singer universal hard case" at bounding box center [435, 402] width 114 height 32
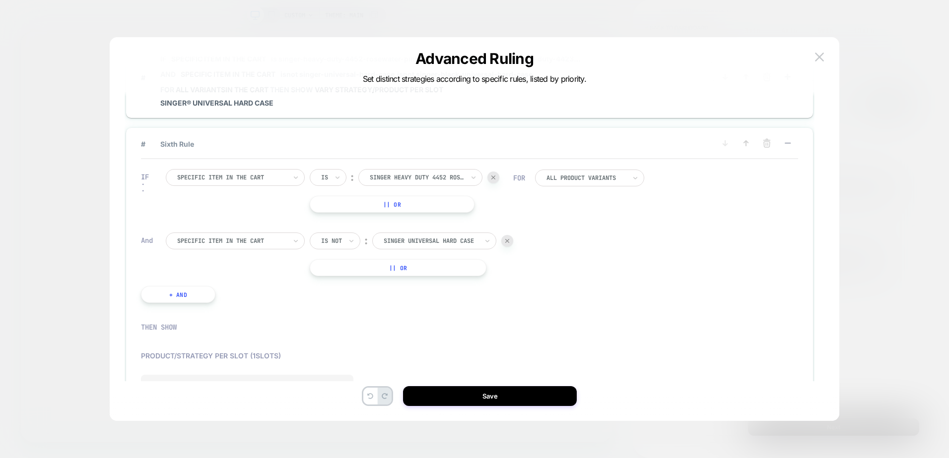
click at [358, 266] on button "|| Or" at bounding box center [398, 267] width 177 height 17
click at [337, 272] on icon at bounding box center [337, 268] width 7 height 10
click at [347, 310] on div "Is not" at bounding box center [351, 311] width 64 height 16
click at [395, 269] on div at bounding box center [430, 267] width 94 height 9
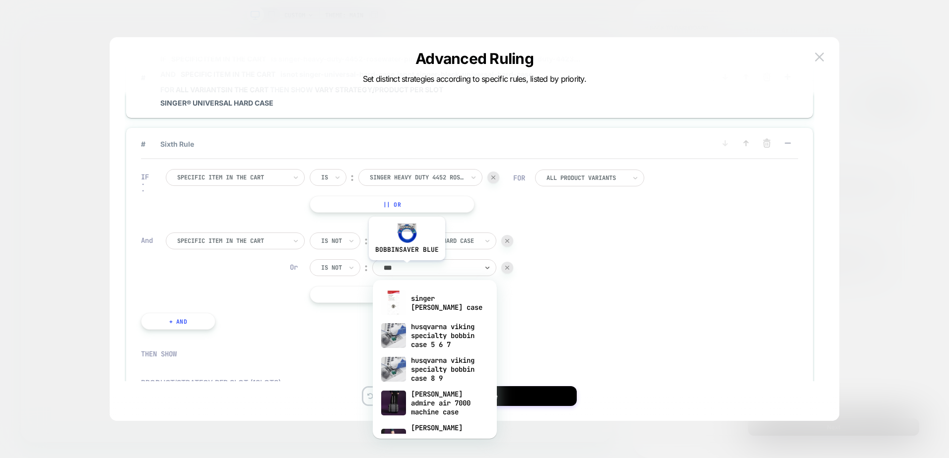
type input "****"
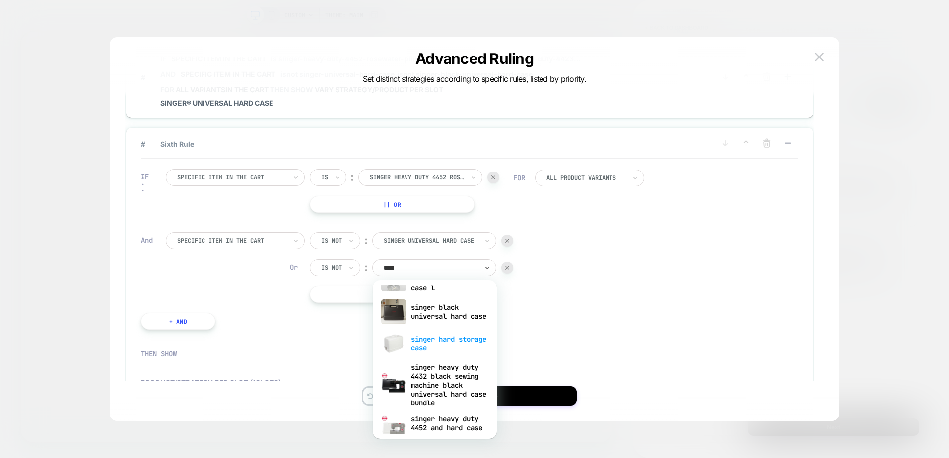
scroll to position [319, 0]
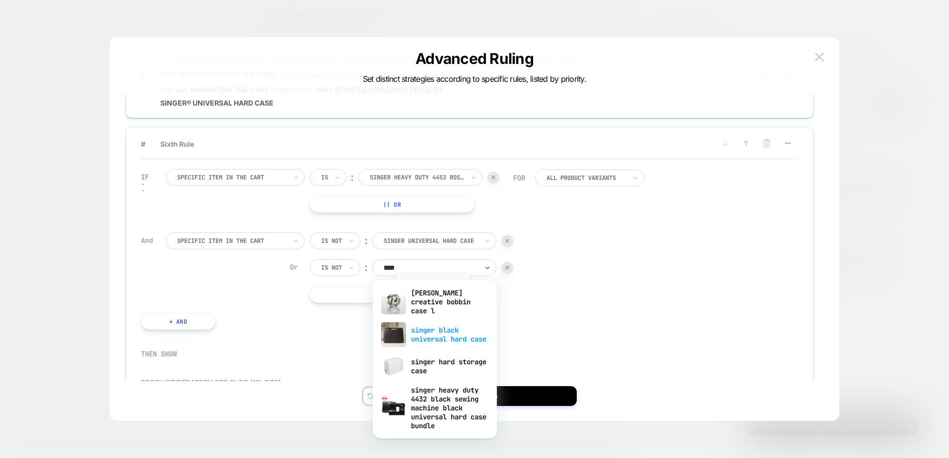
click at [432, 324] on div "singer black universal hard case" at bounding box center [435, 335] width 114 height 32
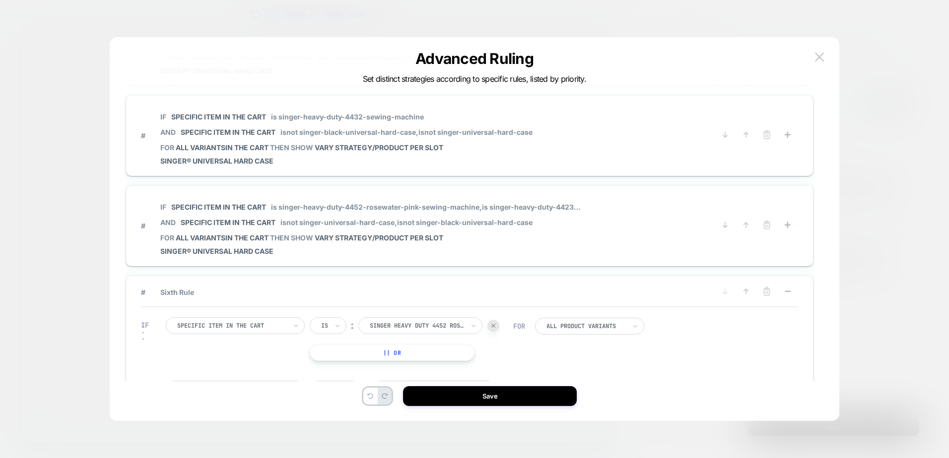
scroll to position [240, 0]
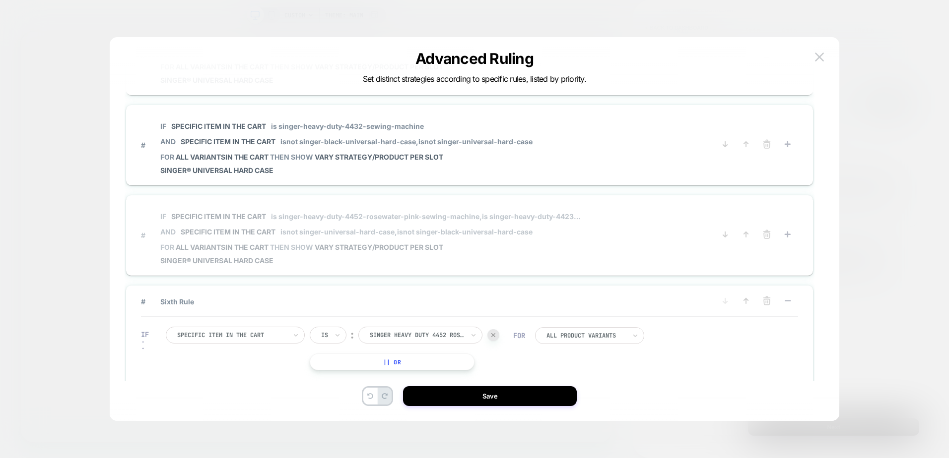
click at [526, 231] on span "isnot singer-black-universal-hard-case" at bounding box center [464, 232] width 135 height 8
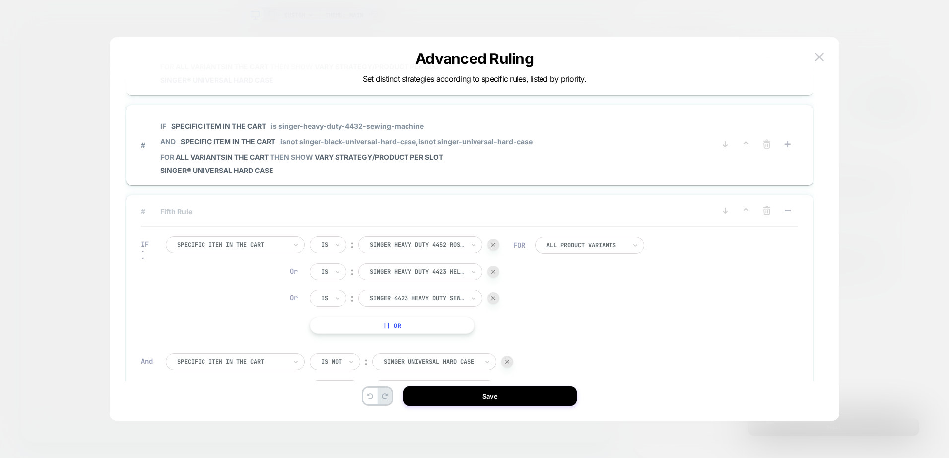
click at [490, 244] on div at bounding box center [493, 245] width 12 height 12
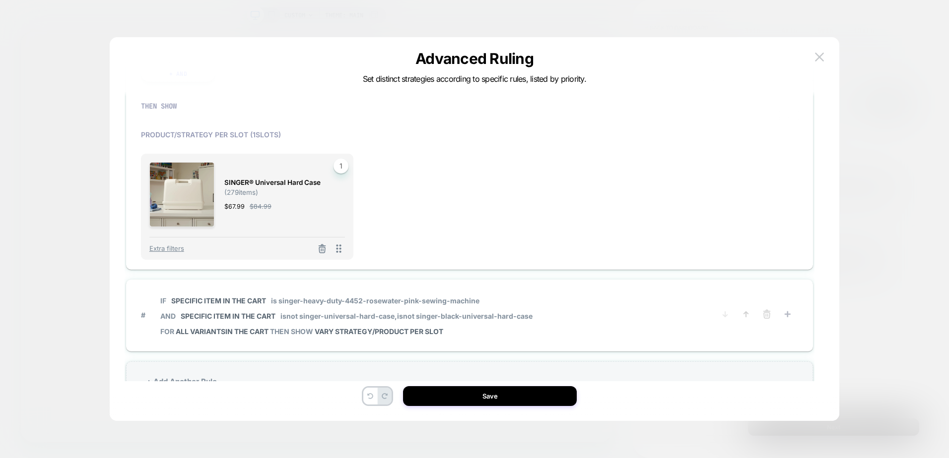
scroll to position [623, 0]
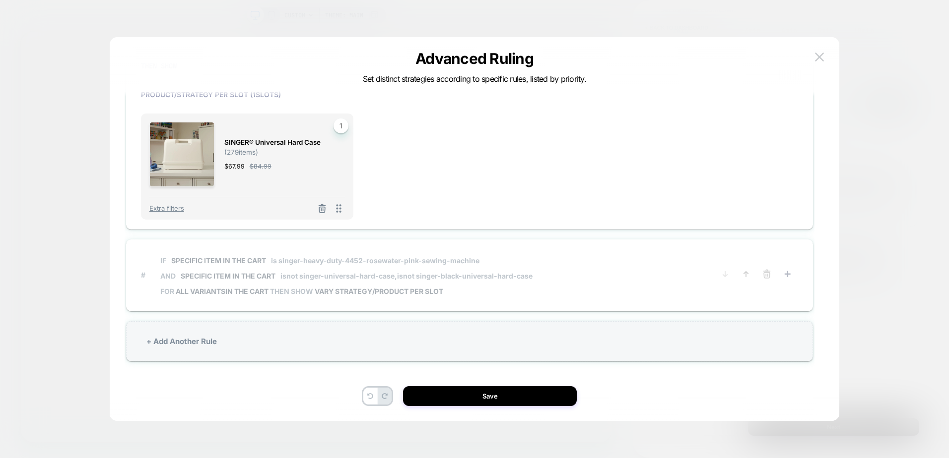
click at [549, 292] on span "# IF Specific item in the cart is singer-heavy-duty-4452-rosewater-pink-sewing-…" at bounding box center [428, 275] width 574 height 51
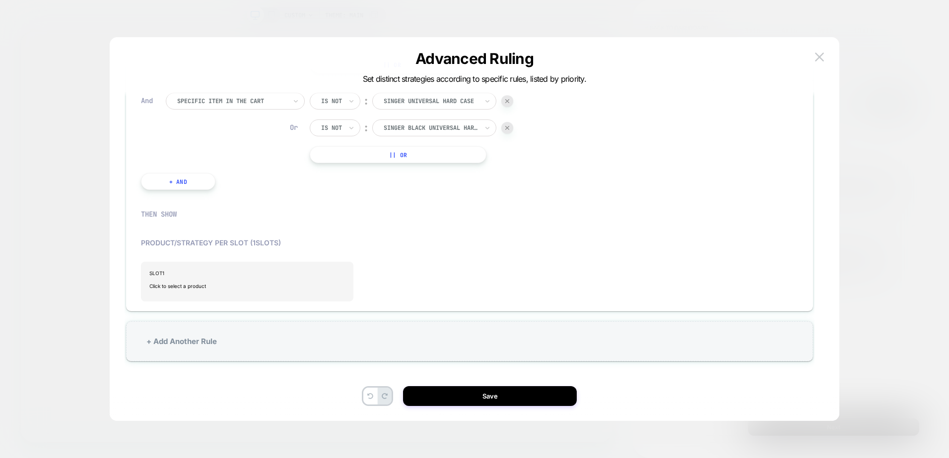
scroll to position [538, 0]
click at [272, 286] on span "Click to select a product" at bounding box center [246, 286] width 195 height 20
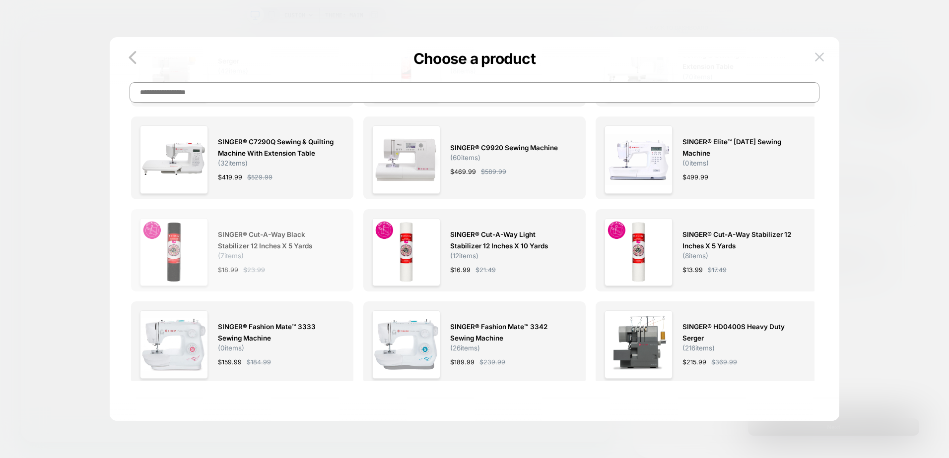
scroll to position [0, 0]
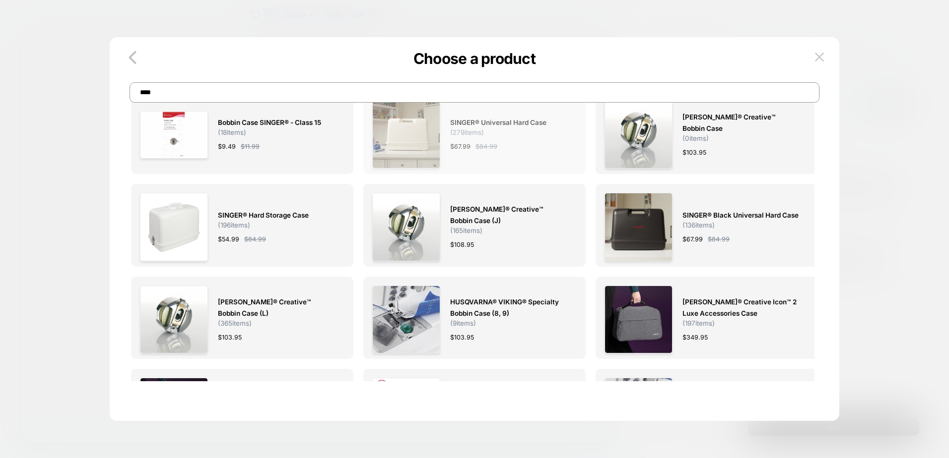
type input "****"
click at [499, 134] on span "SINGER® Universal Hard Case ( 279 items)" at bounding box center [508, 126] width 117 height 19
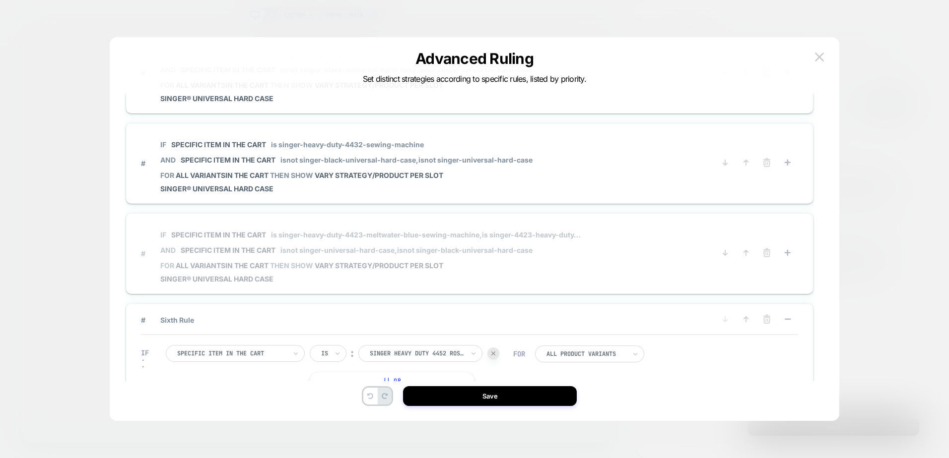
scroll to position [198, 0]
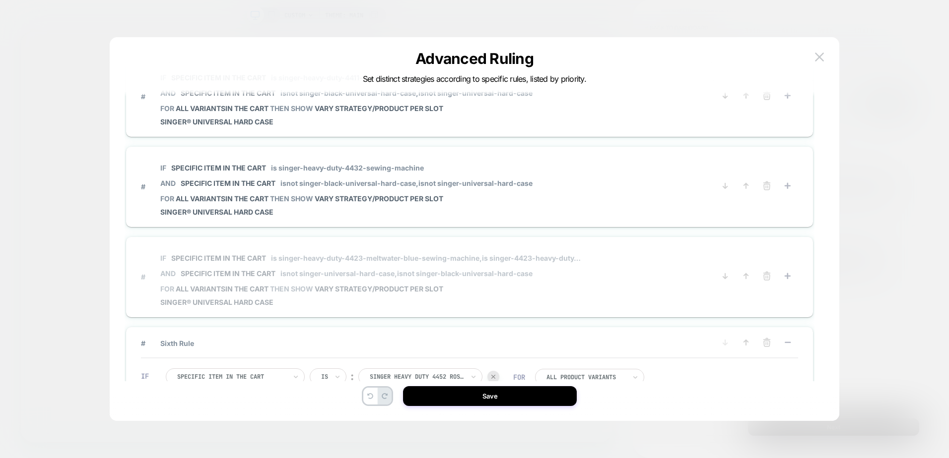
click at [559, 287] on span "FOR all variants IN THE CART THEN SHOW VARY STRATEGY/PRODUCT PER SLOT" at bounding box center [371, 289] width 423 height 8
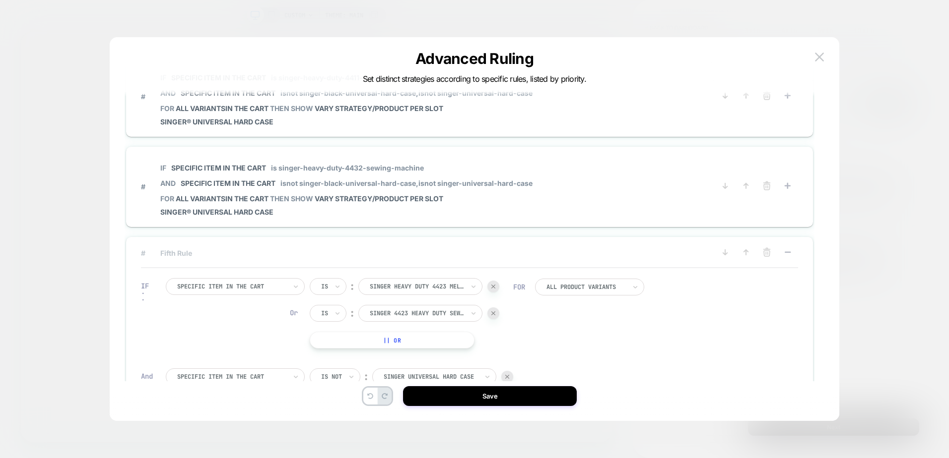
click at [494, 314] on img at bounding box center [493, 314] width 4 height 4
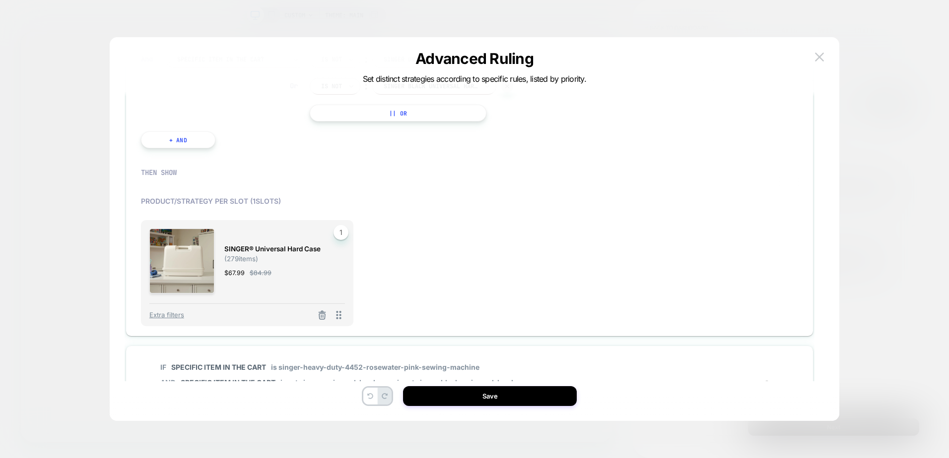
scroll to position [604, 0]
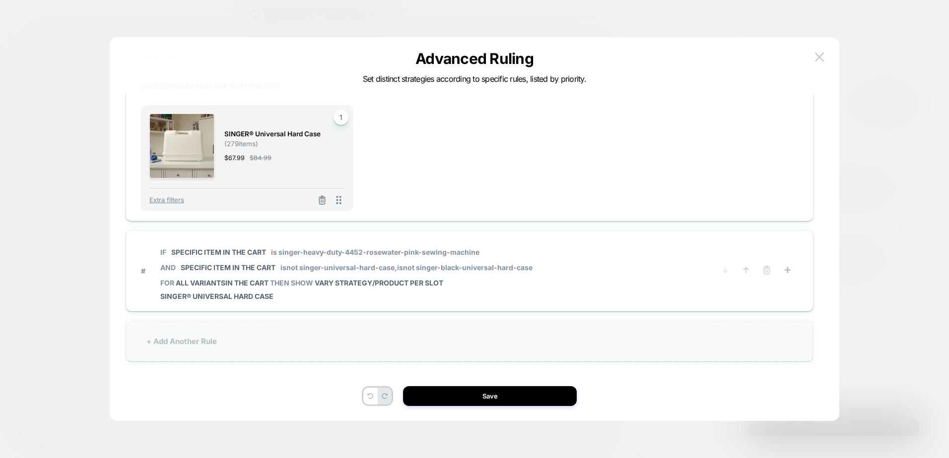
click at [416, 342] on div "+ Add Another Rule" at bounding box center [469, 341] width 687 height 40
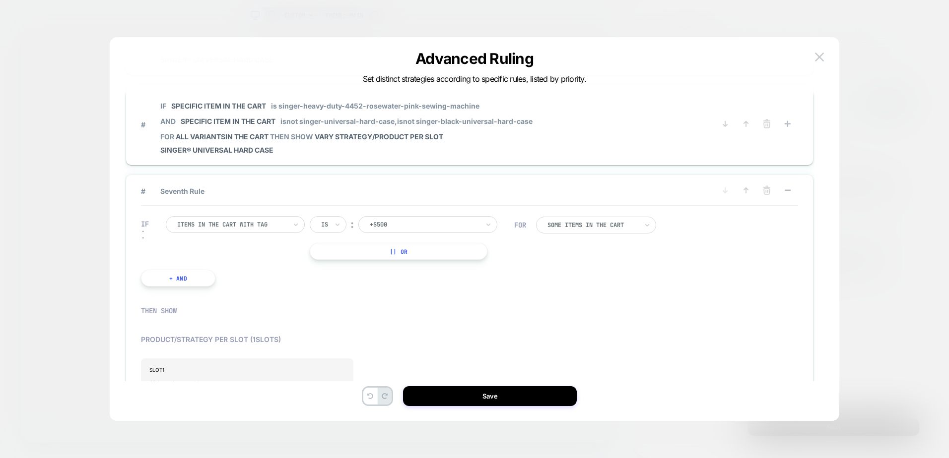
scroll to position [439, 0]
click at [264, 235] on div "Items in the cart with tag" at bounding box center [235, 227] width 139 height 17
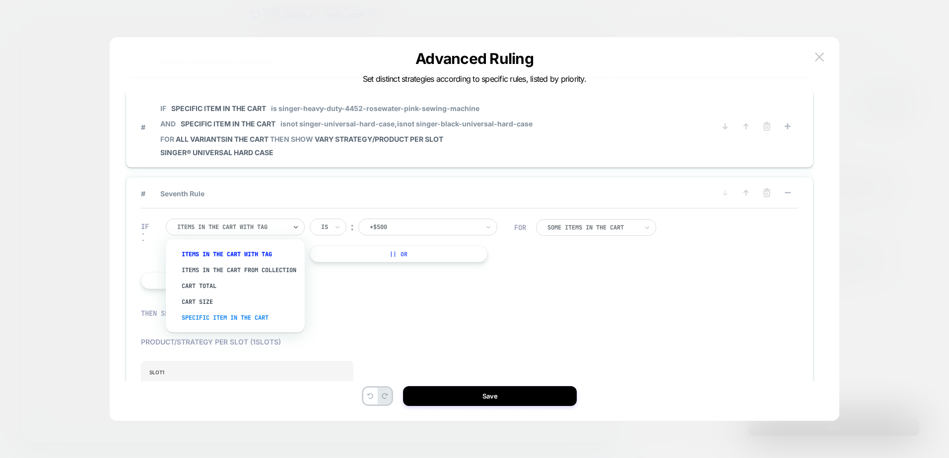
click at [250, 326] on div "Specific item in the cart" at bounding box center [240, 318] width 129 height 16
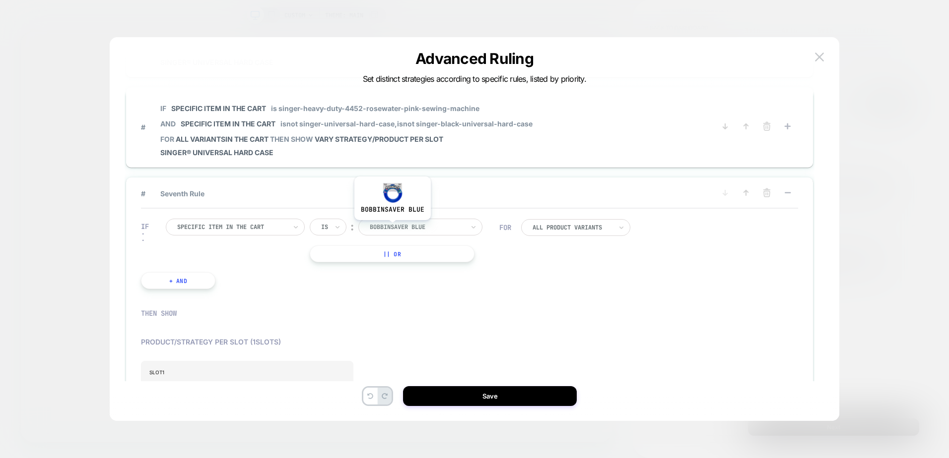
click at [391, 228] on div at bounding box center [417, 227] width 94 height 9
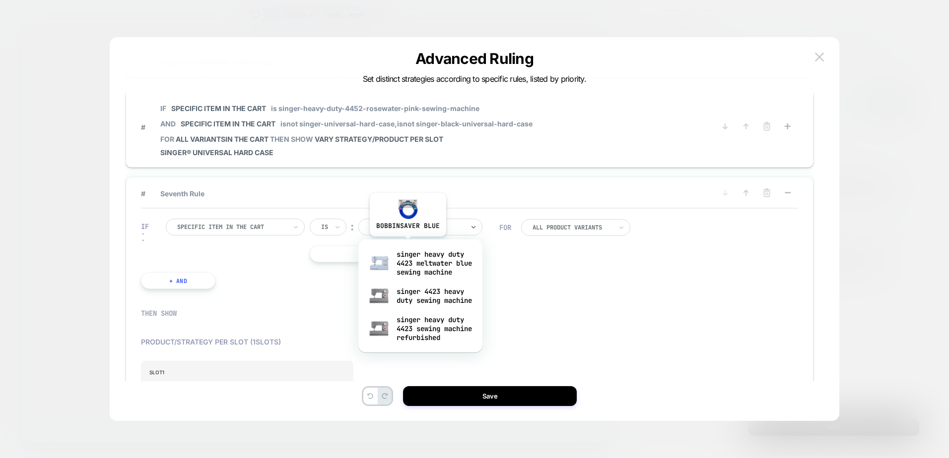
type input "****"
click at [421, 301] on div "singer 4423 heavy duty sewing machine" at bounding box center [420, 296] width 114 height 32
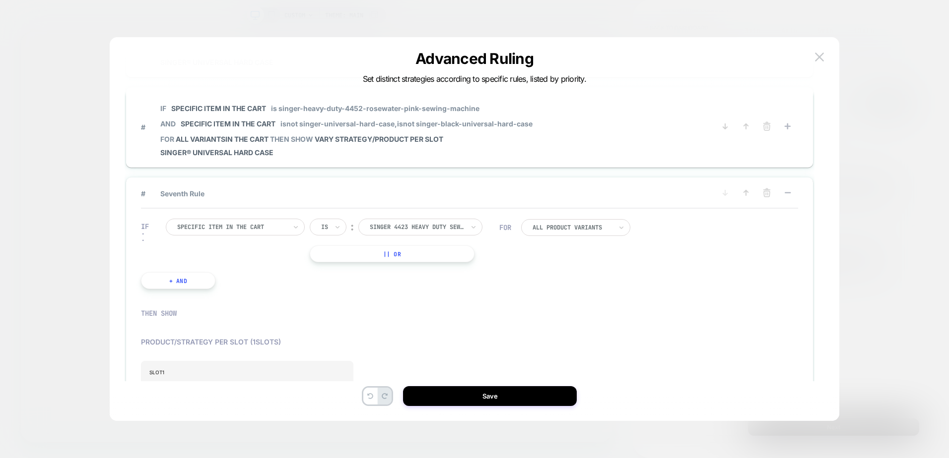
click at [183, 281] on button "+ And" at bounding box center [178, 280] width 74 height 17
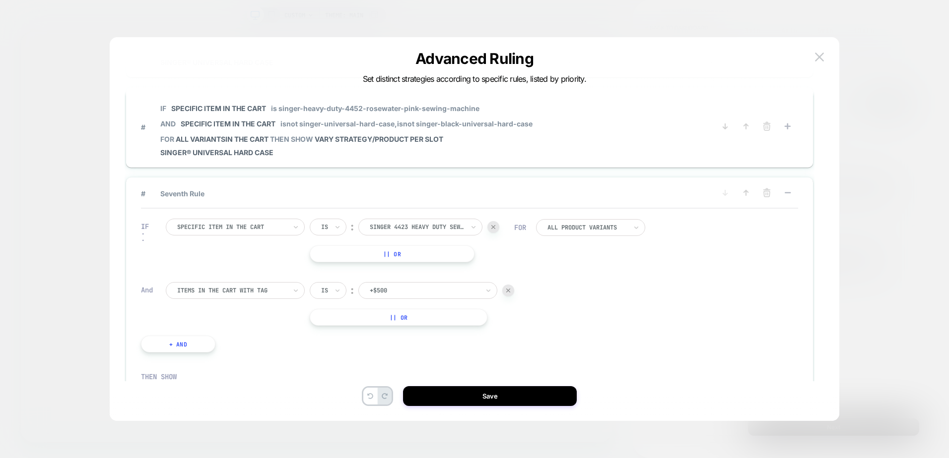
click at [258, 295] on div "Items in the cart with tag" at bounding box center [231, 290] width 111 height 11
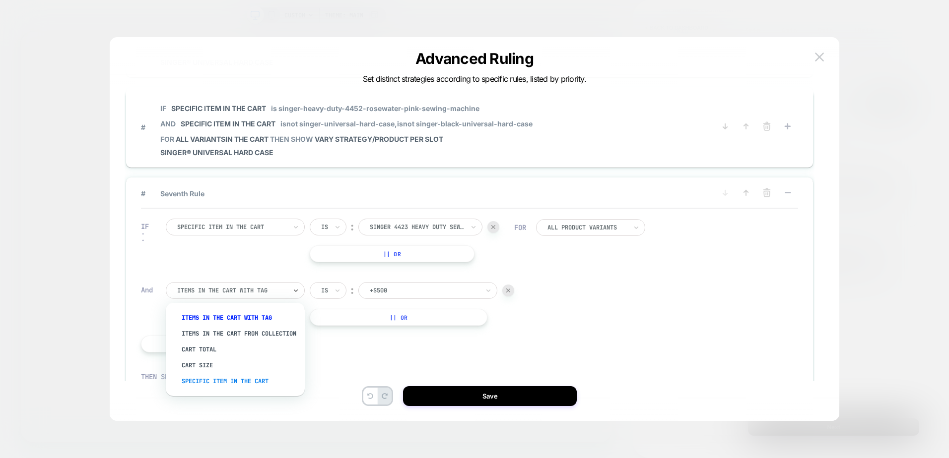
click at [247, 389] on div "Specific item in the cart" at bounding box center [240, 382] width 129 height 16
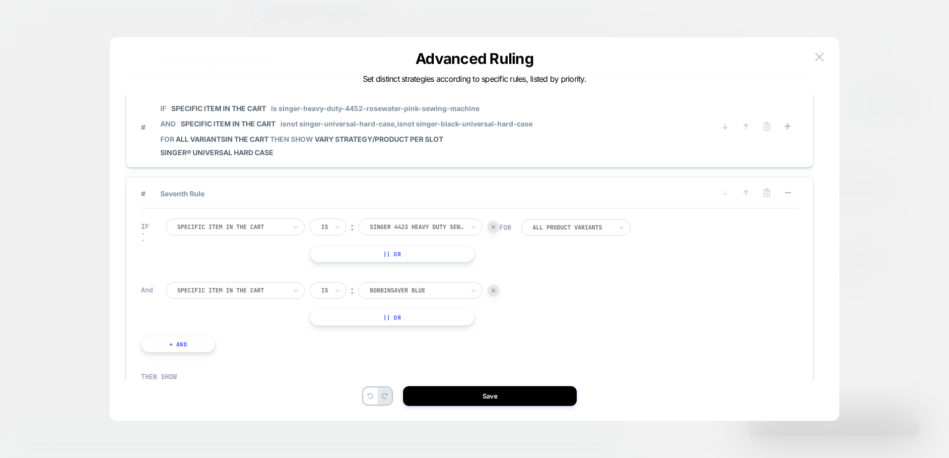
drag, startPoint x: 326, startPoint y: 290, endPoint x: 340, endPoint y: 303, distance: 19.3
click at [328, 290] on div "Is" at bounding box center [324, 290] width 9 height 11
click at [337, 333] on div "Is not" at bounding box center [351, 334] width 64 height 16
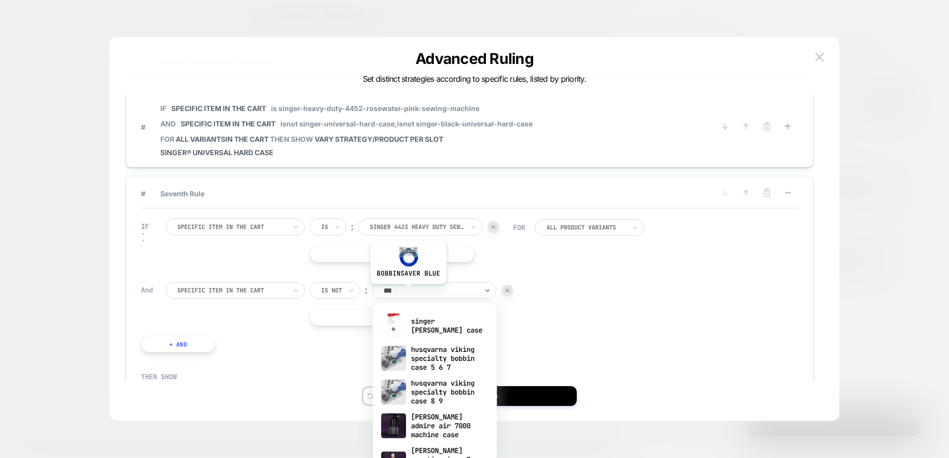
type input "****"
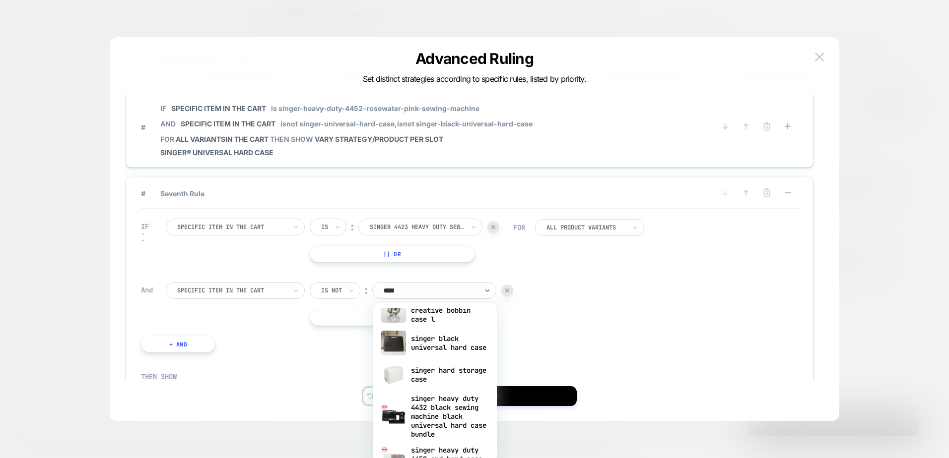
scroll to position [466, 0]
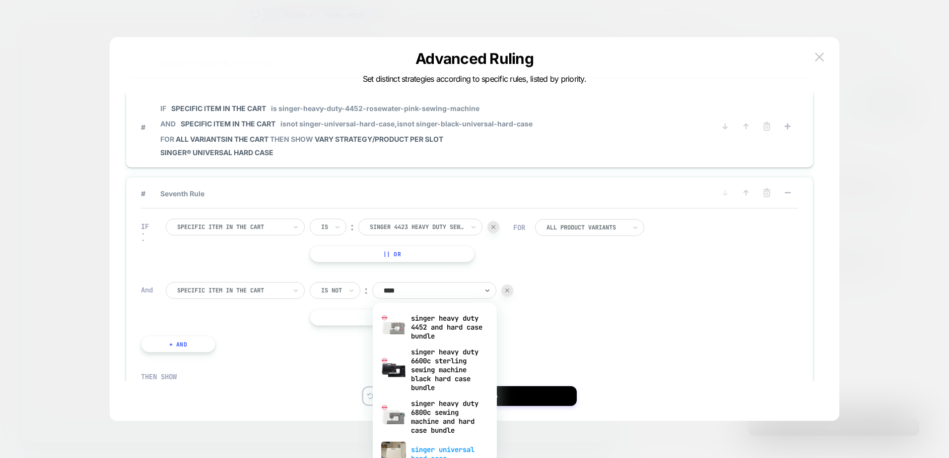
click at [443, 445] on div "singer universal hard case" at bounding box center [435, 455] width 114 height 32
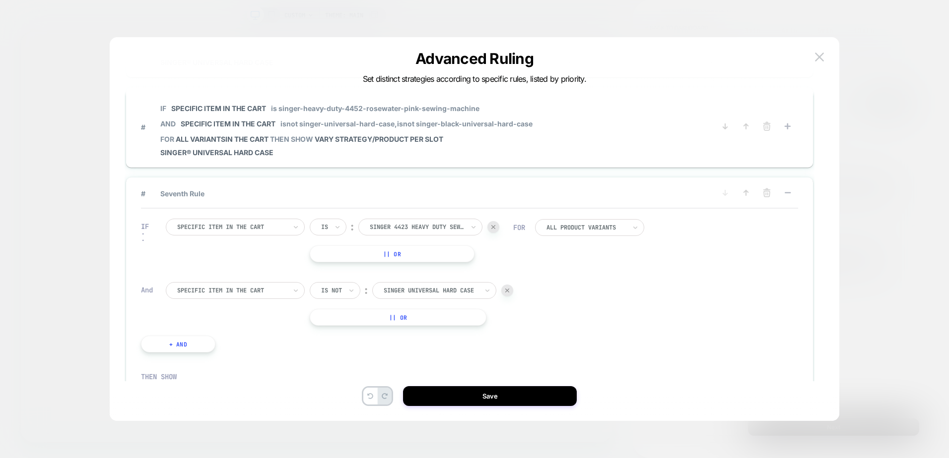
click at [349, 317] on button "|| Or" at bounding box center [398, 317] width 177 height 17
click at [338, 321] on icon at bounding box center [337, 318] width 7 height 10
click at [337, 364] on div "Is not" at bounding box center [351, 361] width 64 height 16
click at [404, 319] on div at bounding box center [430, 317] width 94 height 9
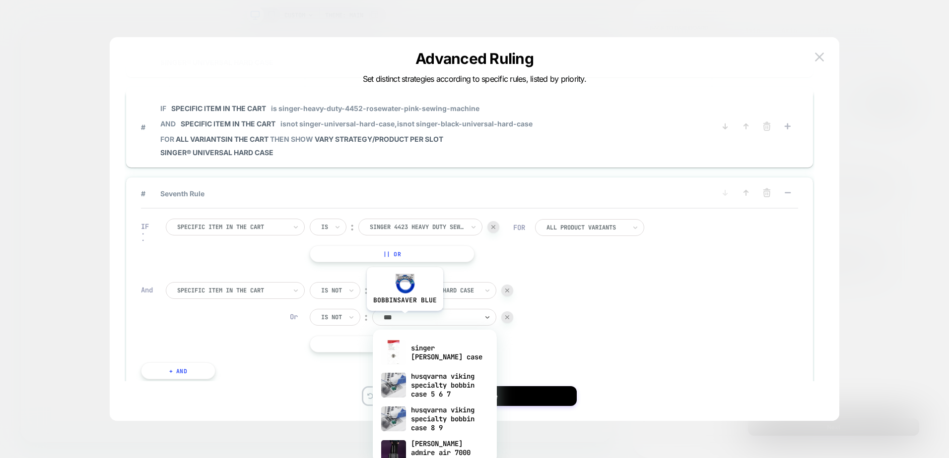
type input "****"
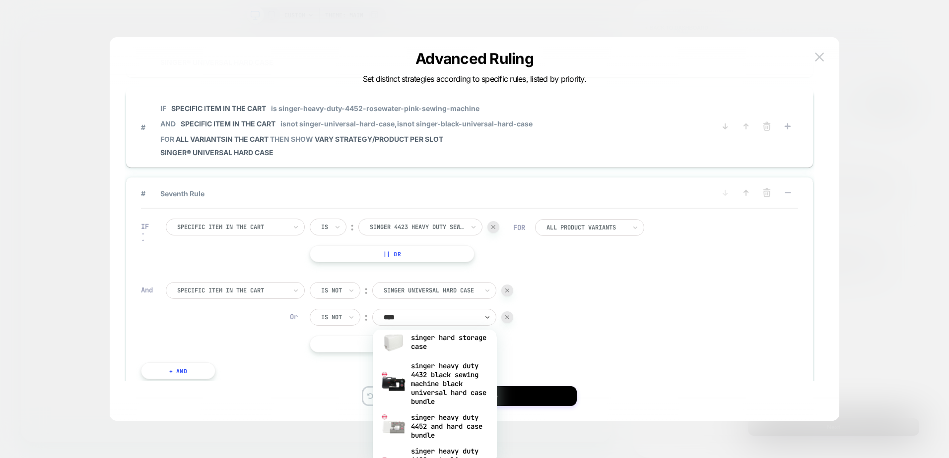
scroll to position [344, 0]
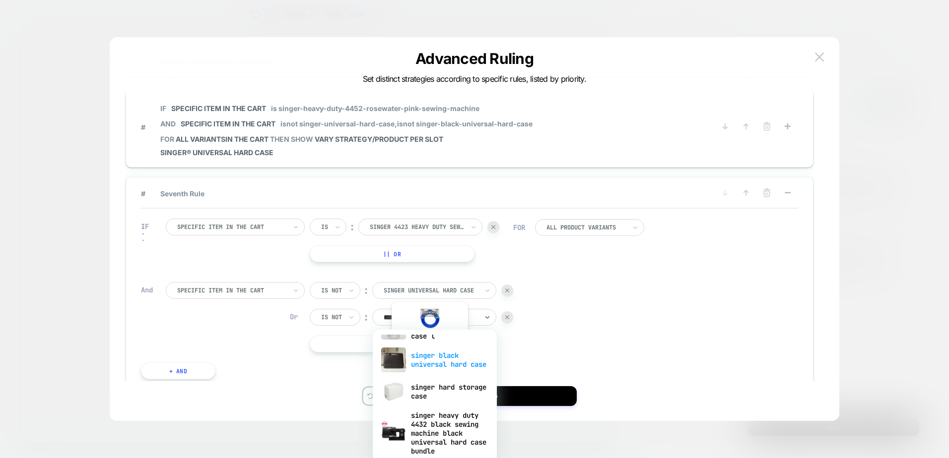
click at [429, 353] on div "singer black universal hard case" at bounding box center [435, 360] width 114 height 32
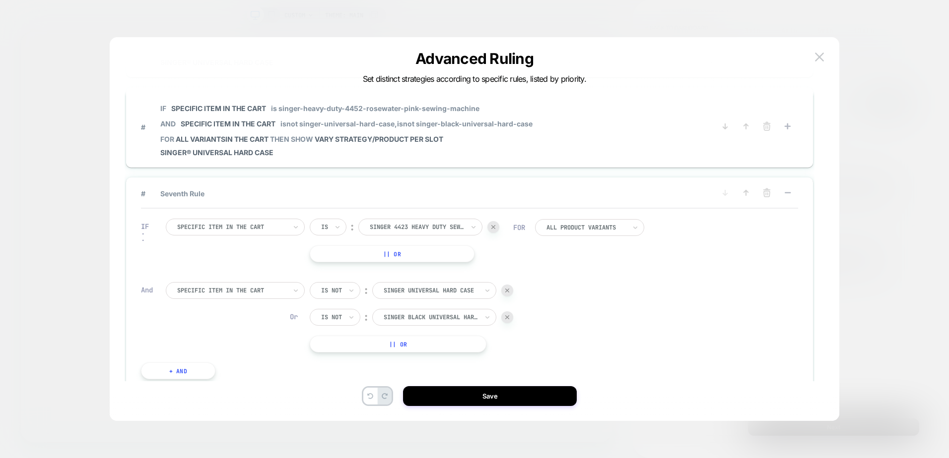
click at [614, 340] on div "IF Specific item in the cart Is ︰ singer 4423 heavy duty sewing machine SINGER …" at bounding box center [469, 299] width 657 height 181
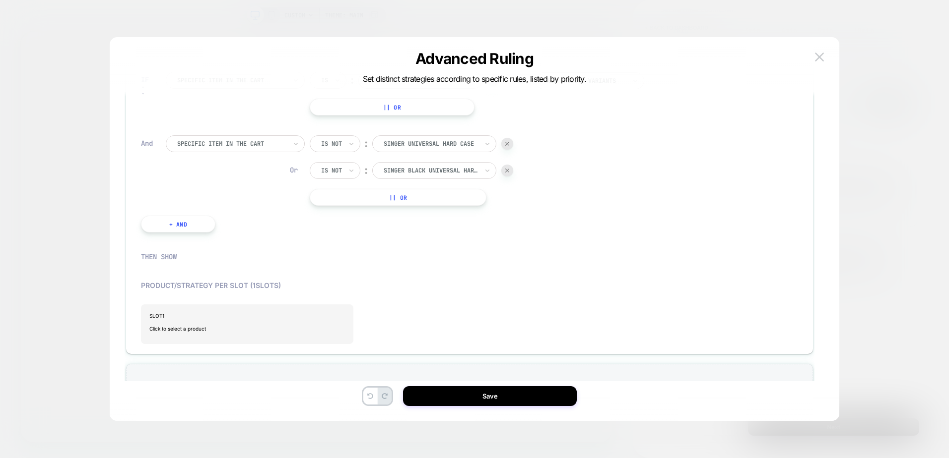
scroll to position [587, 0]
click at [196, 324] on span "Click to select a product" at bounding box center [246, 327] width 195 height 20
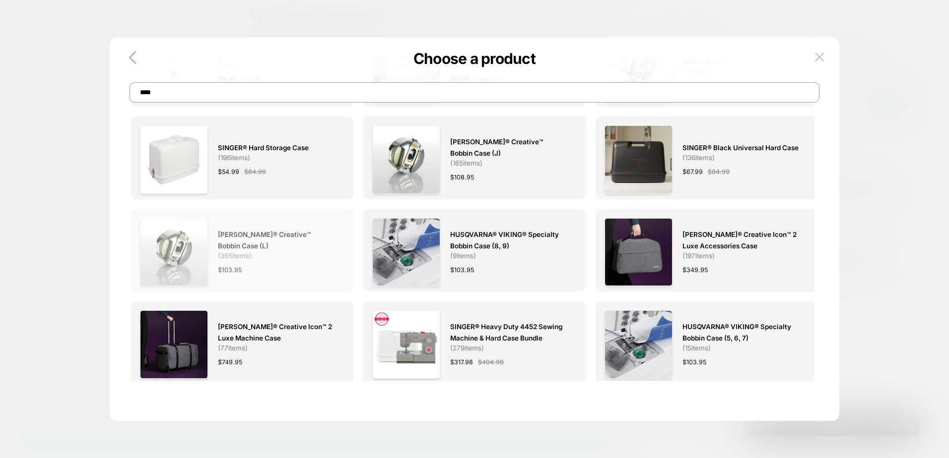
scroll to position [0, 0]
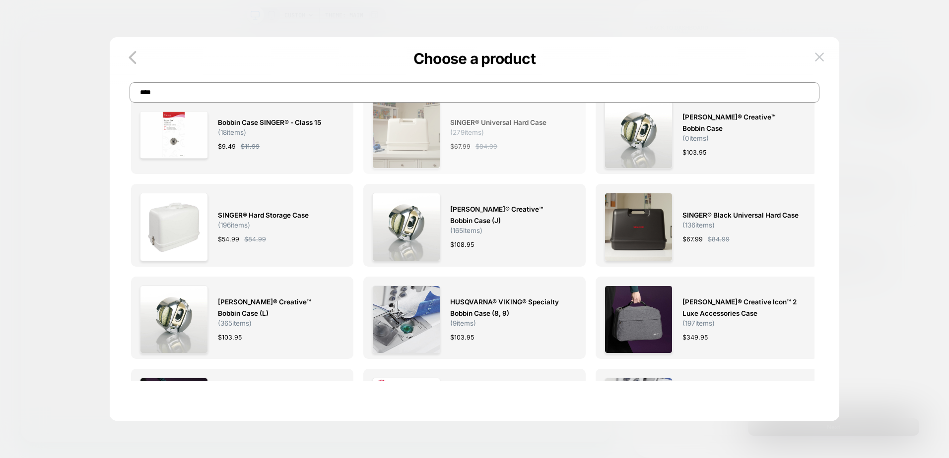
click at [420, 135] on img at bounding box center [406, 135] width 68 height 68
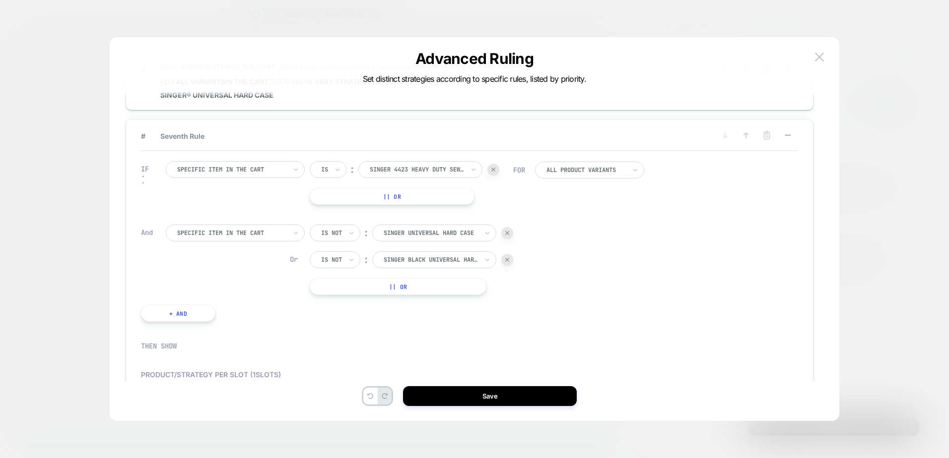
scroll to position [645, 0]
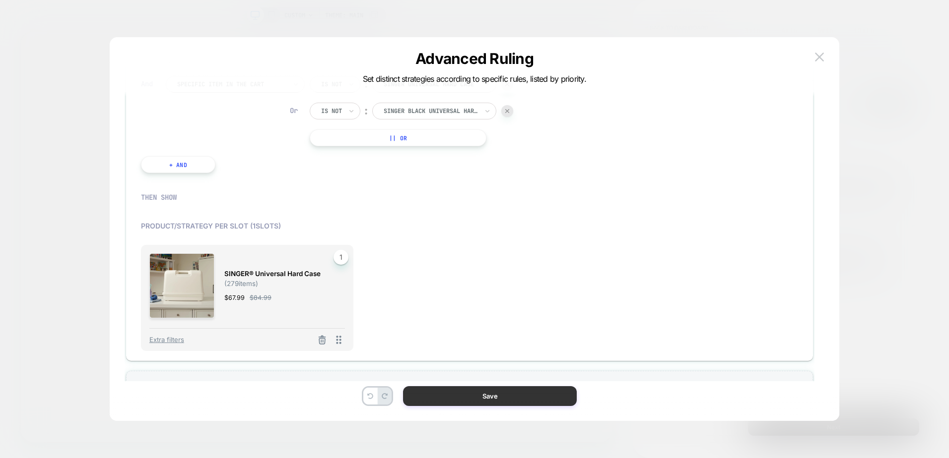
click at [495, 396] on button "Save" at bounding box center [490, 396] width 174 height 20
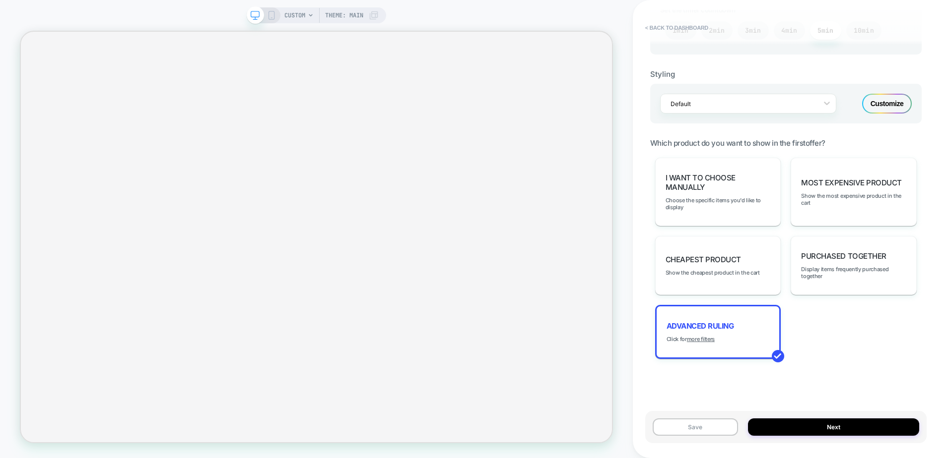
drag, startPoint x: 678, startPoint y: 427, endPoint x: 834, endPoint y: 89, distance: 372.0
click at [679, 427] on button "Save" at bounding box center [694, 427] width 85 height 17
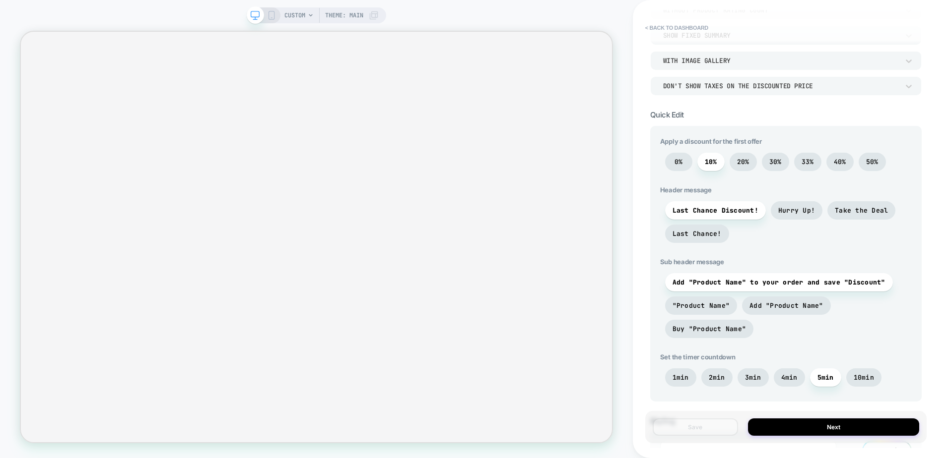
scroll to position [588, 0]
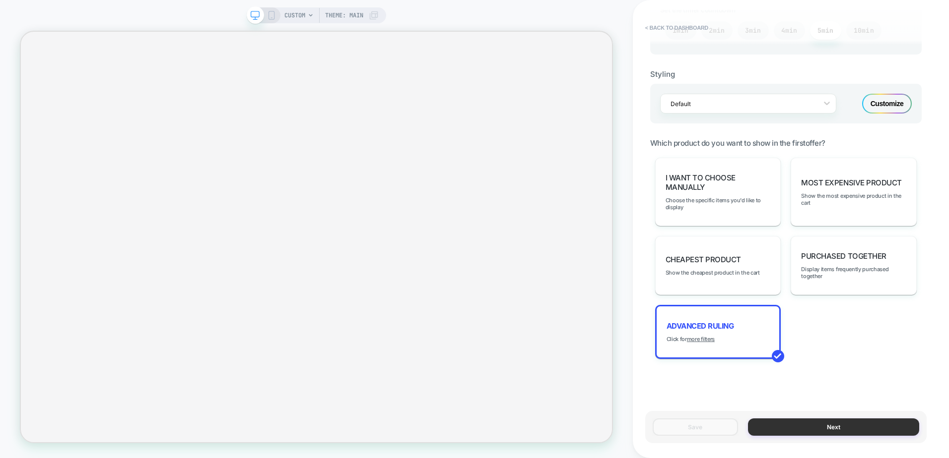
click at [787, 422] on button "Next" at bounding box center [833, 427] width 171 height 17
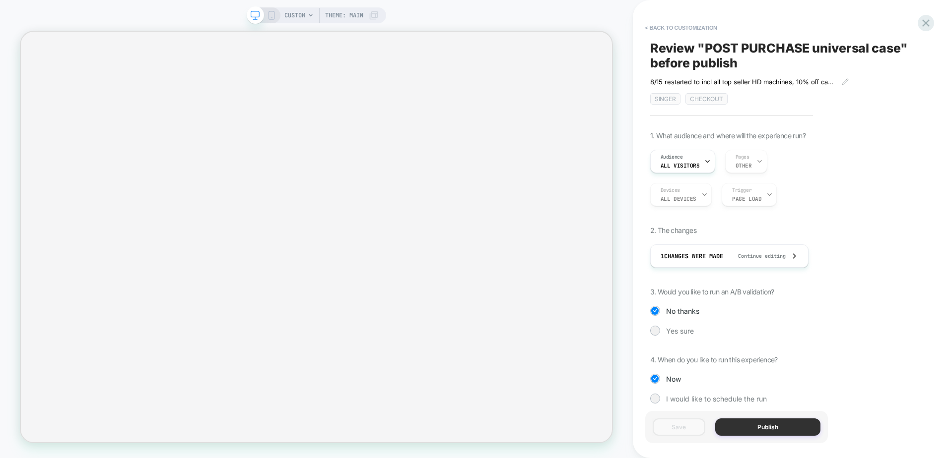
click at [762, 427] on button "Publish" at bounding box center [768, 427] width 106 height 17
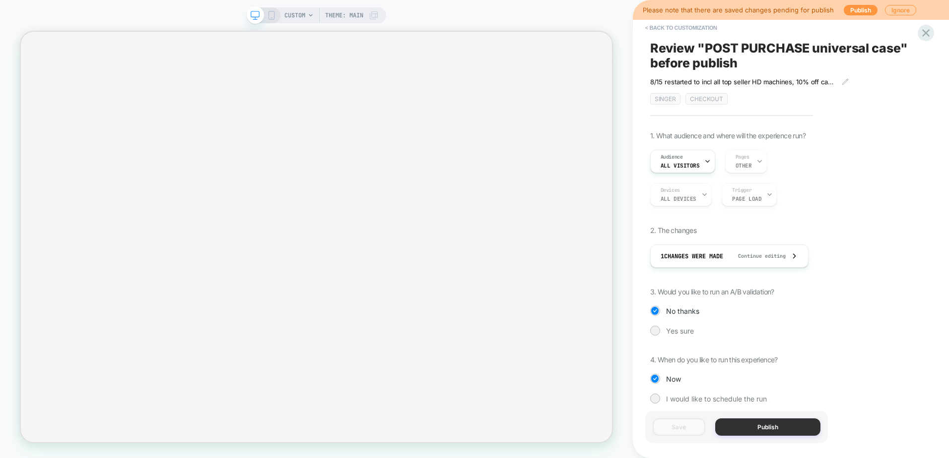
scroll to position [10, 0]
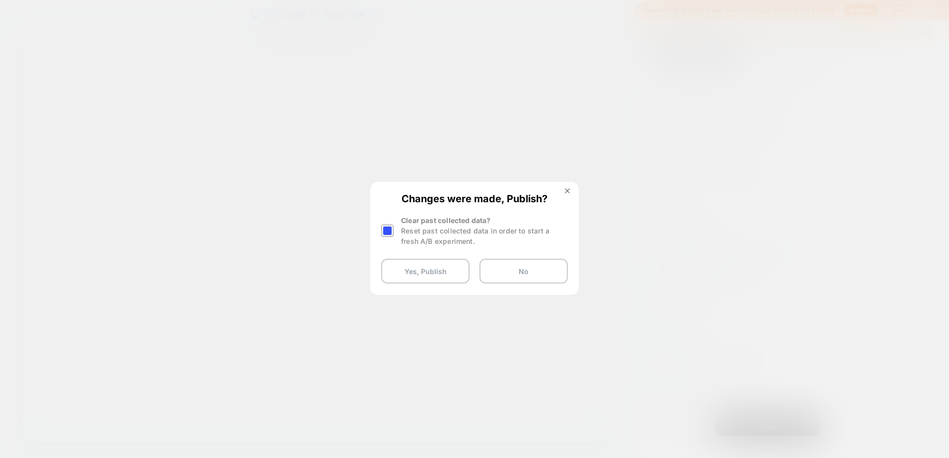
click at [384, 233] on div at bounding box center [387, 231] width 12 height 12
click at [410, 277] on button "Yes, Publish" at bounding box center [425, 271] width 88 height 25
click at [407, 266] on button "Yes, Publish" at bounding box center [425, 271] width 88 height 25
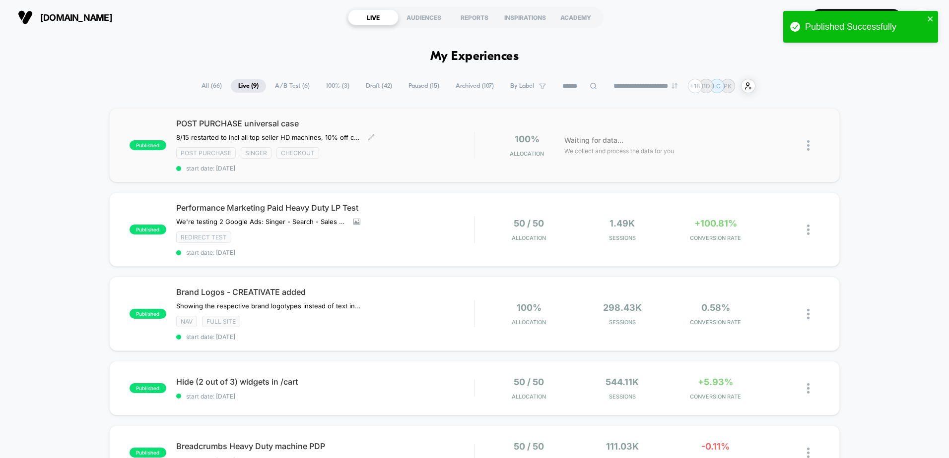
click at [411, 129] on div "POST PURCHASE universal case 8/15 restarted to incl all top seller HD machines,…" at bounding box center [325, 146] width 298 height 54
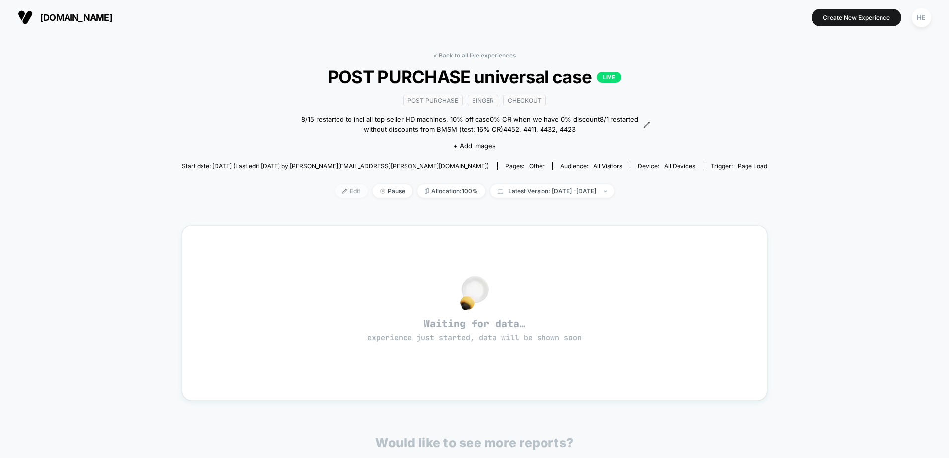
click at [335, 191] on span "Edit" at bounding box center [351, 191] width 33 height 13
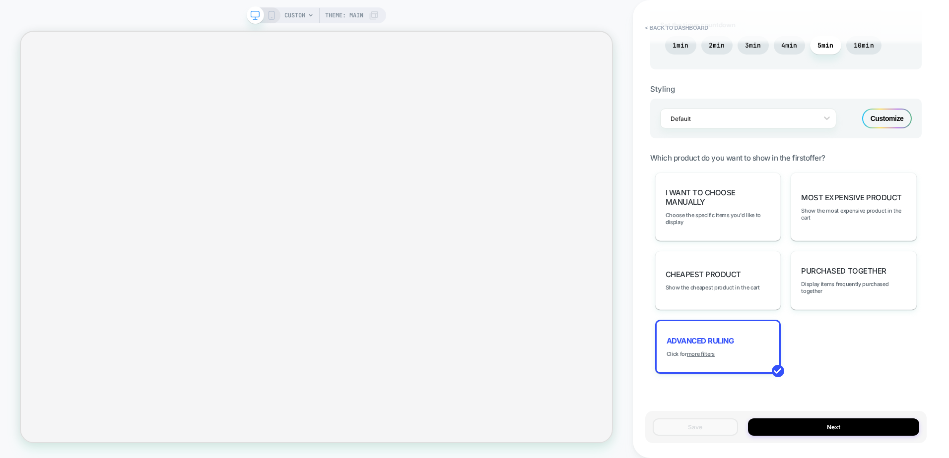
scroll to position [588, 0]
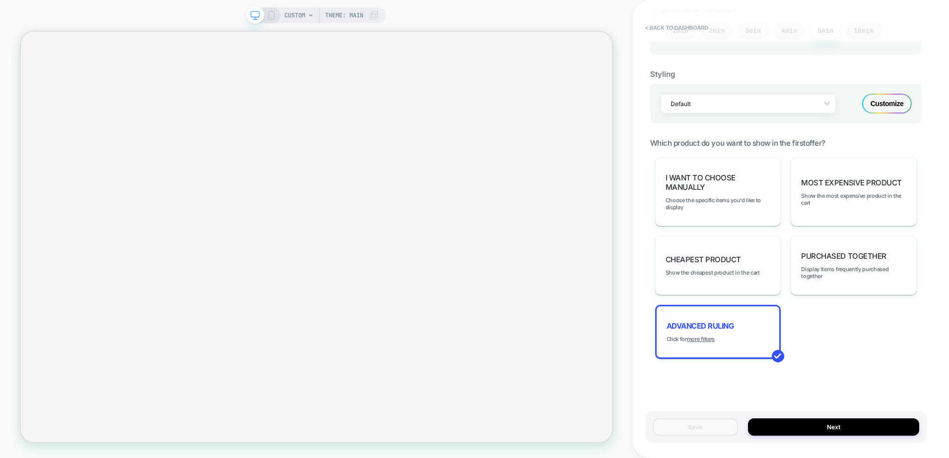
click at [704, 322] on span "Advanced Ruling" at bounding box center [699, 325] width 67 height 9
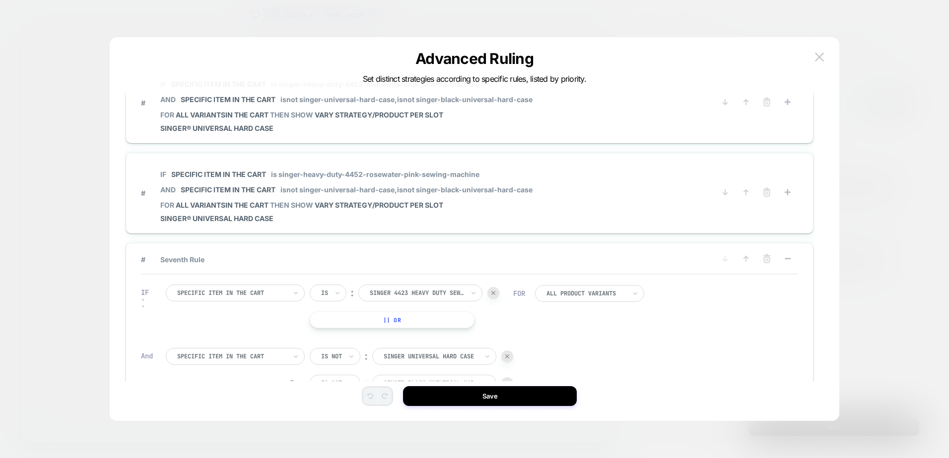
scroll to position [397, 0]
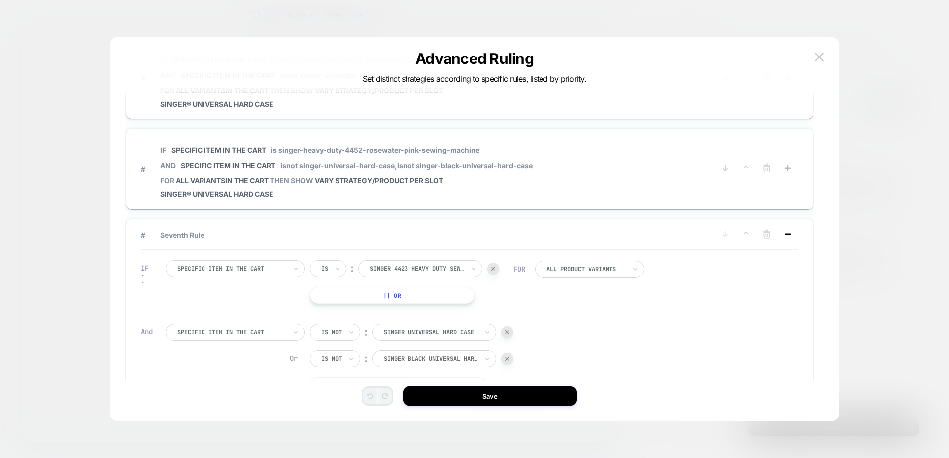
click at [790, 236] on icon at bounding box center [787, 235] width 10 height 10
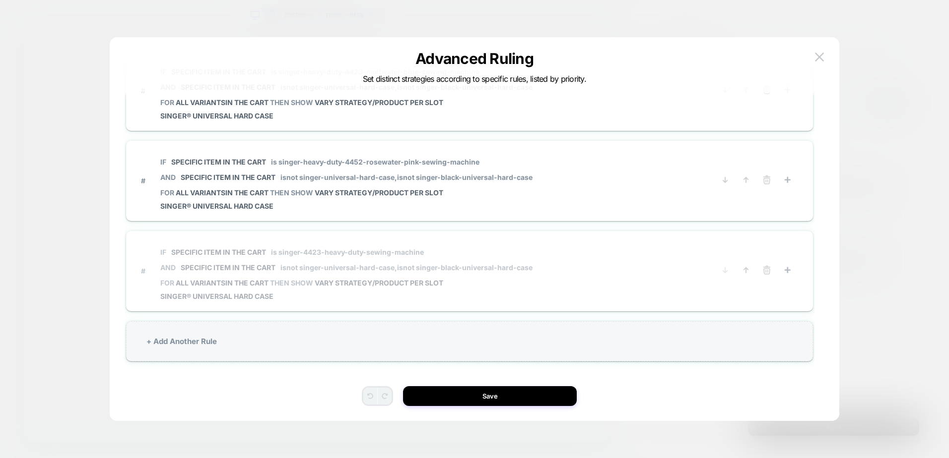
scroll to position [385, 0]
click at [828, 58] on div "Advanced Ruling Set distinct strategies according to specific rules, listed by …" at bounding box center [475, 234] width 730 height 374
click at [819, 59] on img at bounding box center [819, 57] width 9 height 8
